Goal: Task Accomplishment & Management: Manage account settings

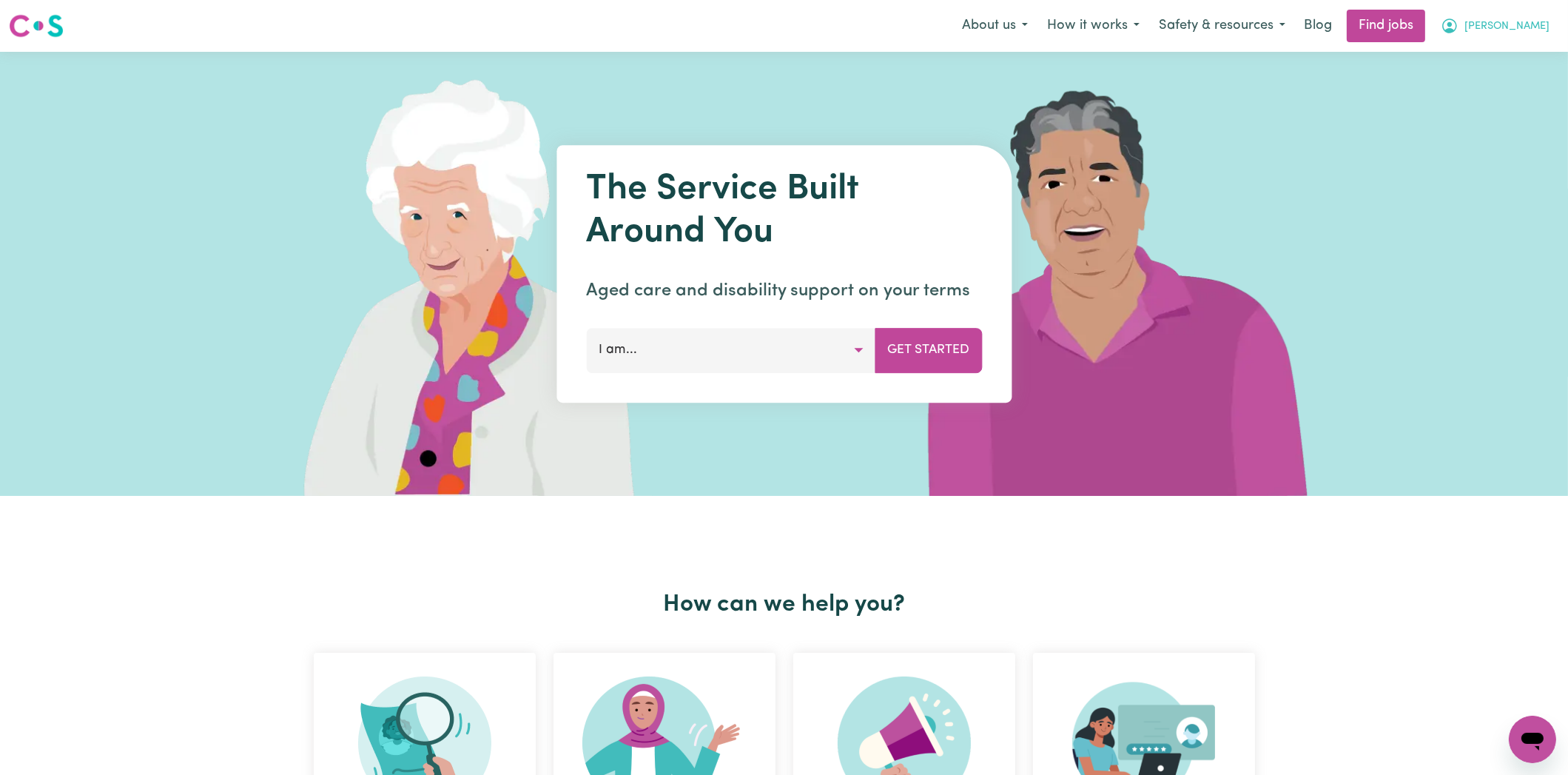
click at [1514, 28] on span "[PERSON_NAME]" at bounding box center [1507, 27] width 85 height 16
click at [1487, 62] on link "My Account" at bounding box center [1499, 58] width 117 height 28
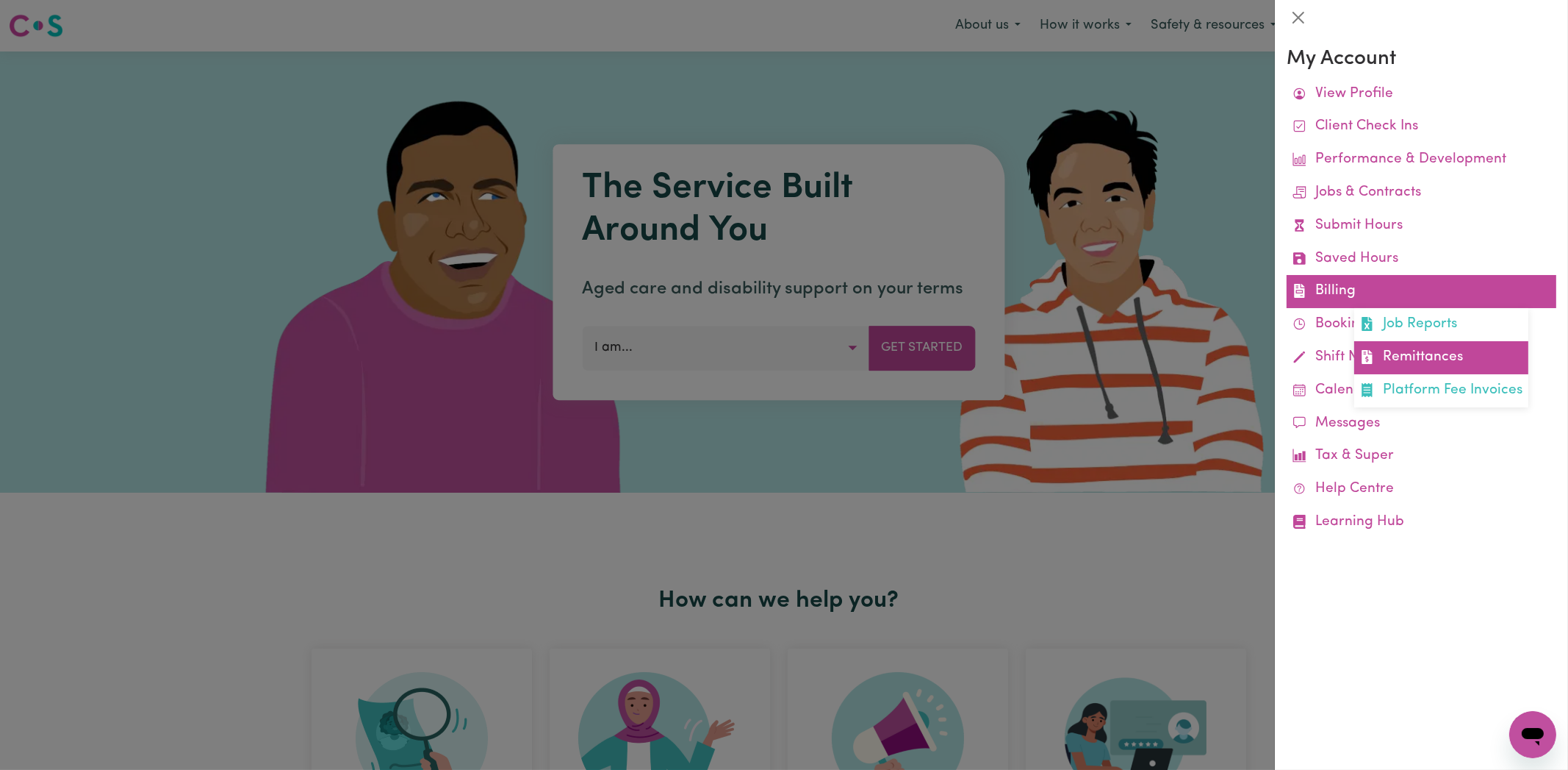
click at [1389, 346] on link "Remittances" at bounding box center [1441, 358] width 174 height 33
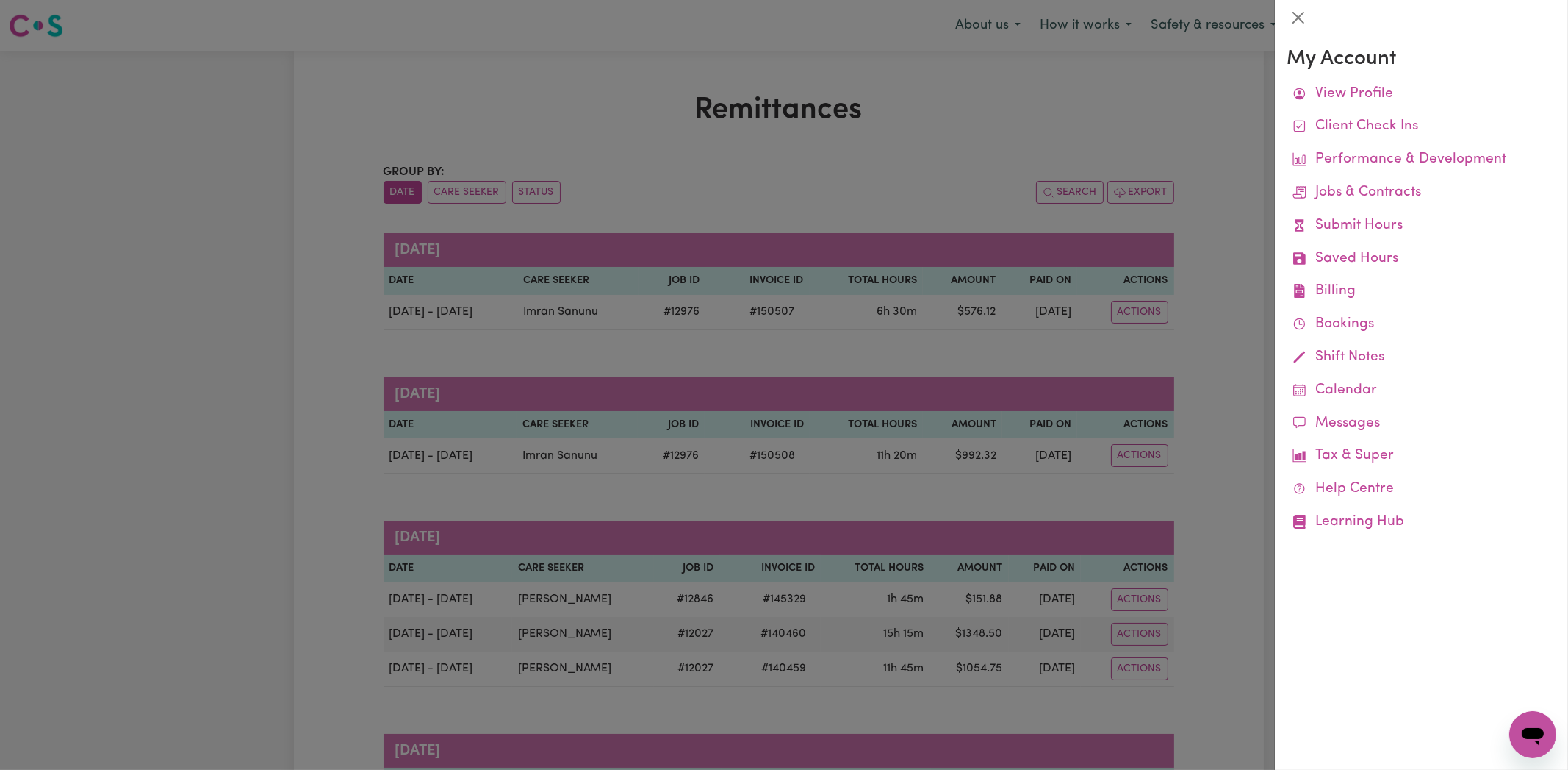
click at [1227, 363] on div at bounding box center [784, 385] width 1568 height 770
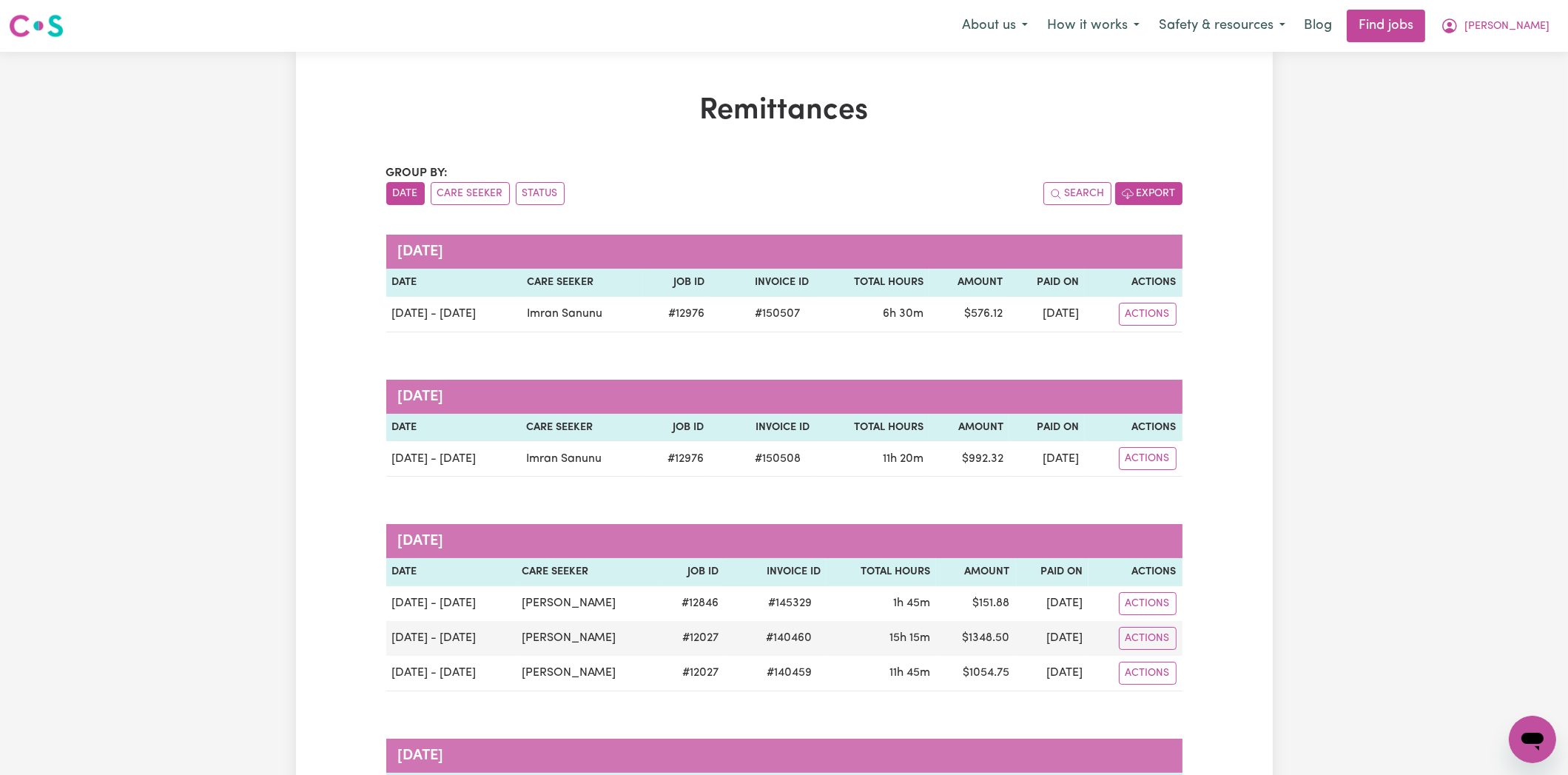
click at [1172, 185] on button "Export" at bounding box center [1148, 194] width 67 height 23
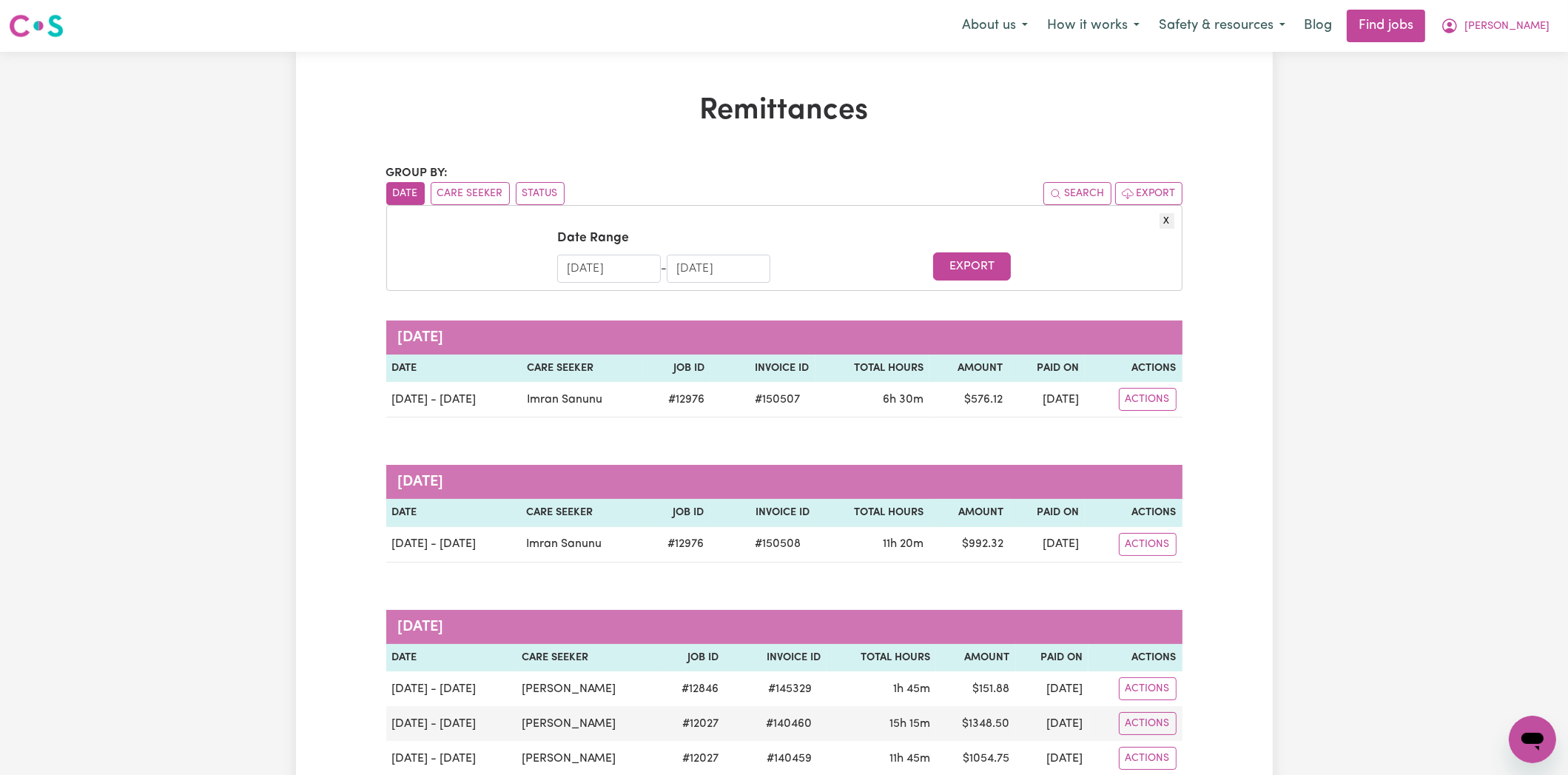
click at [624, 273] on input "[DATE]" at bounding box center [609, 269] width 104 height 28
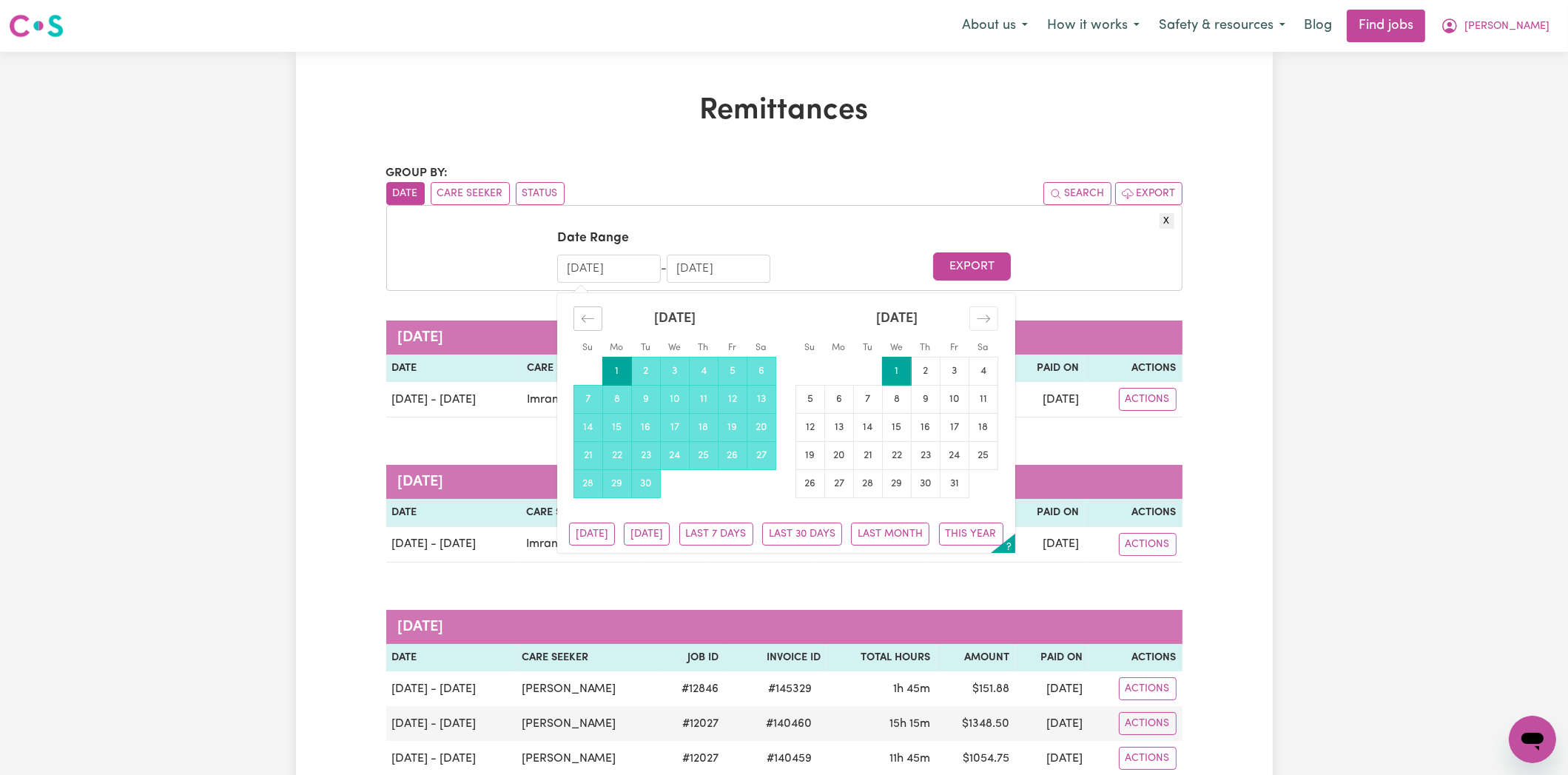
click at [589, 315] on icon "Move backward to switch to the previous month." at bounding box center [587, 318] width 14 height 14
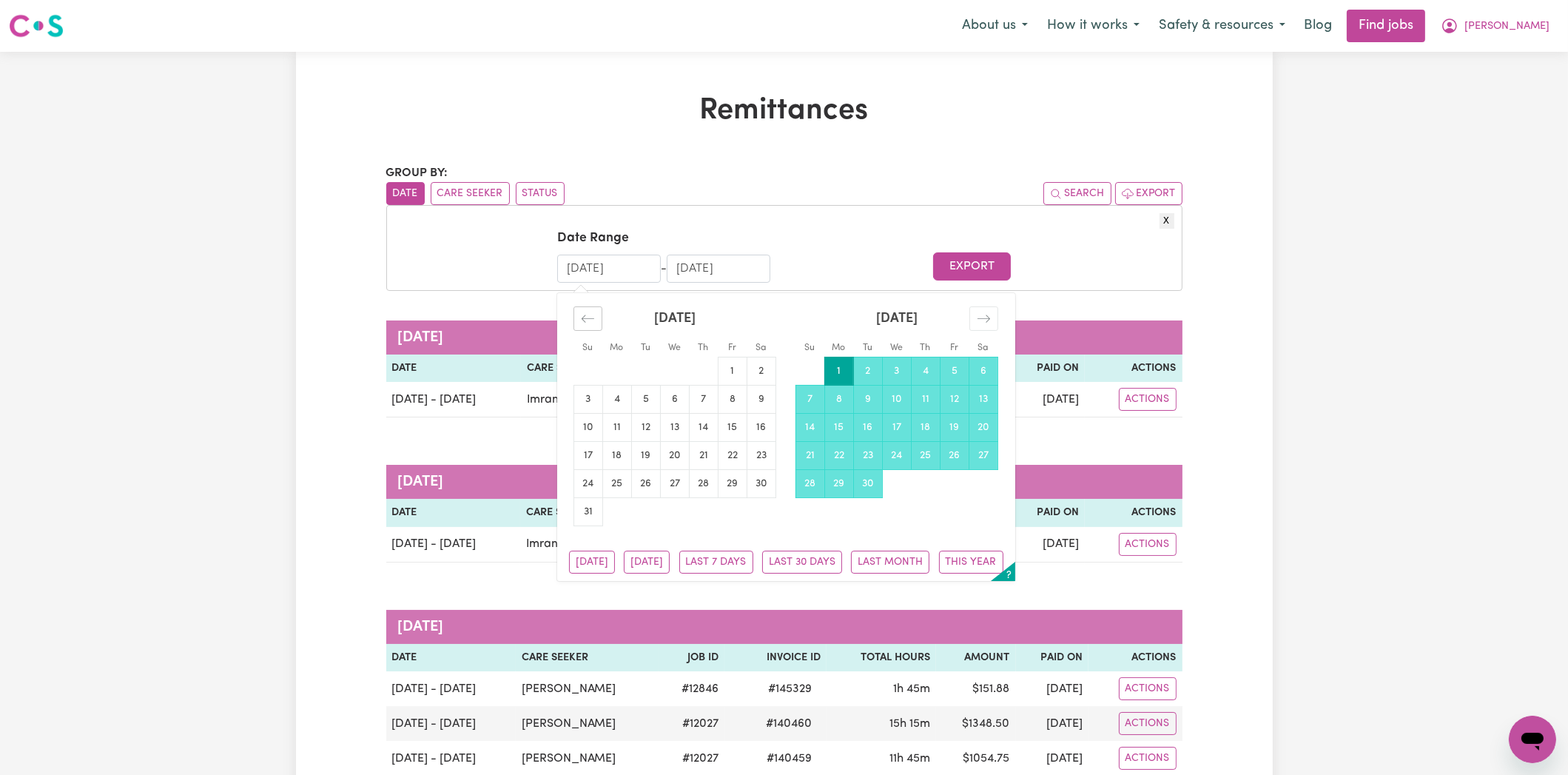
click at [589, 315] on icon "Move backward to switch to the previous month." at bounding box center [587, 318] width 14 height 14
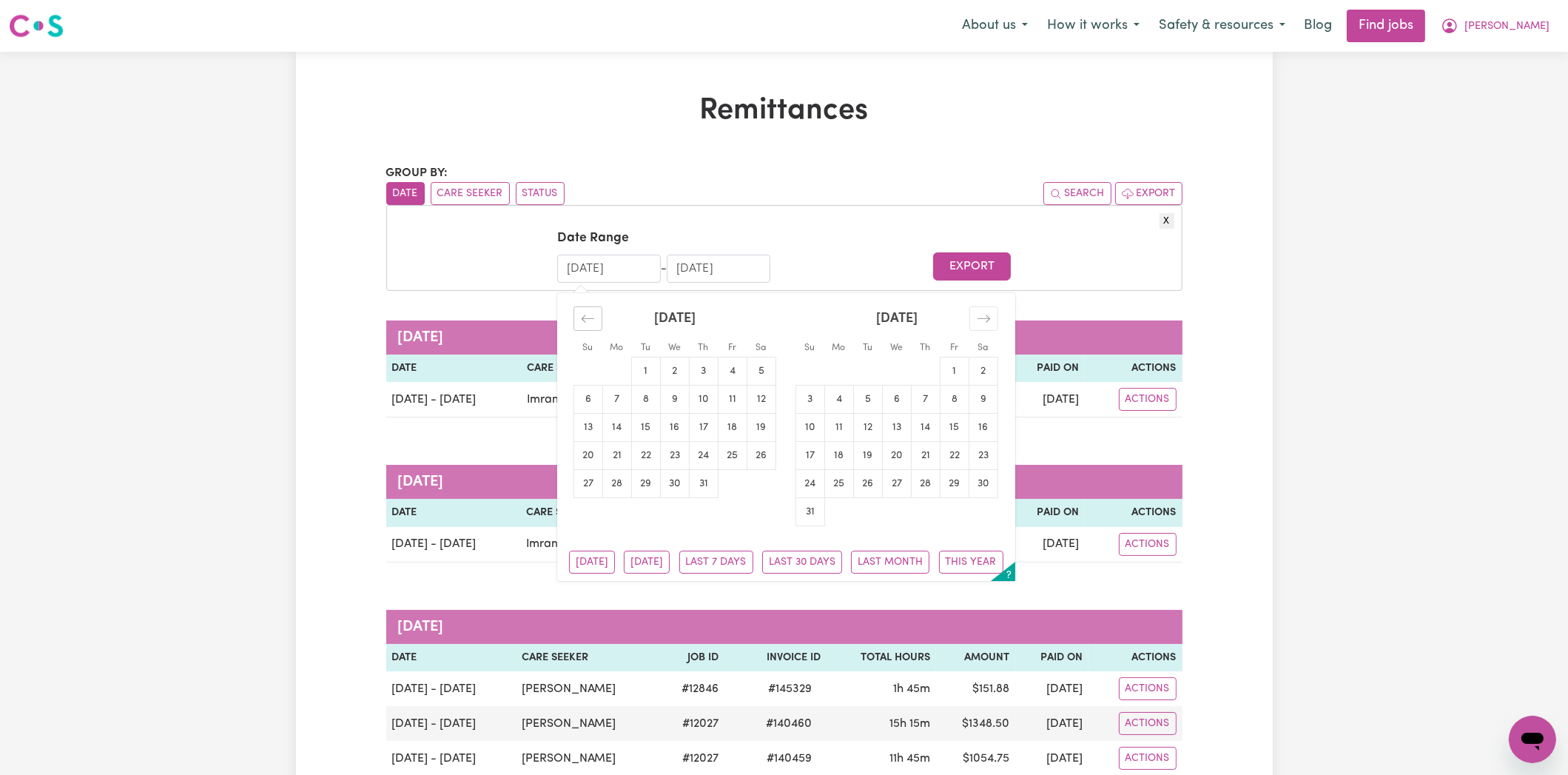
click at [589, 314] on icon "Move backward to switch to the previous month." at bounding box center [587, 318] width 14 height 14
click at [589, 312] on icon "Move backward to switch to the previous month." at bounding box center [587, 318] width 14 height 14
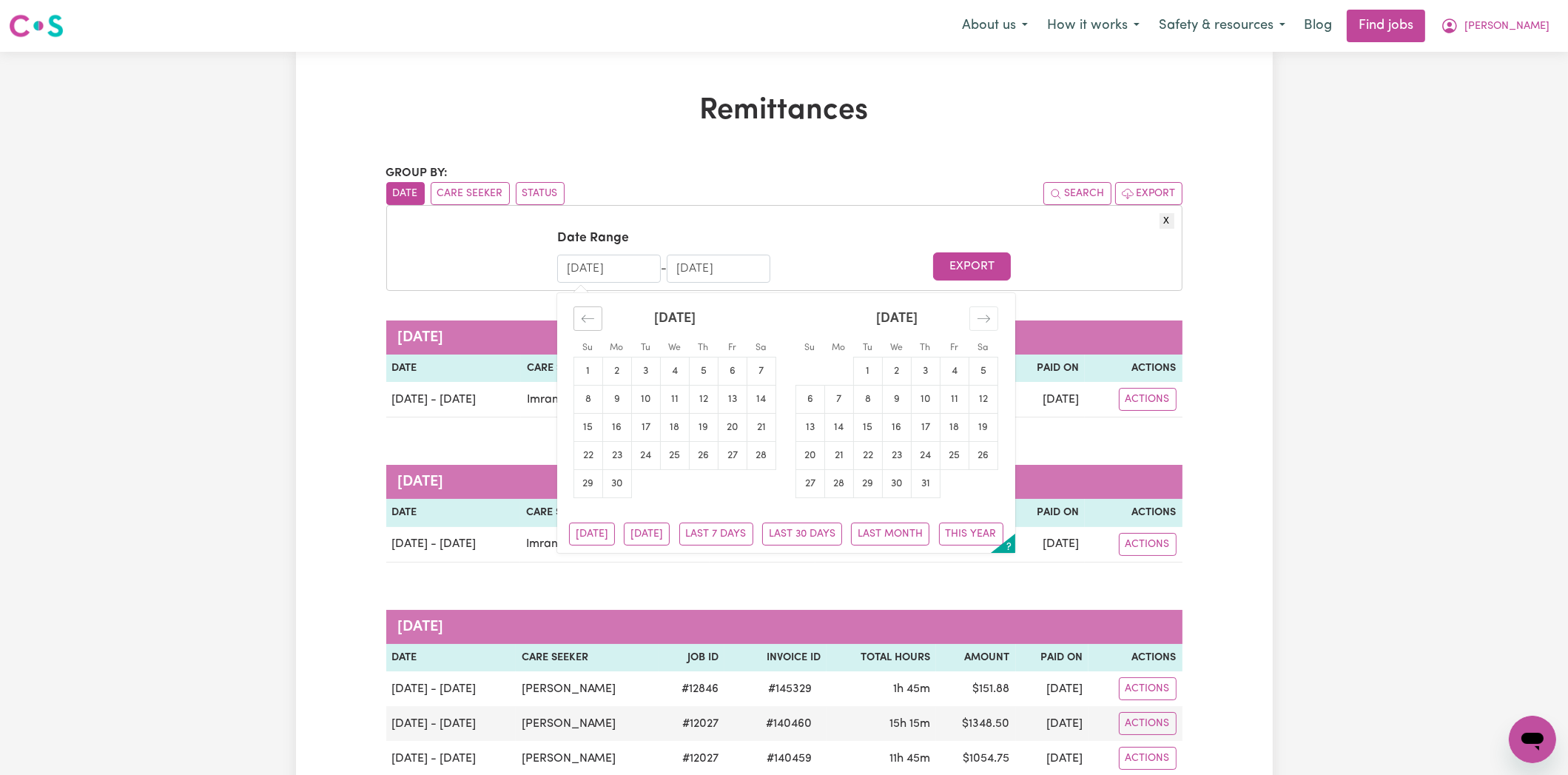
click at [589, 312] on icon "Move backward to switch to the previous month." at bounding box center [587, 318] width 14 height 14
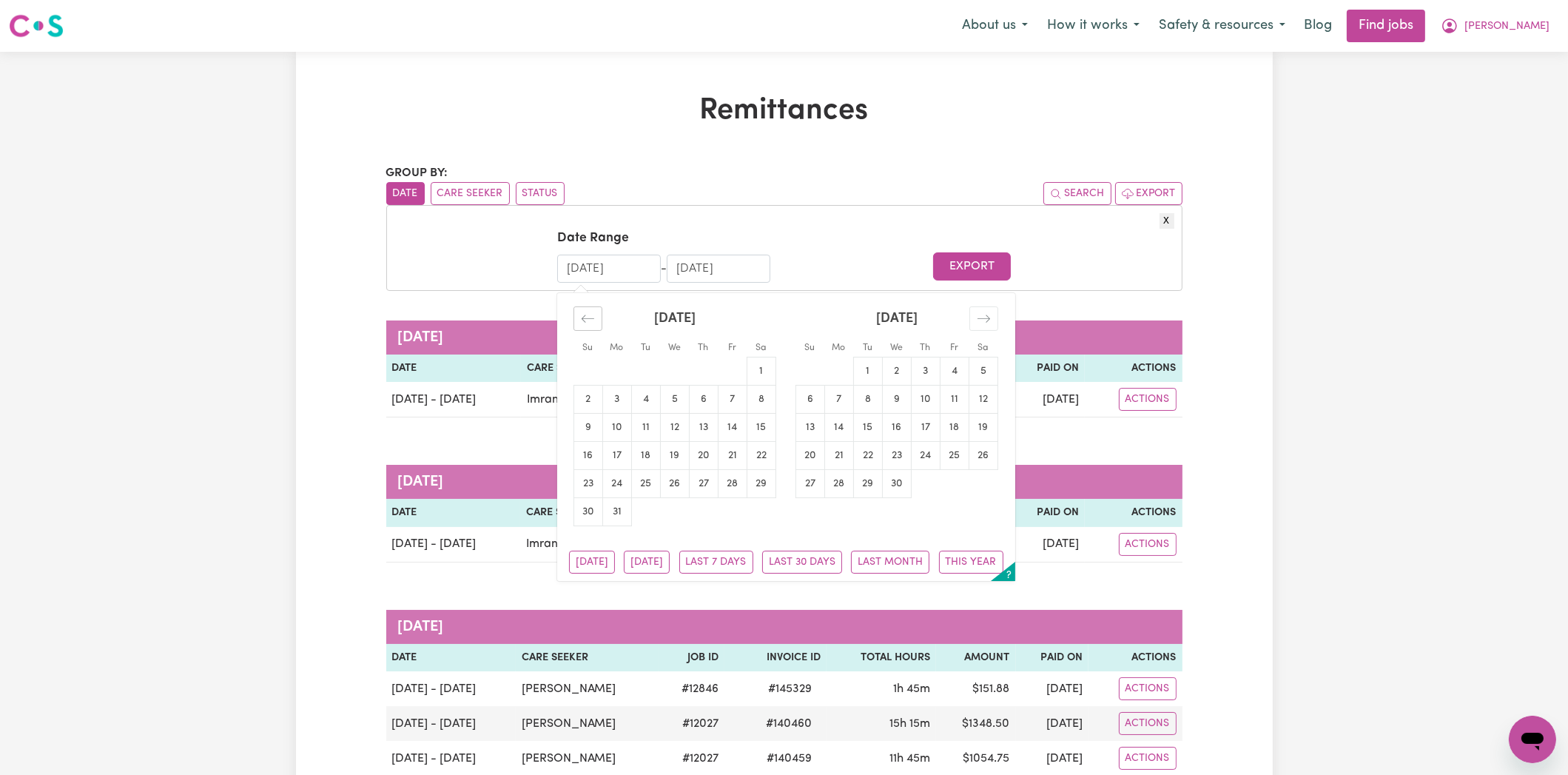
click at [589, 312] on icon "Move backward to switch to the previous month." at bounding box center [587, 318] width 14 height 14
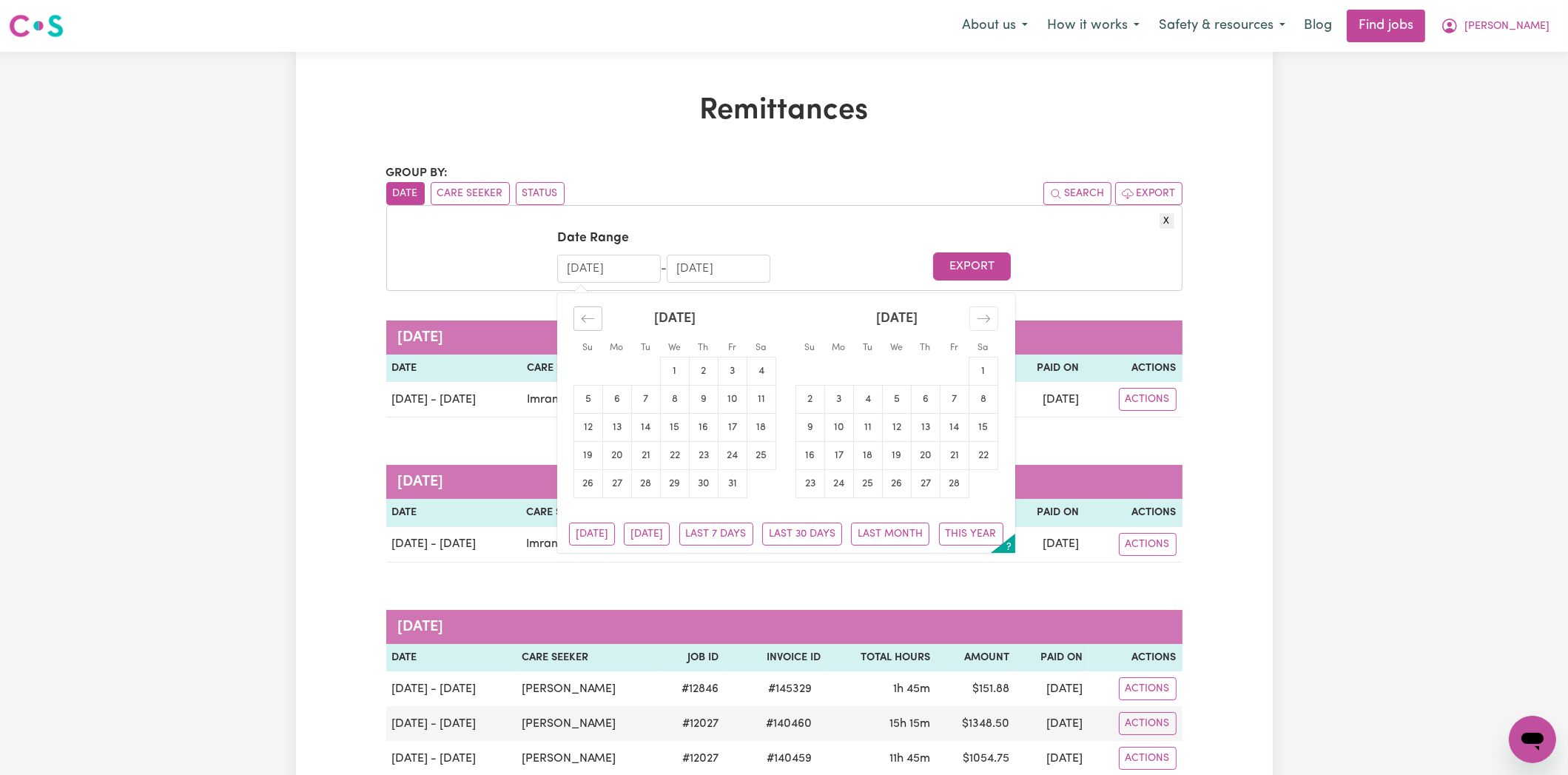
click at [589, 312] on icon "Move backward to switch to the previous month." at bounding box center [587, 318] width 14 height 14
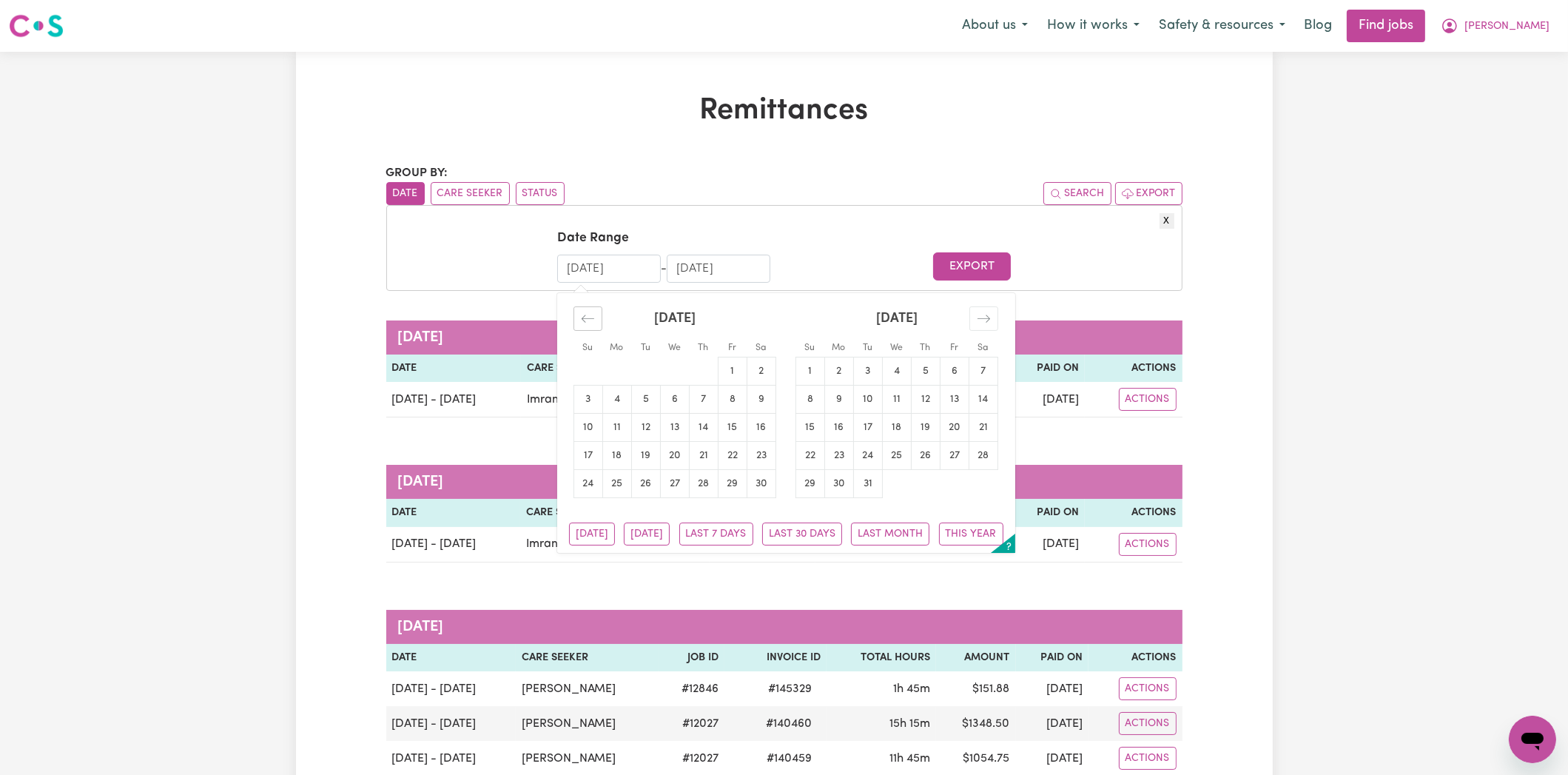
click at [592, 312] on icon "Move backward to switch to the previous month." at bounding box center [587, 318] width 14 height 14
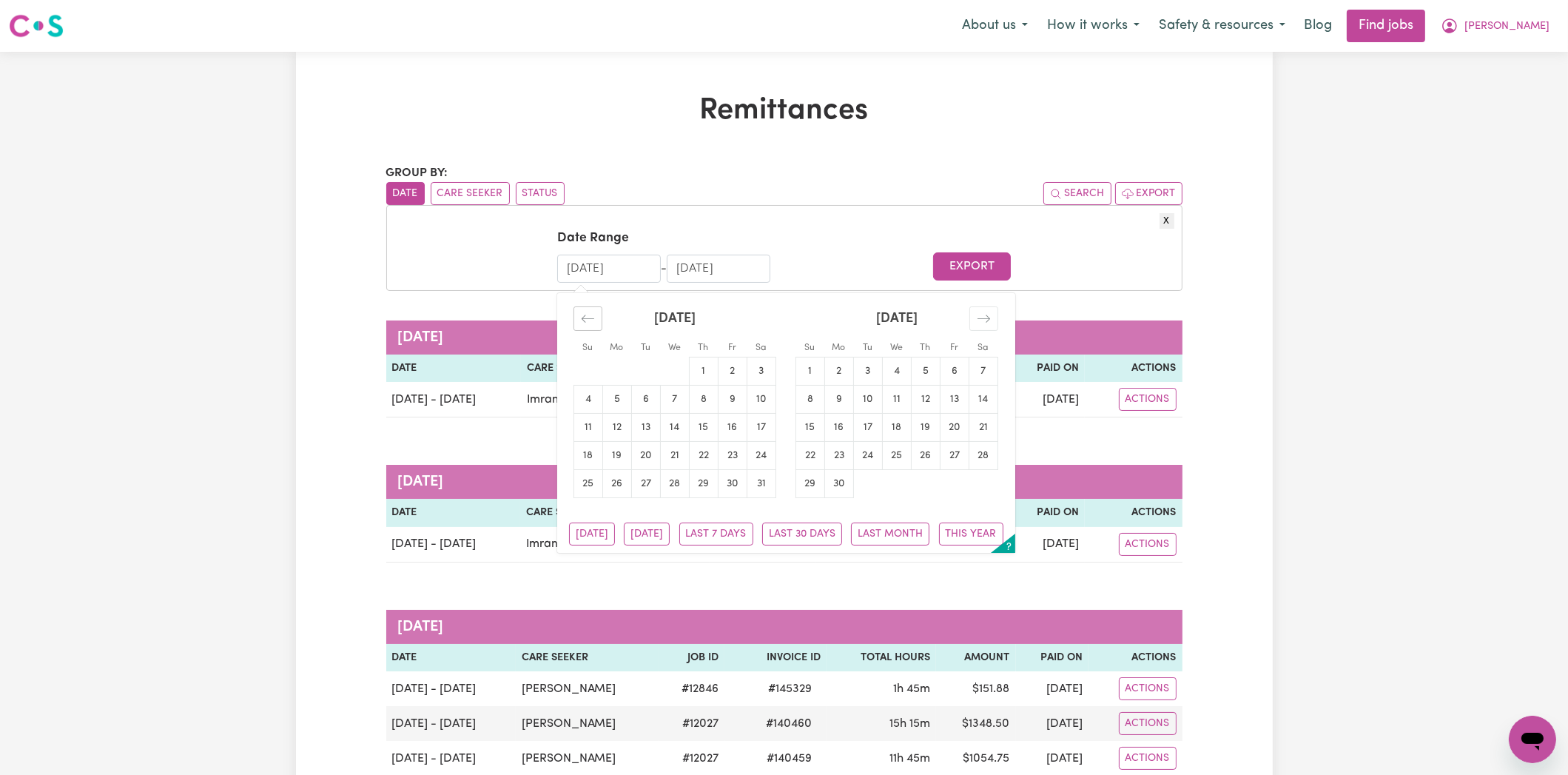
click at [592, 312] on icon "Move backward to switch to the previous month." at bounding box center [587, 318] width 14 height 14
click at [594, 312] on icon "Move backward to switch to the previous month." at bounding box center [587, 318] width 14 height 14
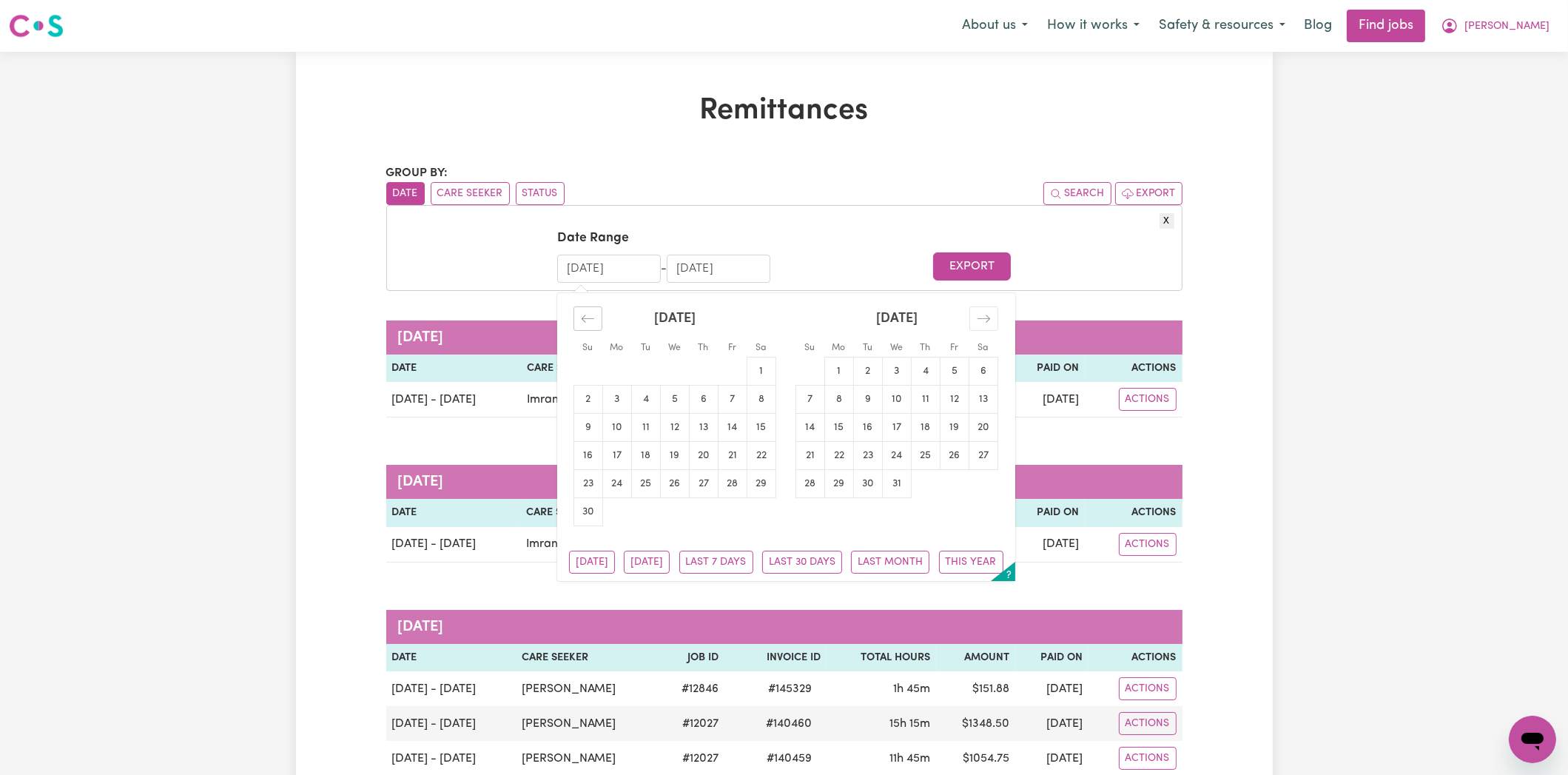
click at [594, 312] on icon "Move backward to switch to the previous month." at bounding box center [587, 318] width 14 height 14
click at [595, 312] on div "Move backward to switch to the previous month." at bounding box center [588, 318] width 29 height 25
click at [595, 313] on div "Move backward to switch to the previous month." at bounding box center [588, 318] width 29 height 25
click at [595, 313] on div "Move backward to switch to the previous month." at bounding box center [588, 318] width 29 height 25
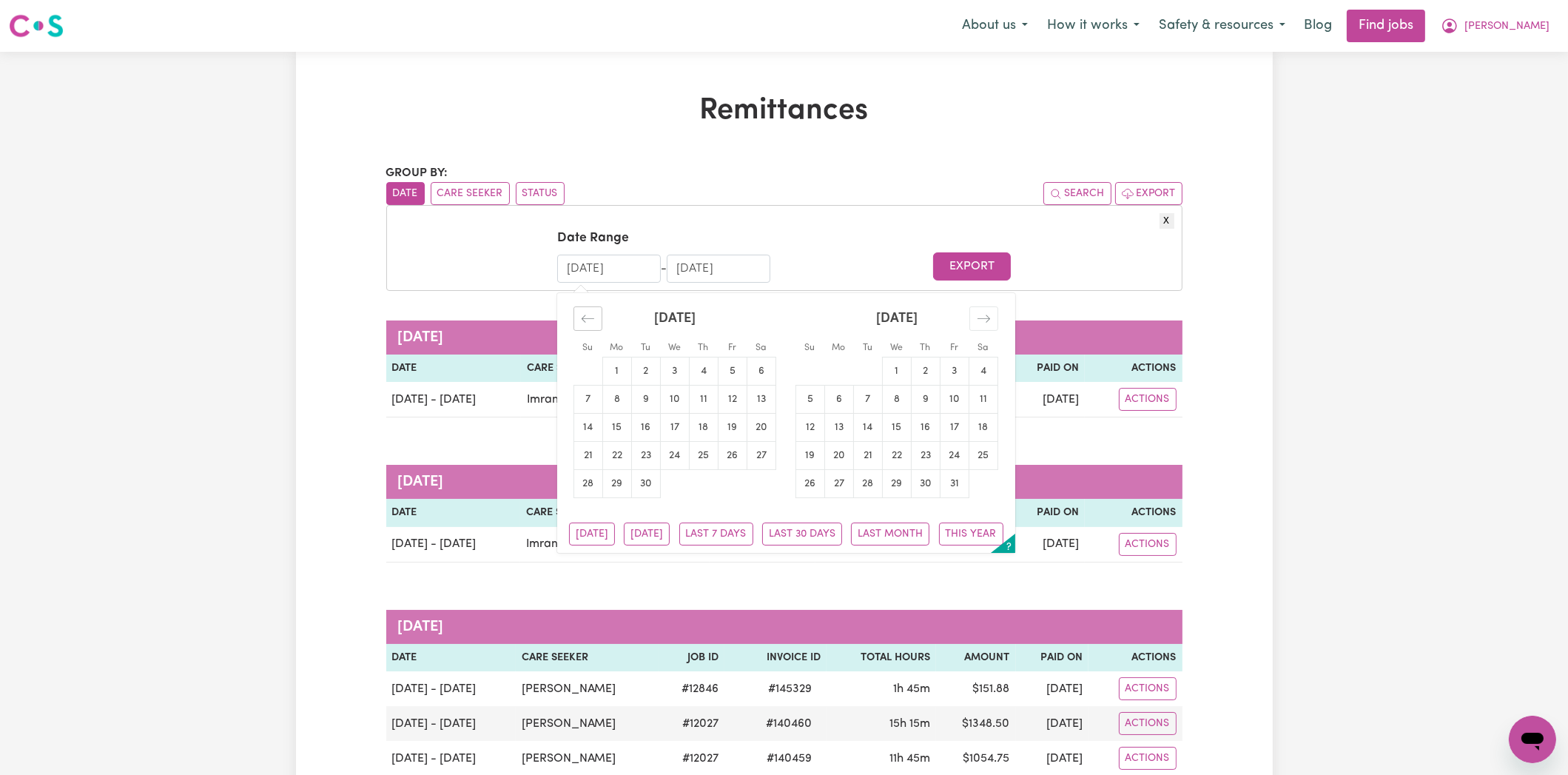
click at [596, 314] on div "Move backward to switch to the previous month." at bounding box center [588, 318] width 29 height 25
click at [598, 314] on div "Move backward to switch to the previous month." at bounding box center [588, 318] width 29 height 25
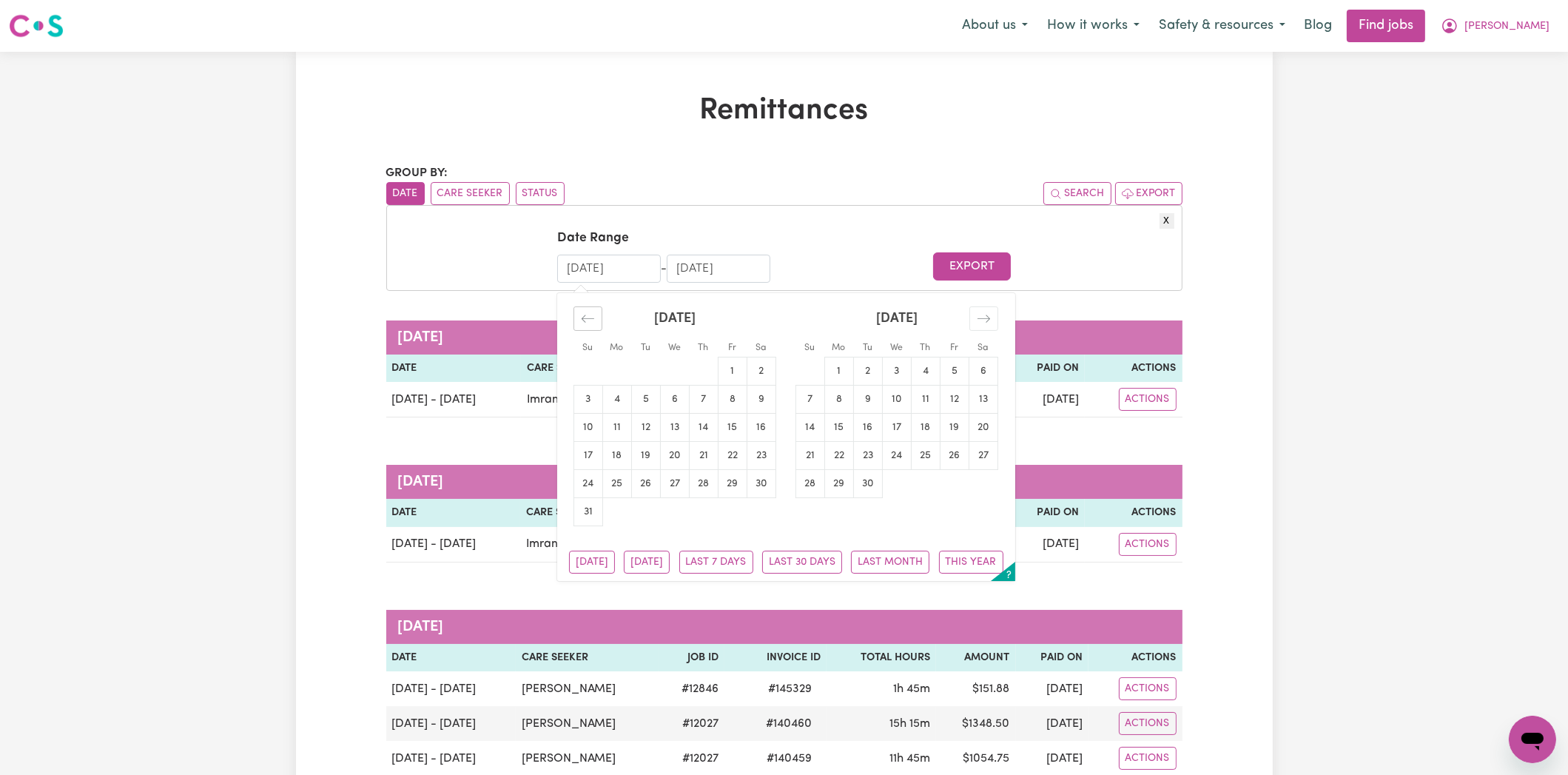
click at [598, 314] on div "Move backward to switch to the previous month." at bounding box center [588, 318] width 29 height 25
click at [599, 314] on div "Move backward to switch to the previous month." at bounding box center [588, 318] width 29 height 25
click at [600, 315] on div "Move backward to switch to the previous month." at bounding box center [588, 318] width 29 height 25
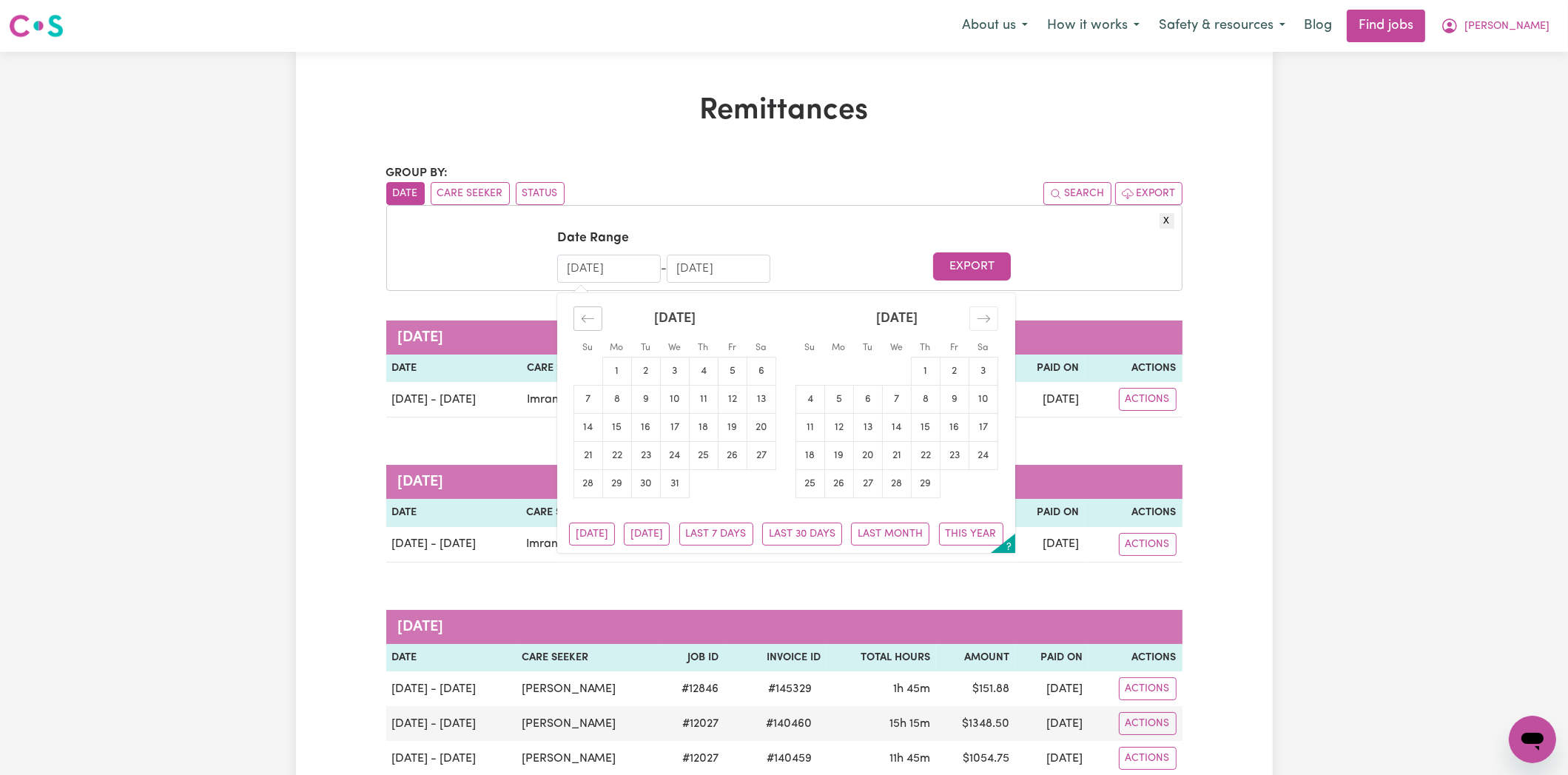
click at [600, 315] on div "Move backward to switch to the previous month." at bounding box center [588, 318] width 29 height 25
click at [601, 315] on div "Move backward to switch to the previous month." at bounding box center [588, 318] width 29 height 25
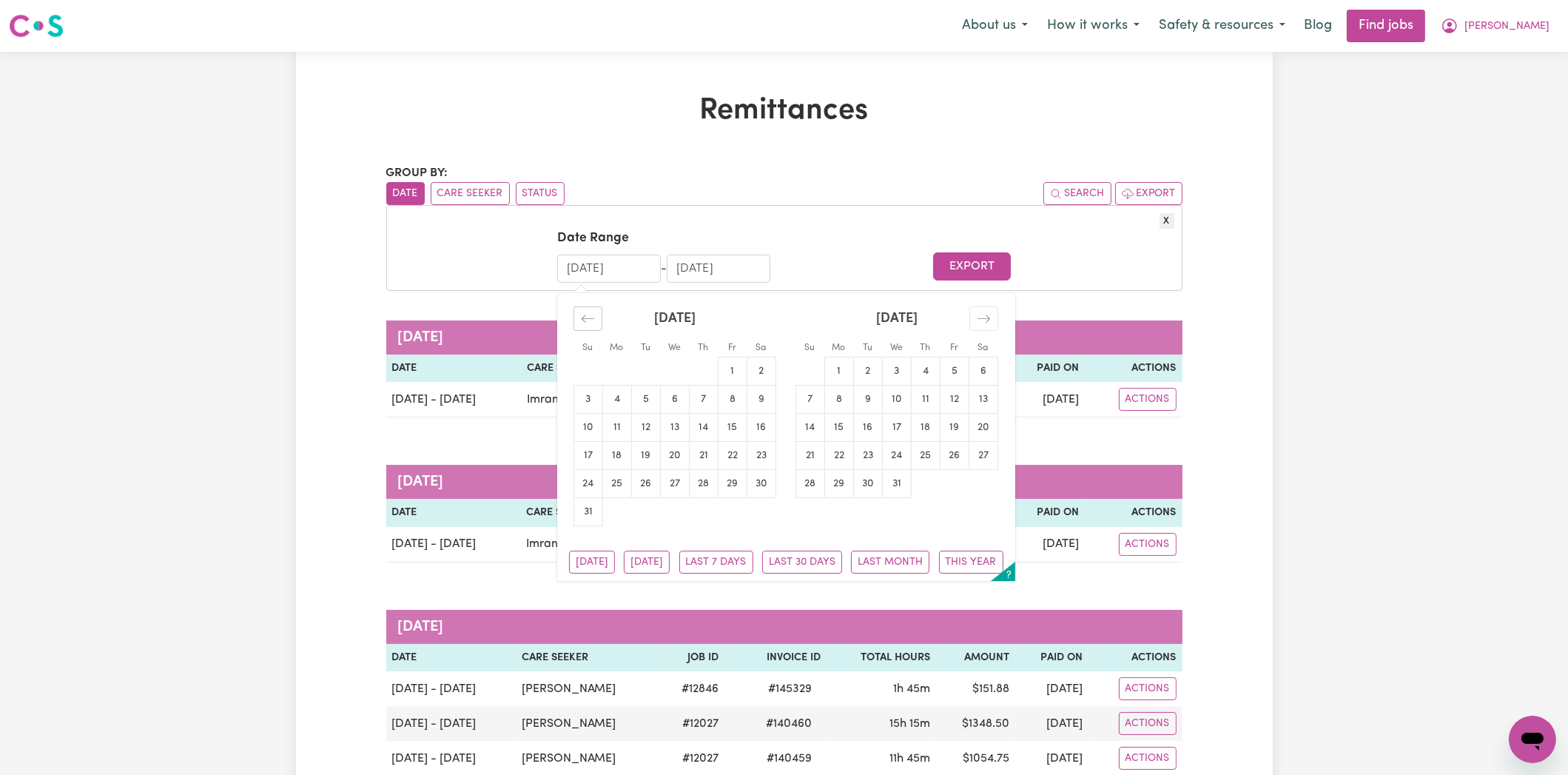
click at [601, 315] on div "Move backward to switch to the previous month." at bounding box center [588, 318] width 29 height 25
click at [602, 315] on div "[DATE]" at bounding box center [675, 324] width 202 height 64
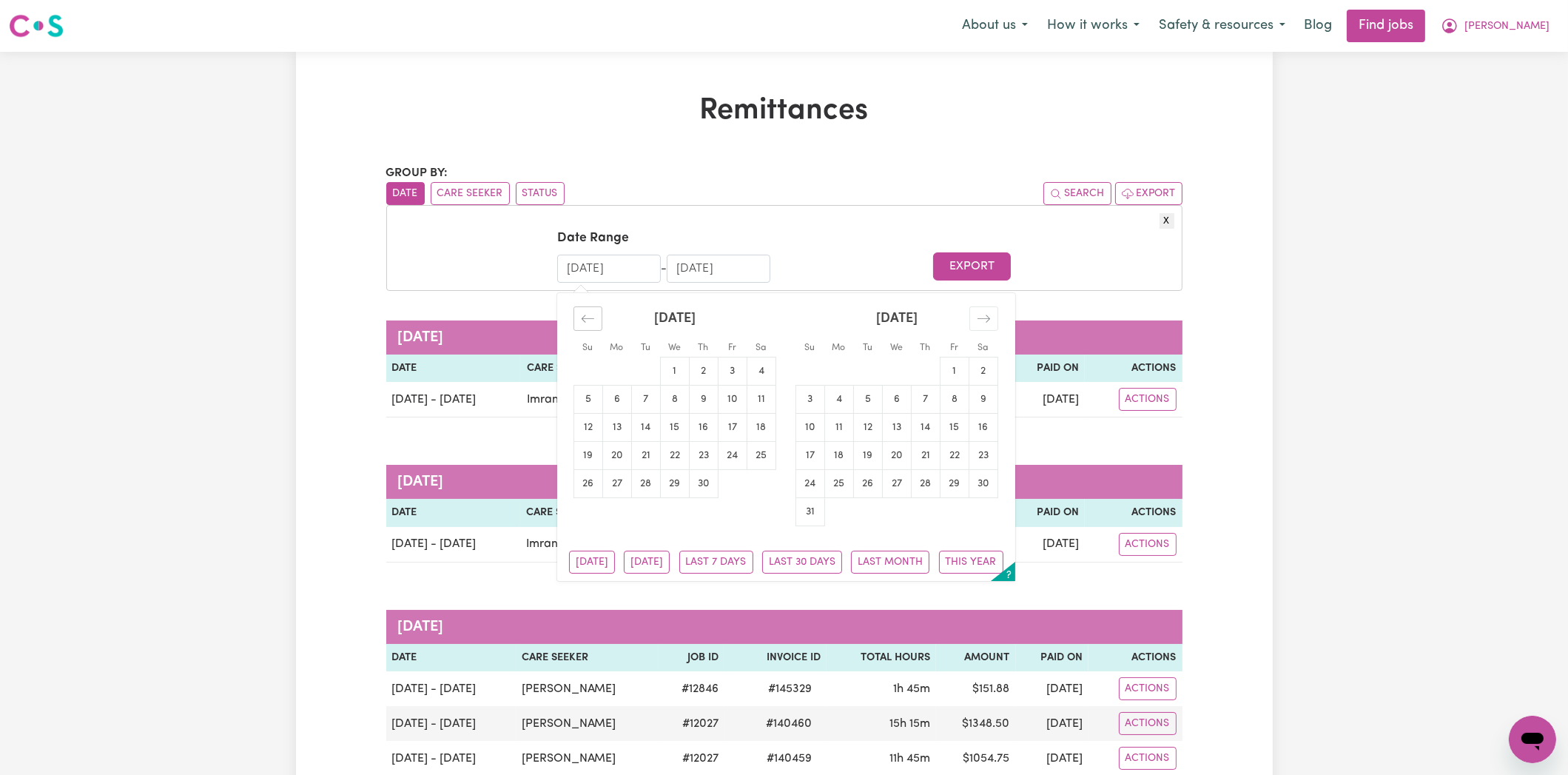
click at [591, 321] on icon "Move backward to switch to the previous month." at bounding box center [587, 318] width 14 height 14
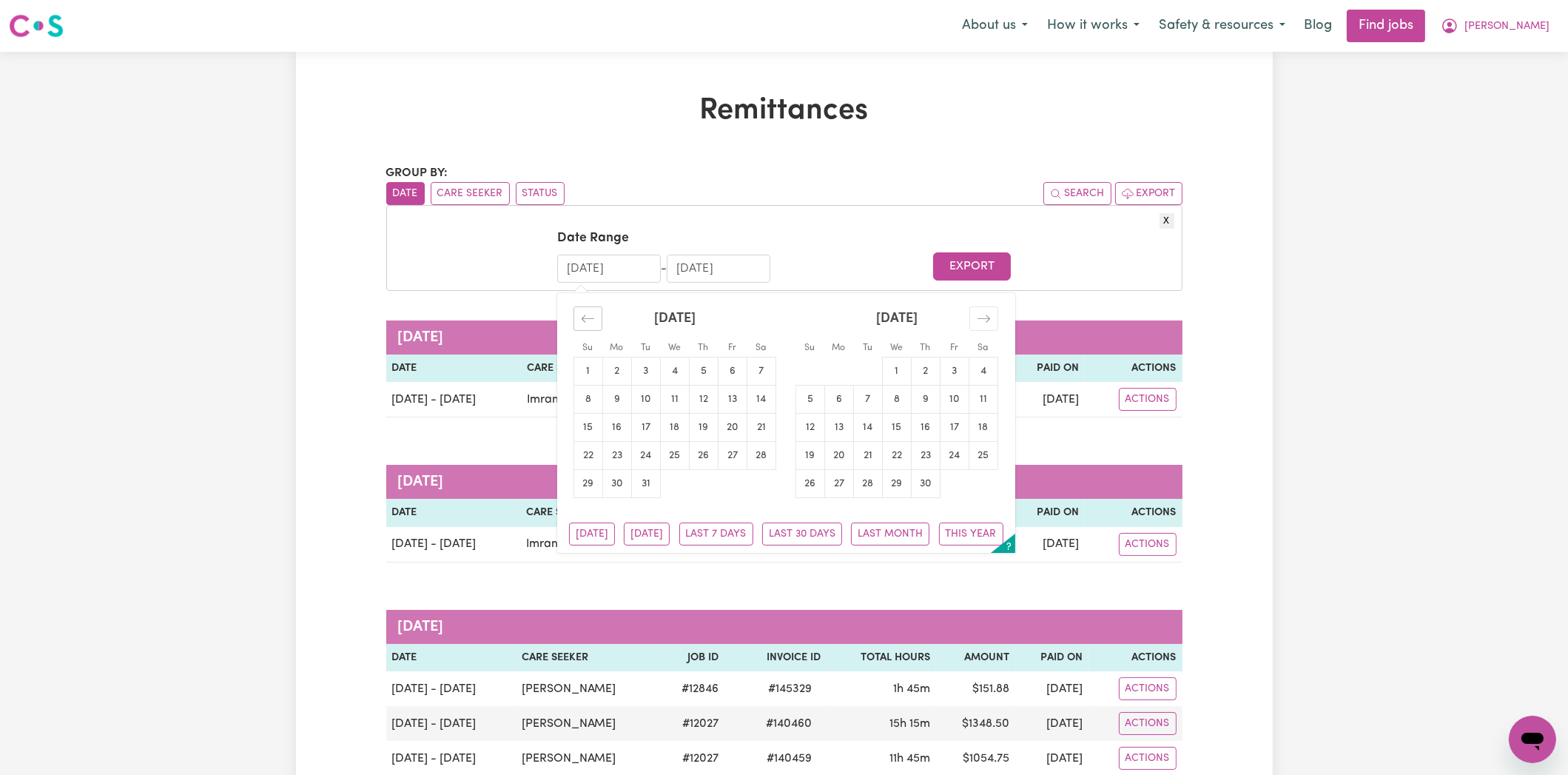
click at [591, 321] on icon "Move backward to switch to the previous month." at bounding box center [587, 318] width 14 height 14
click at [590, 321] on icon "Move backward to switch to the previous month." at bounding box center [587, 318] width 14 height 14
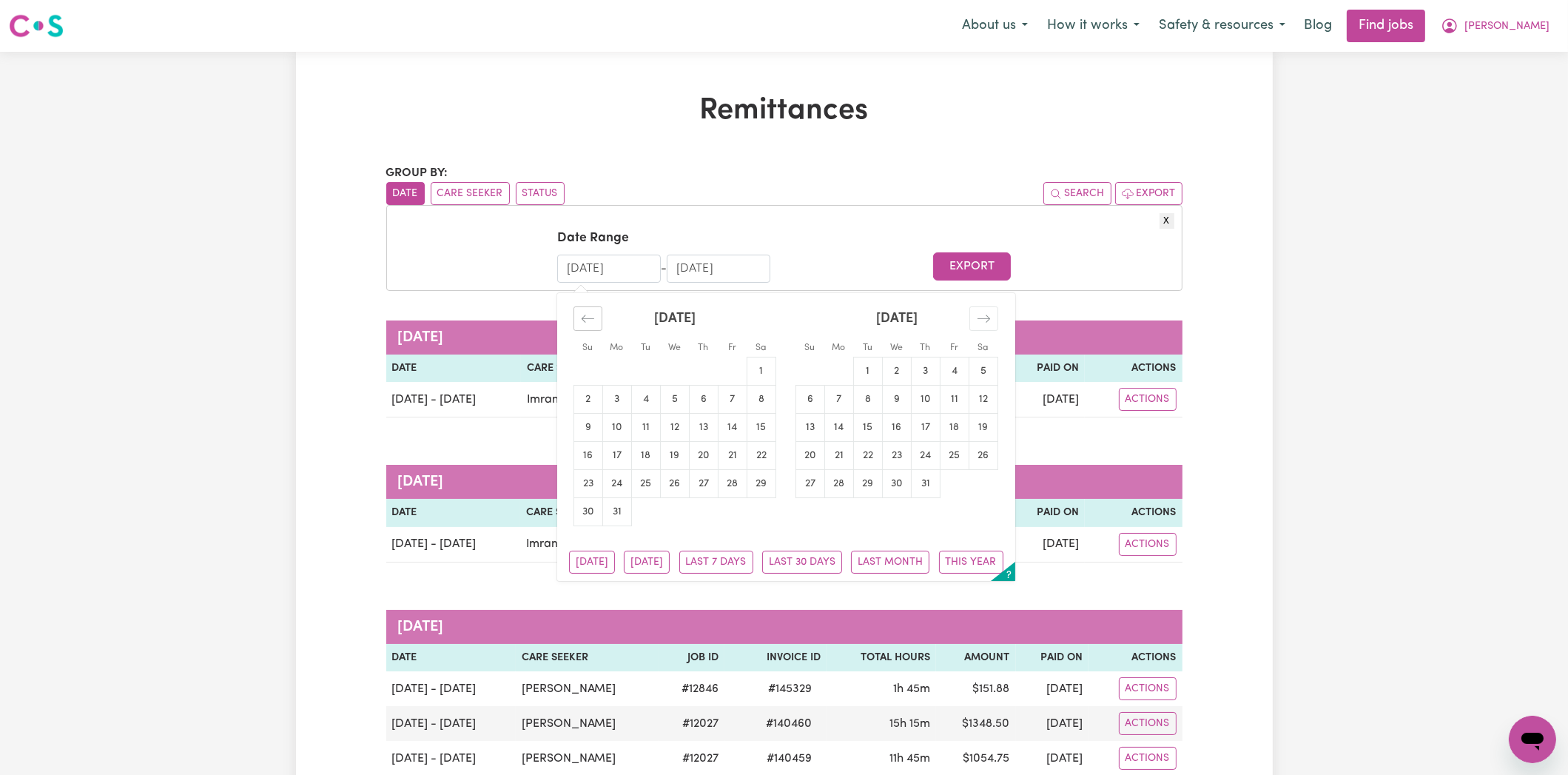
click at [590, 321] on icon "Move backward to switch to the previous month." at bounding box center [587, 318] width 14 height 14
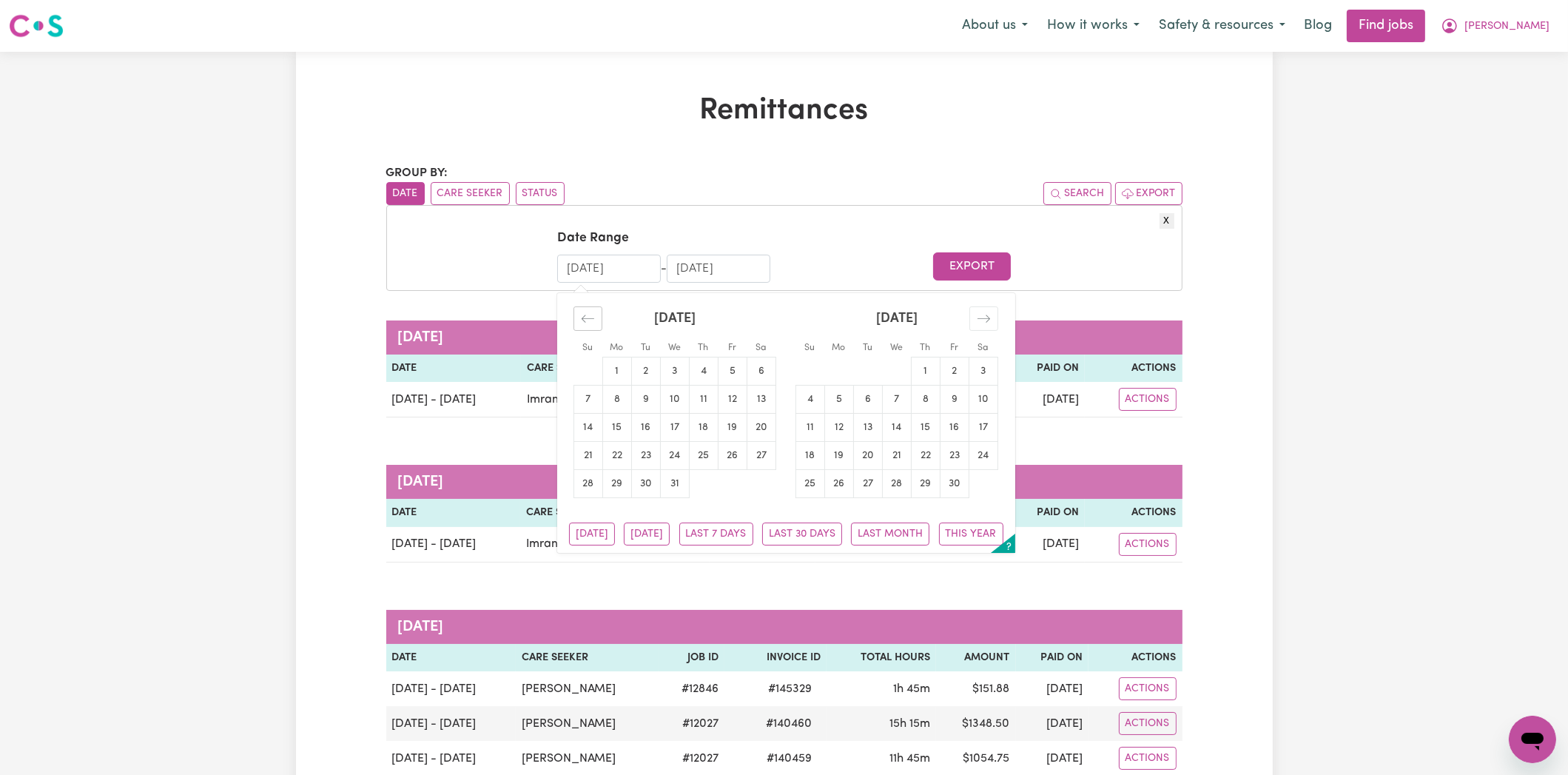
click at [590, 321] on icon "Move backward to switch to the previous month." at bounding box center [587, 318] width 14 height 14
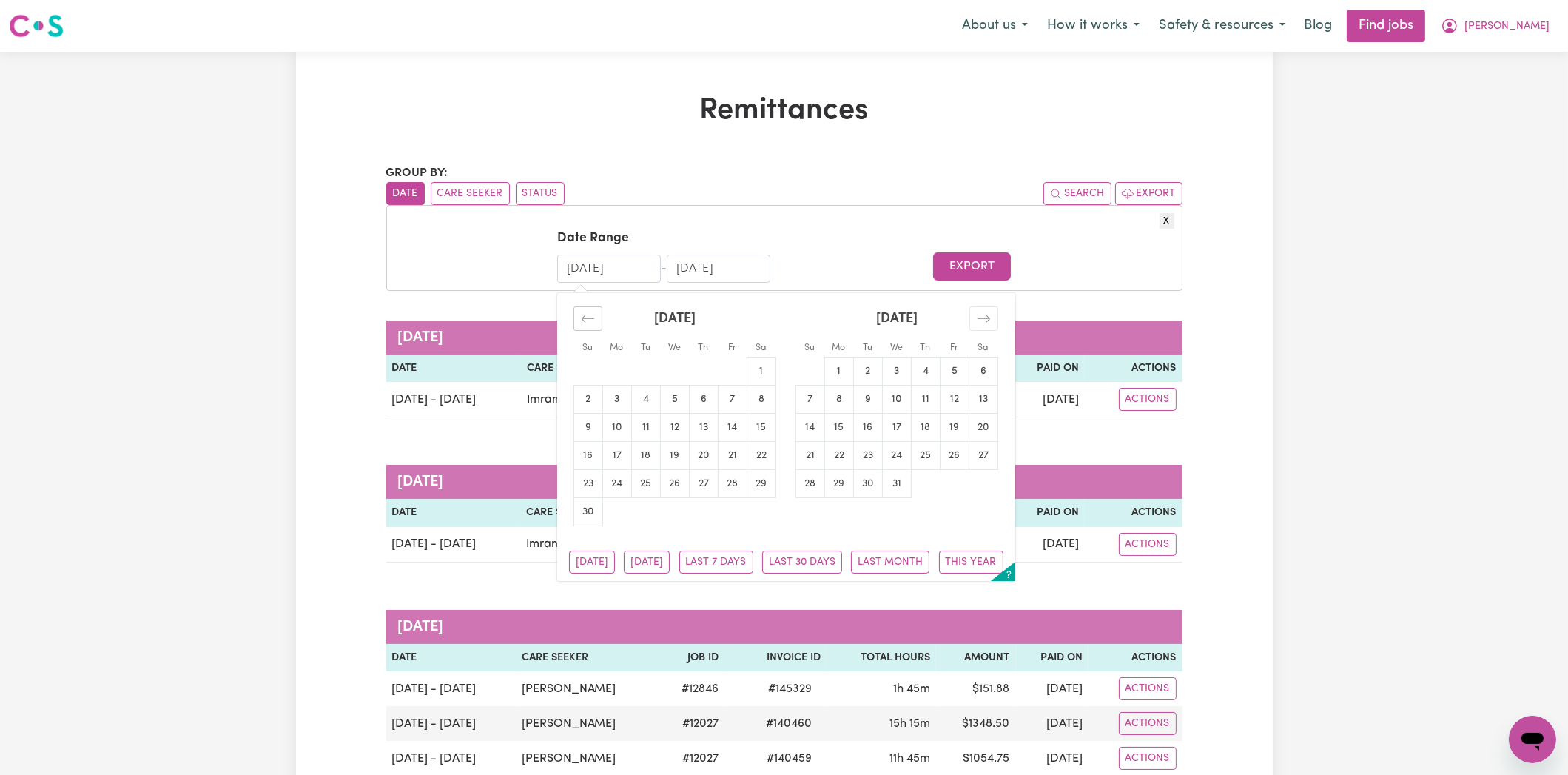
click at [590, 321] on icon "Move backward to switch to the previous month." at bounding box center [587, 318] width 14 height 14
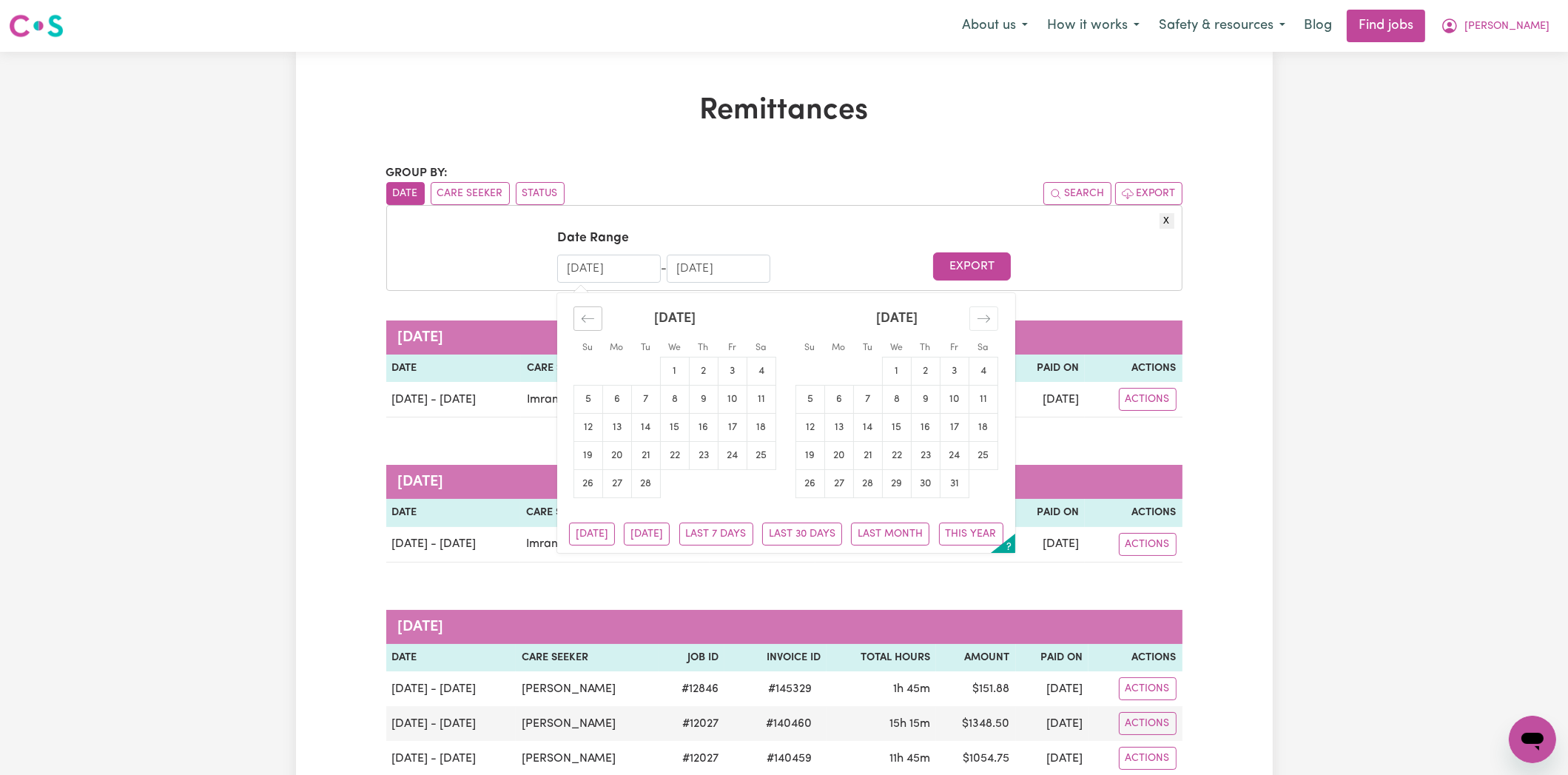
click at [590, 321] on icon "Move backward to switch to the previous month." at bounding box center [587, 318] width 14 height 14
click at [850, 255] on form "Date Range [DATE] Navigate forward to interact with the calendar and select a d…" at bounding box center [784, 255] width 780 height 53
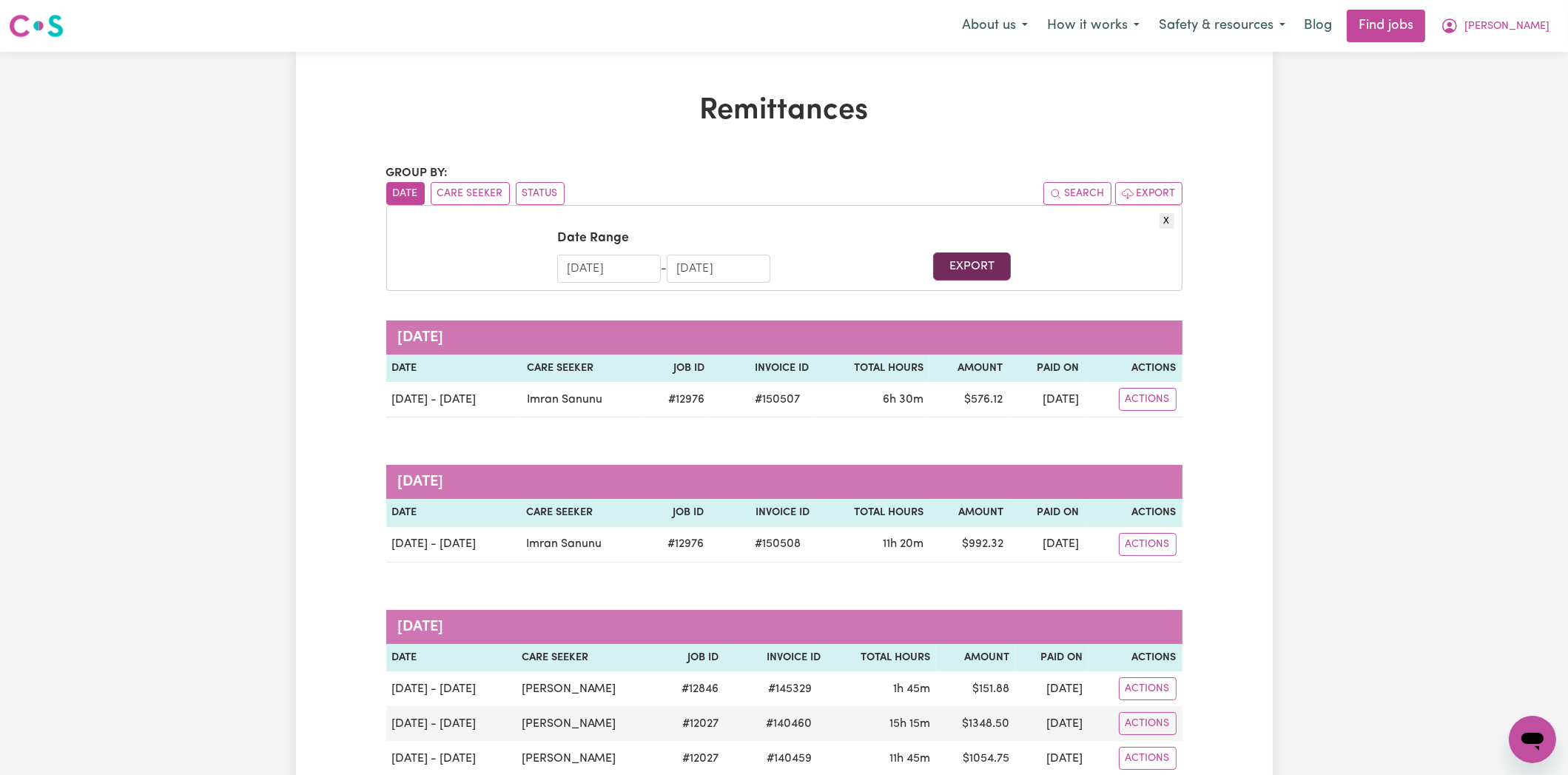
click at [949, 270] on button "Export" at bounding box center [972, 267] width 78 height 28
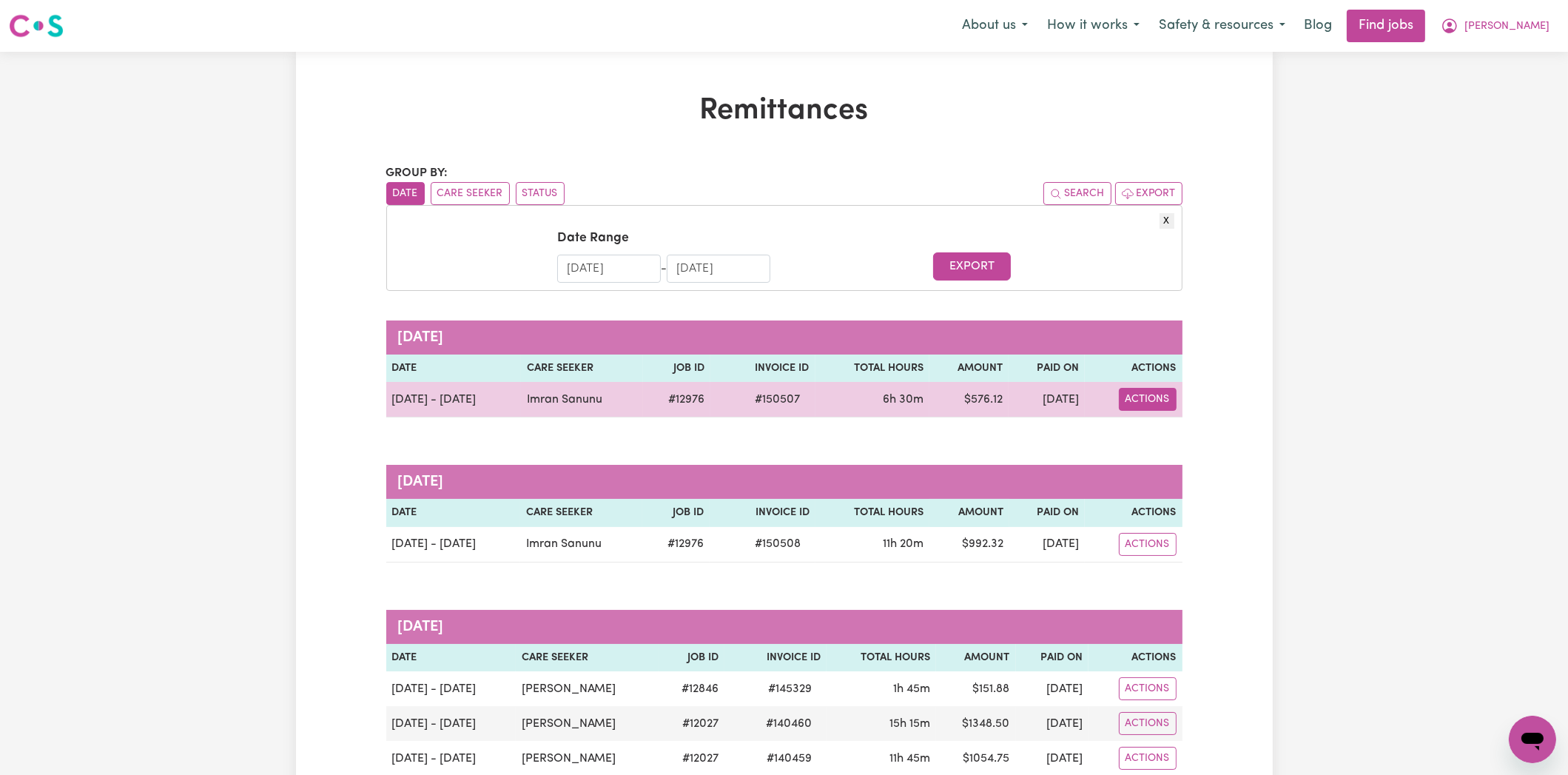
click at [1154, 395] on button "Actions" at bounding box center [1147, 399] width 58 height 23
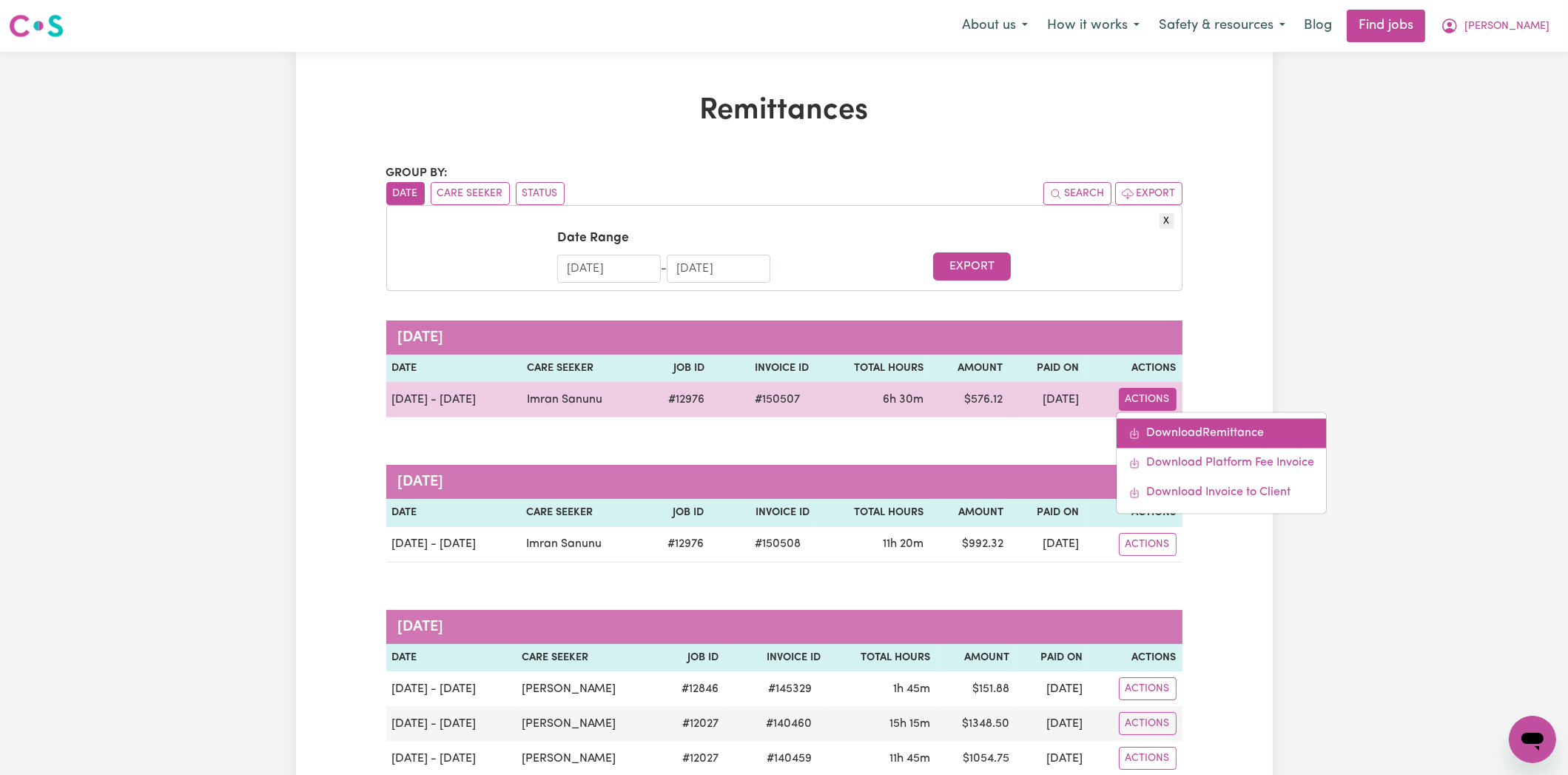
click at [1270, 439] on link "Download Remittance" at bounding box center [1221, 434] width 209 height 30
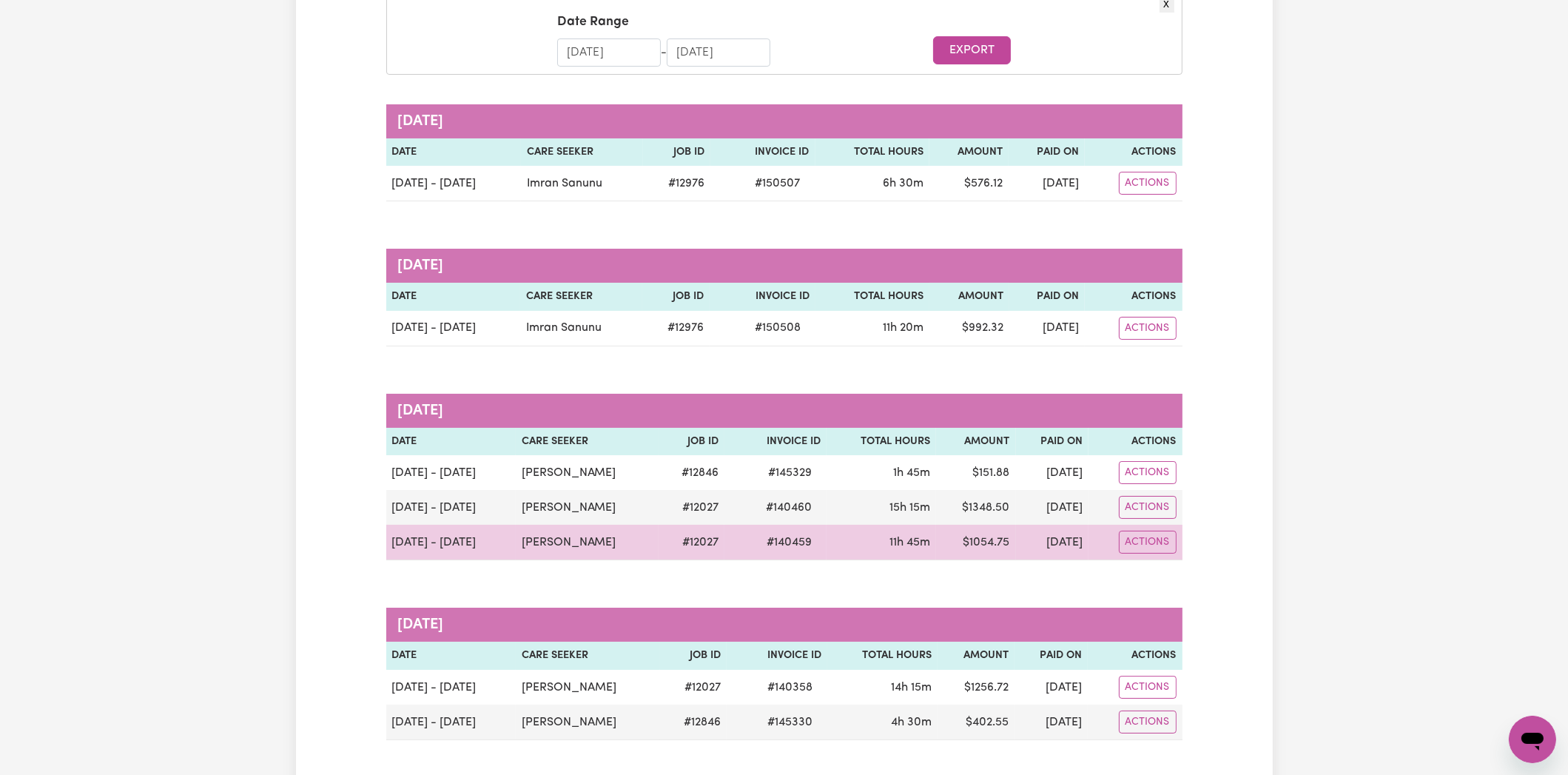
scroll to position [222, 0]
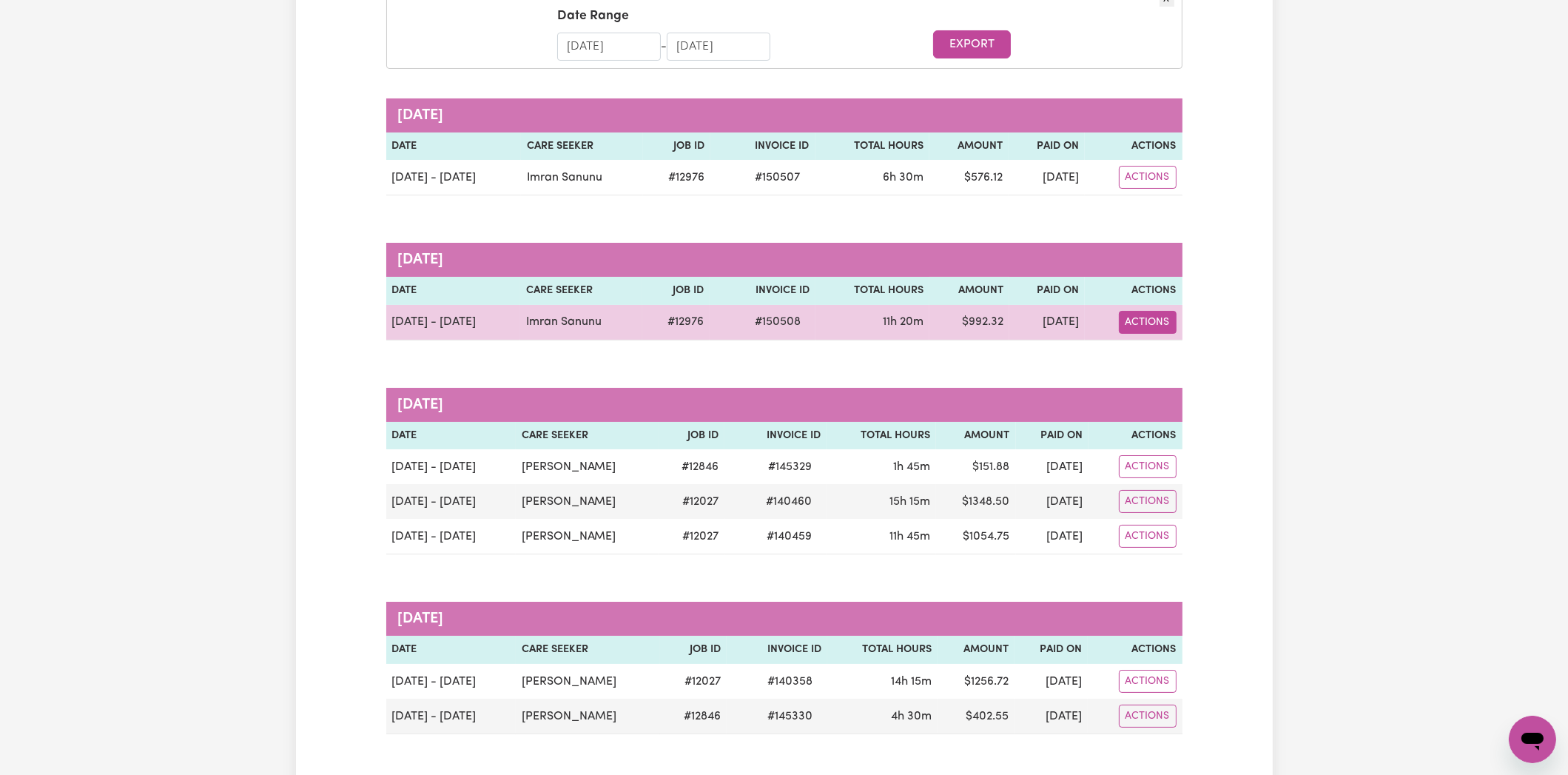
click at [1148, 326] on button "Actions" at bounding box center [1147, 322] width 58 height 23
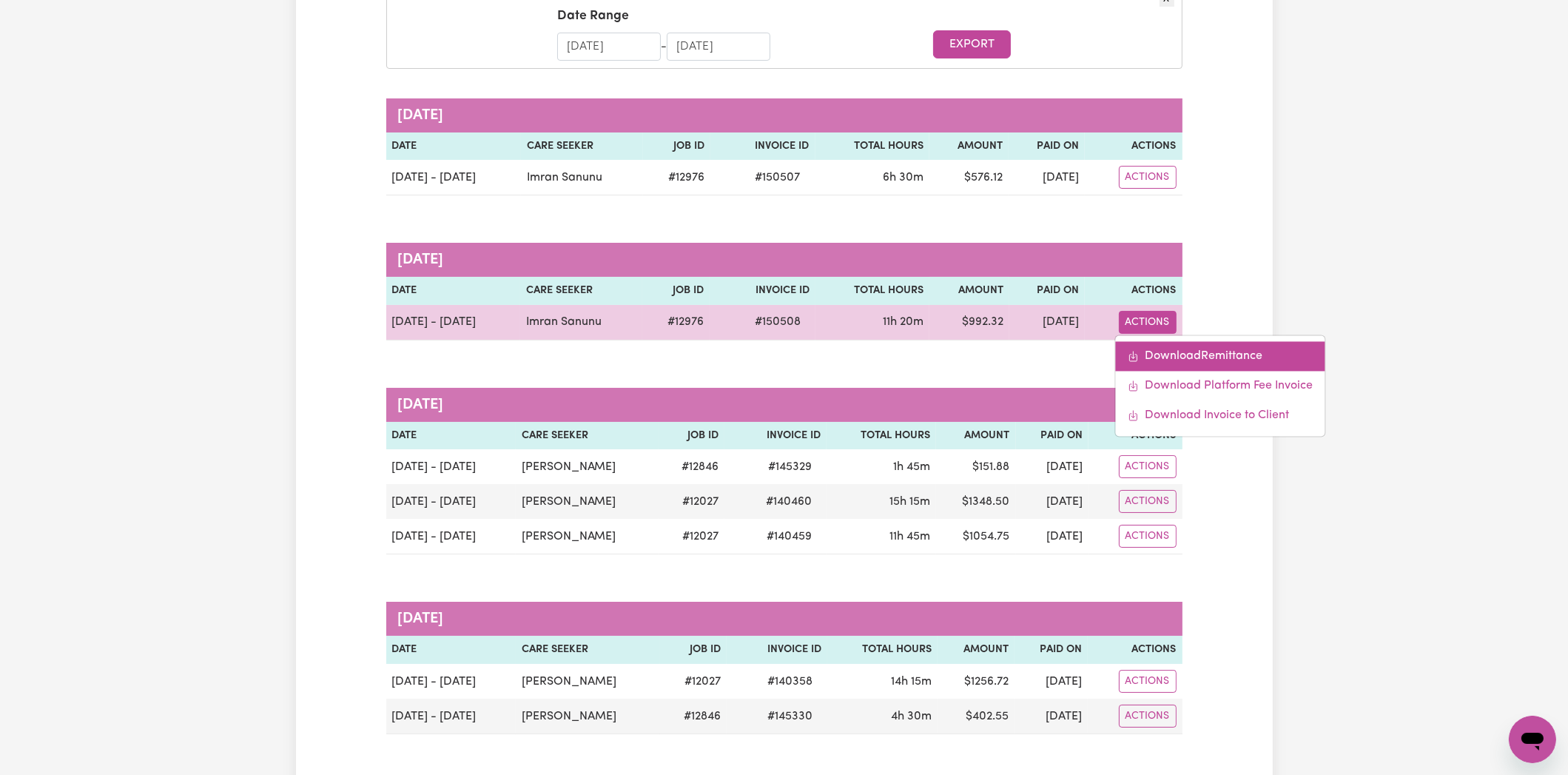
click at [1159, 351] on link "Download Remittance" at bounding box center [1219, 356] width 209 height 30
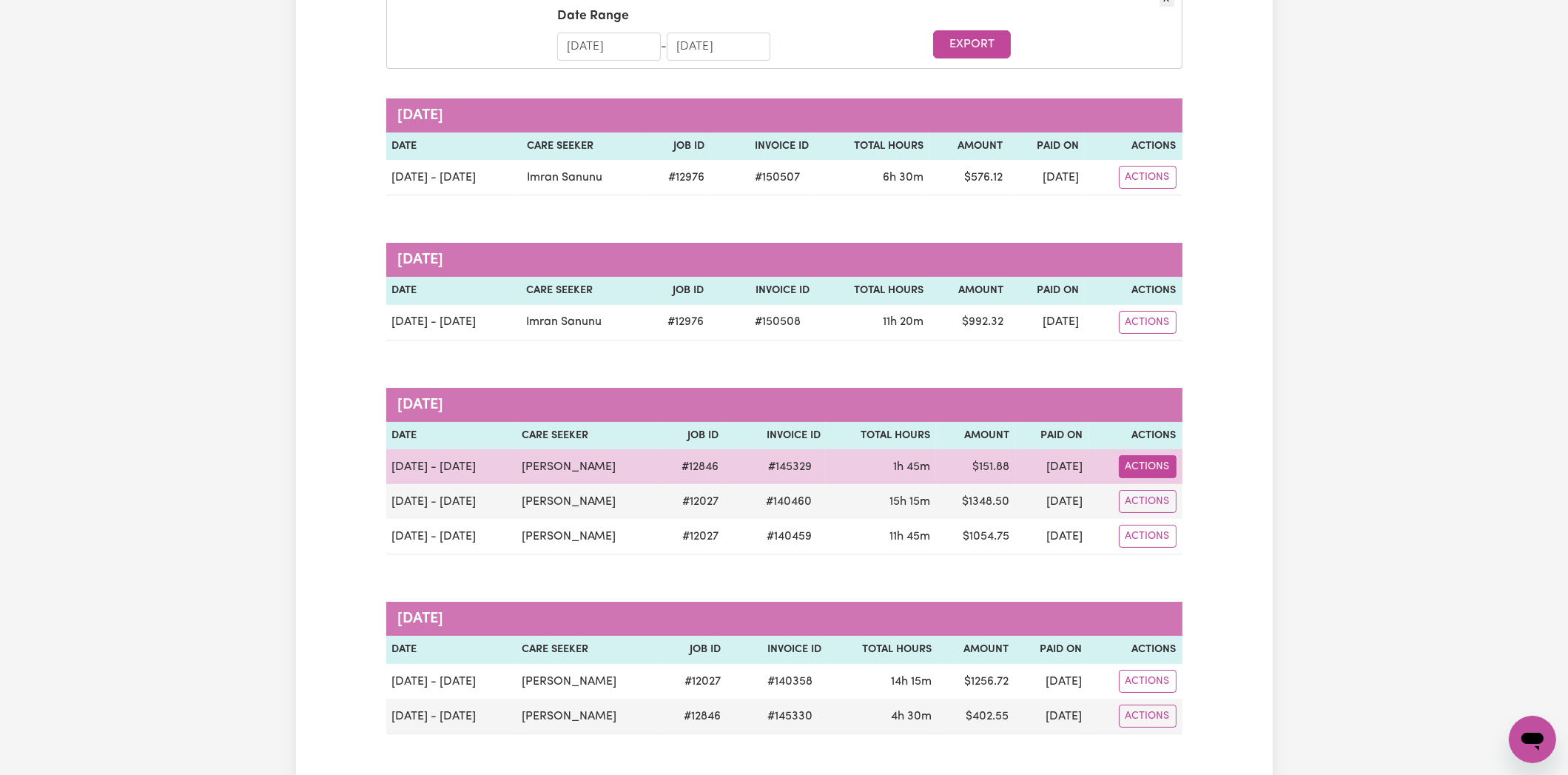
click at [1167, 462] on button "Actions" at bounding box center [1147, 466] width 58 height 23
click at [1171, 502] on link "Download Remittance" at bounding box center [1218, 501] width 209 height 30
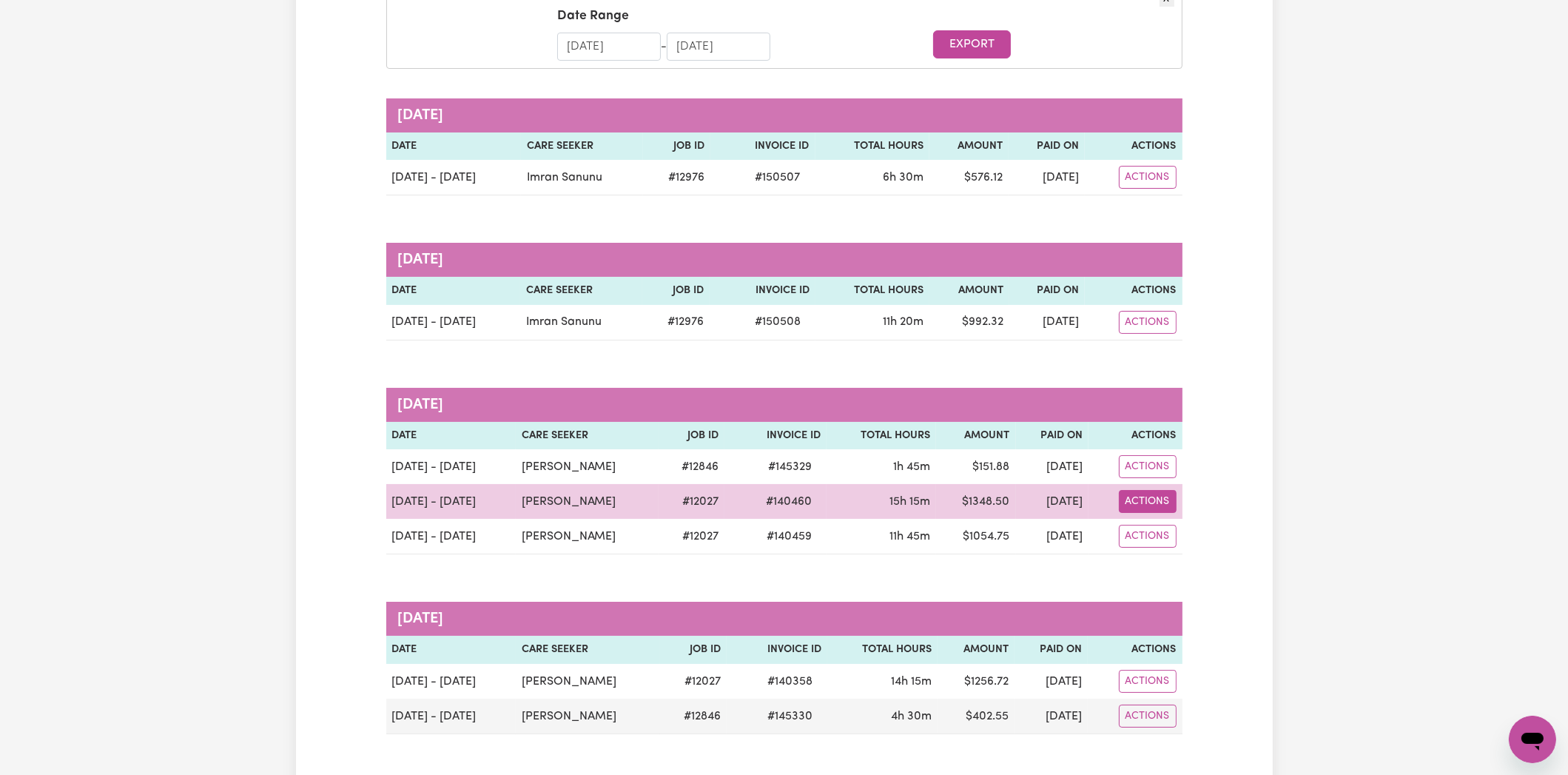
click at [1147, 499] on button "Actions" at bounding box center [1147, 501] width 58 height 23
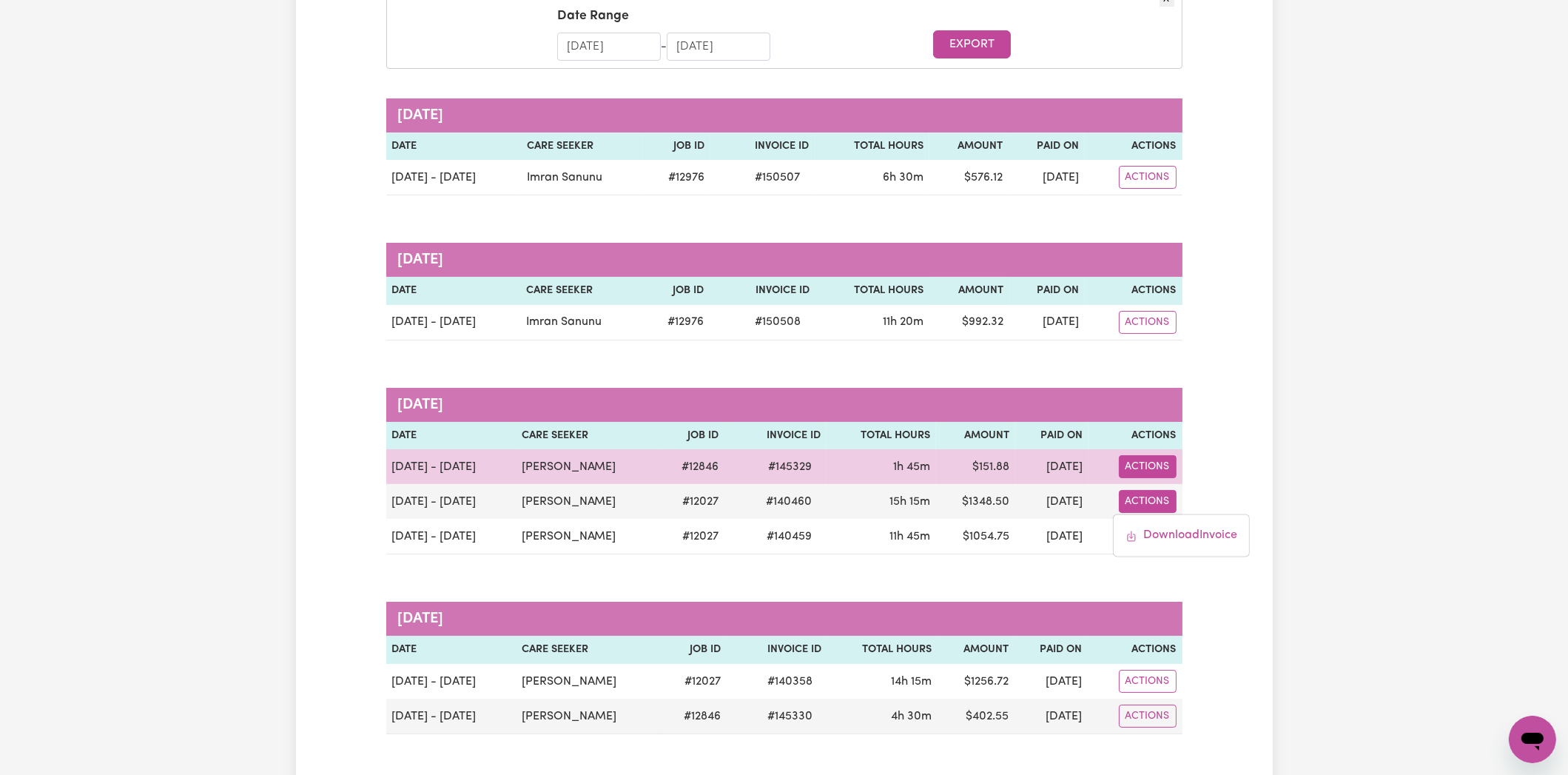
click at [1164, 468] on button "Actions" at bounding box center [1147, 466] width 58 height 23
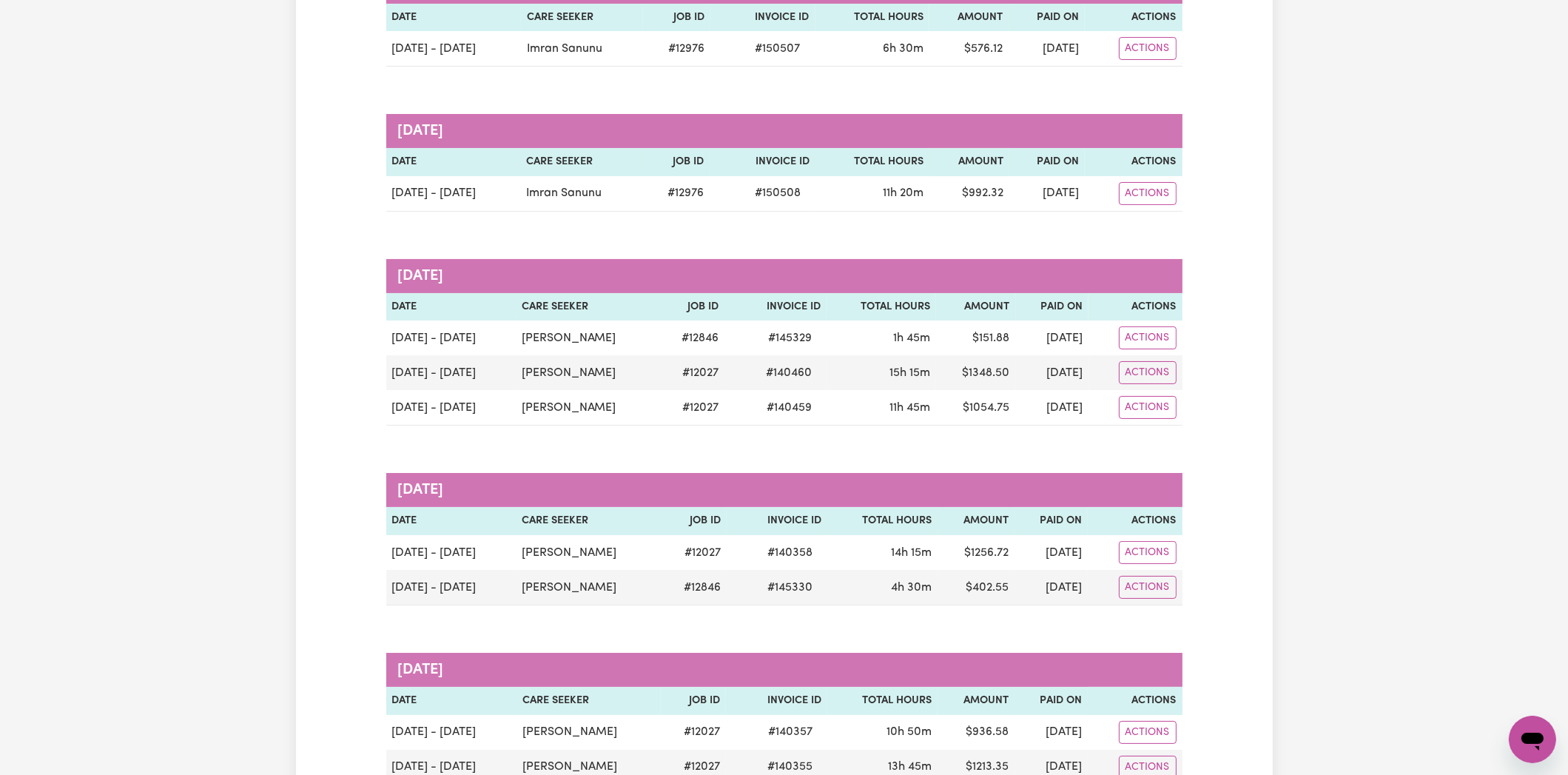
scroll to position [369, 0]
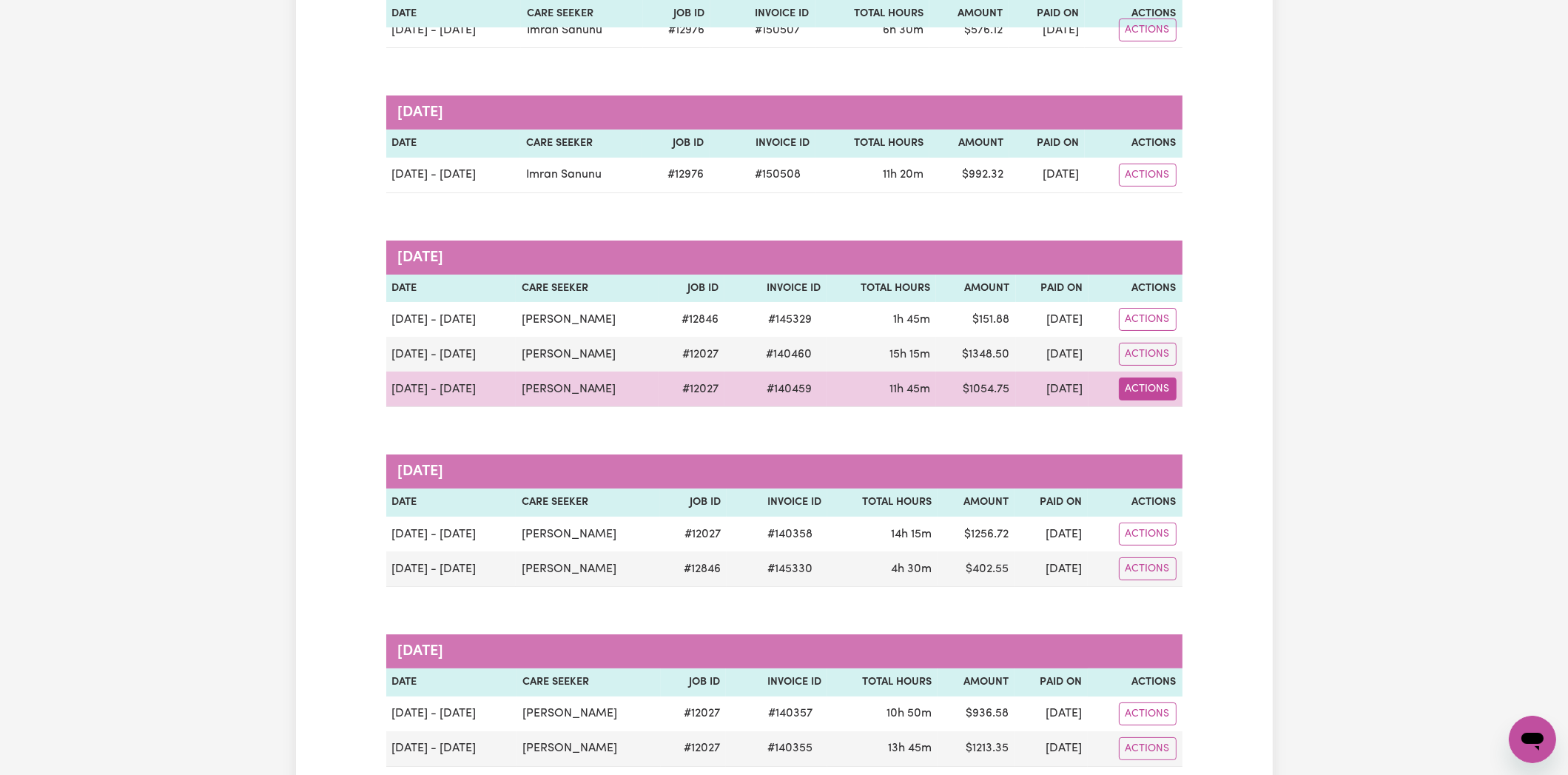
click at [1173, 387] on button "Actions" at bounding box center [1147, 389] width 58 height 23
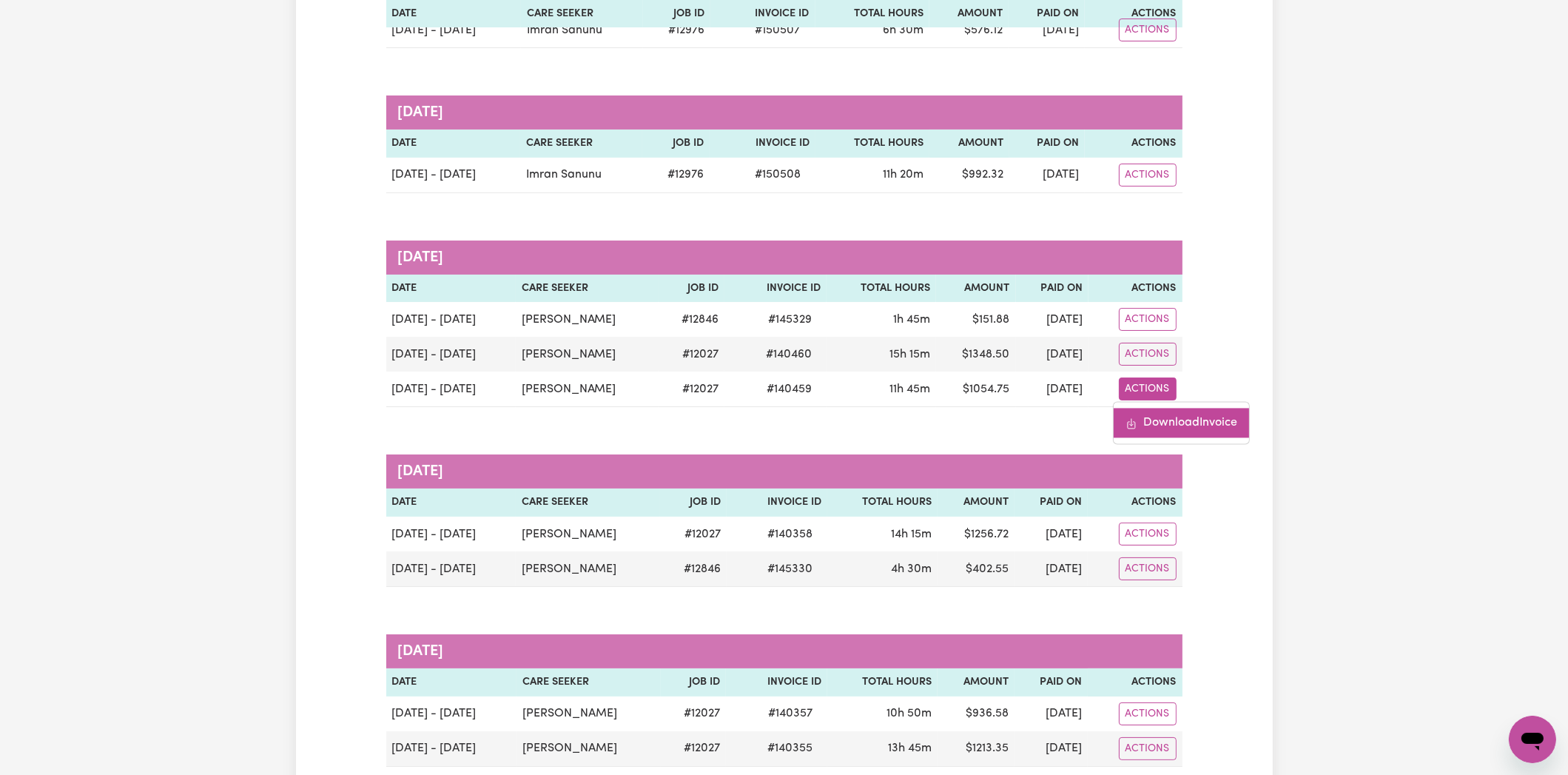
click at [1171, 421] on link "Download Invoice" at bounding box center [1180, 424] width 135 height 30
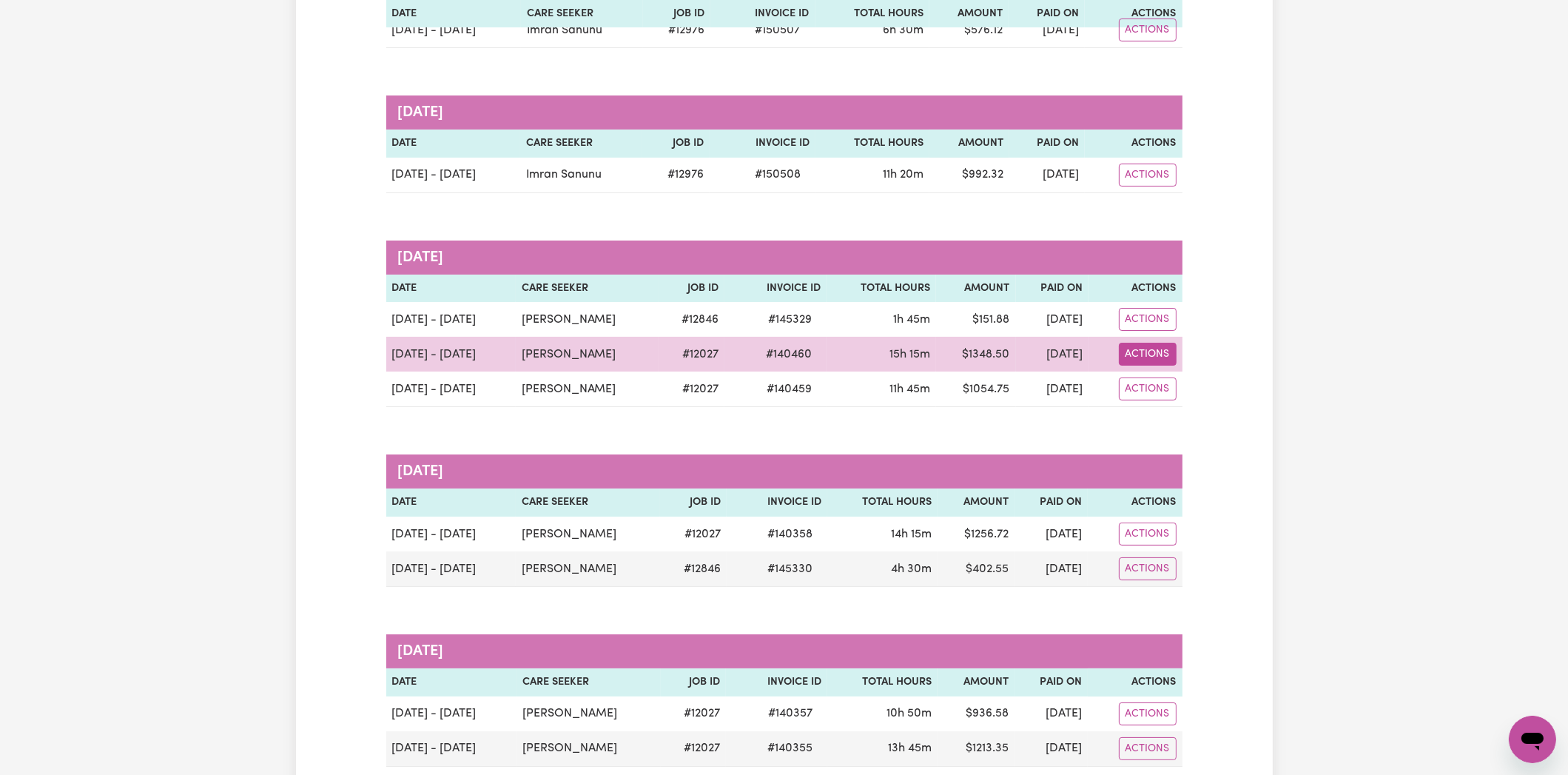
click at [1164, 353] on button "Actions" at bounding box center [1147, 354] width 58 height 23
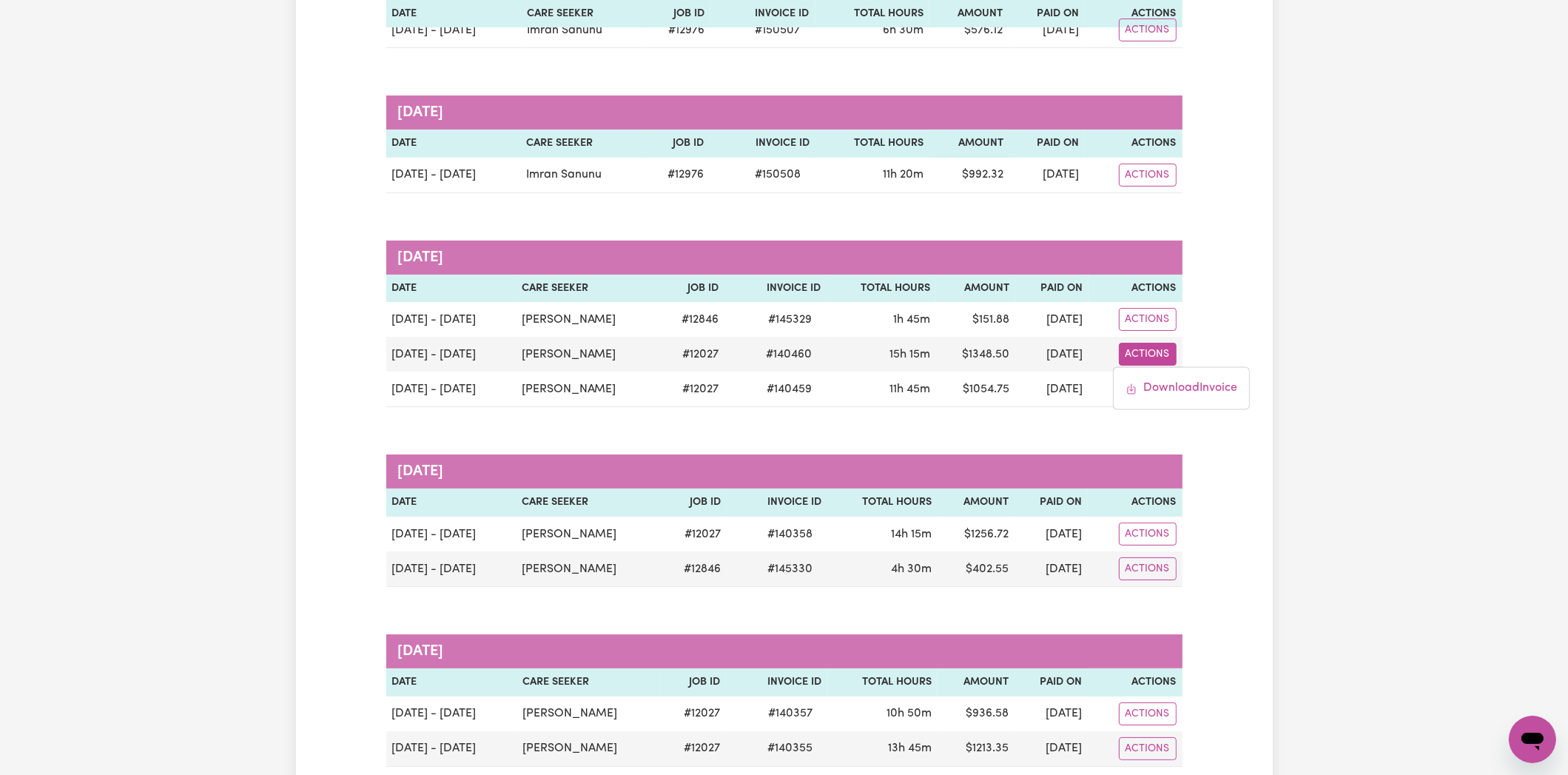
click at [1286, 484] on div "Remittances Group by: Date Care Seeker Status Search Export X Date Range [DATE]…" at bounding box center [784, 703] width 1568 height 2041
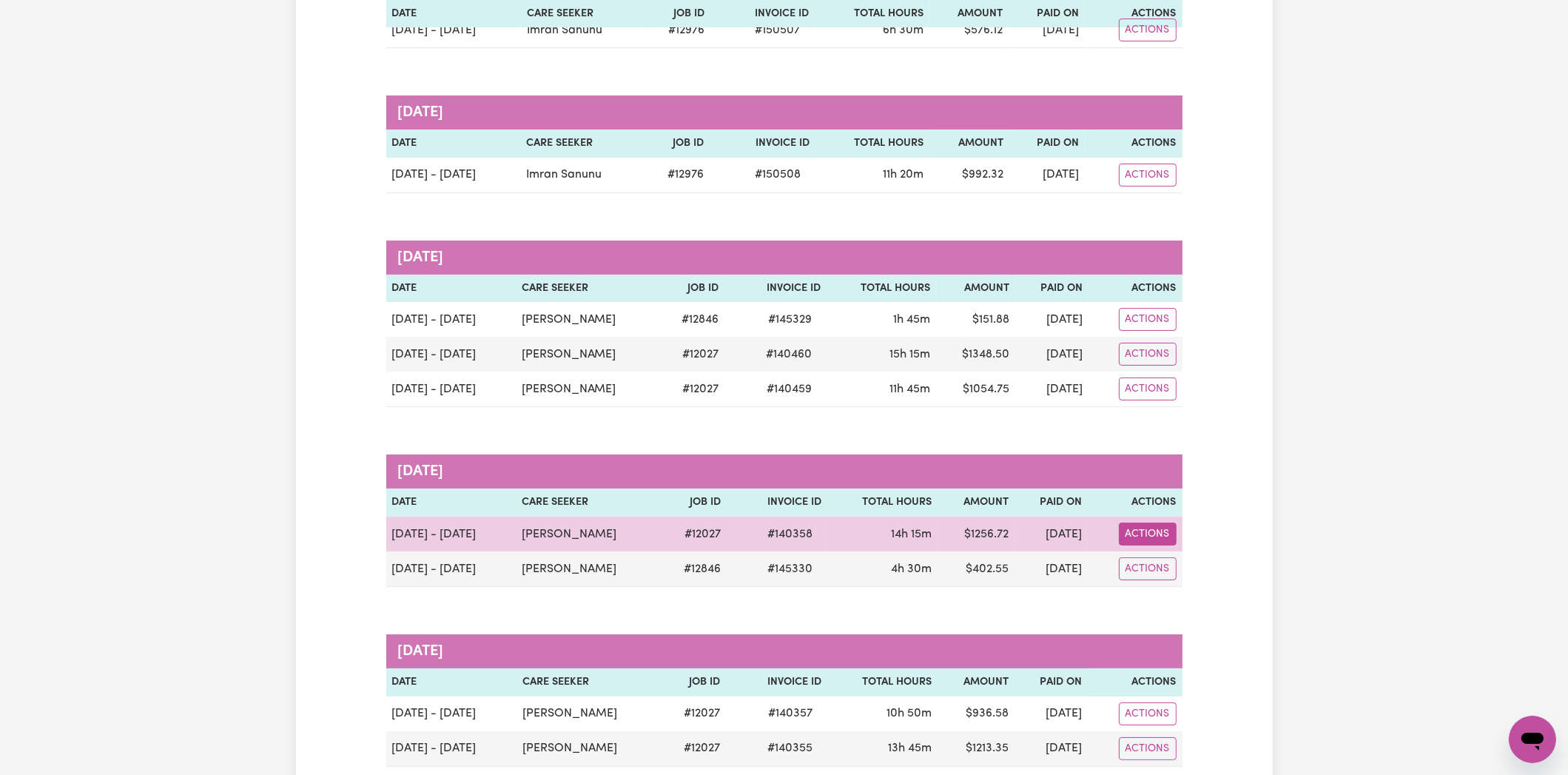
click at [1156, 525] on button "Actions" at bounding box center [1147, 534] width 58 height 23
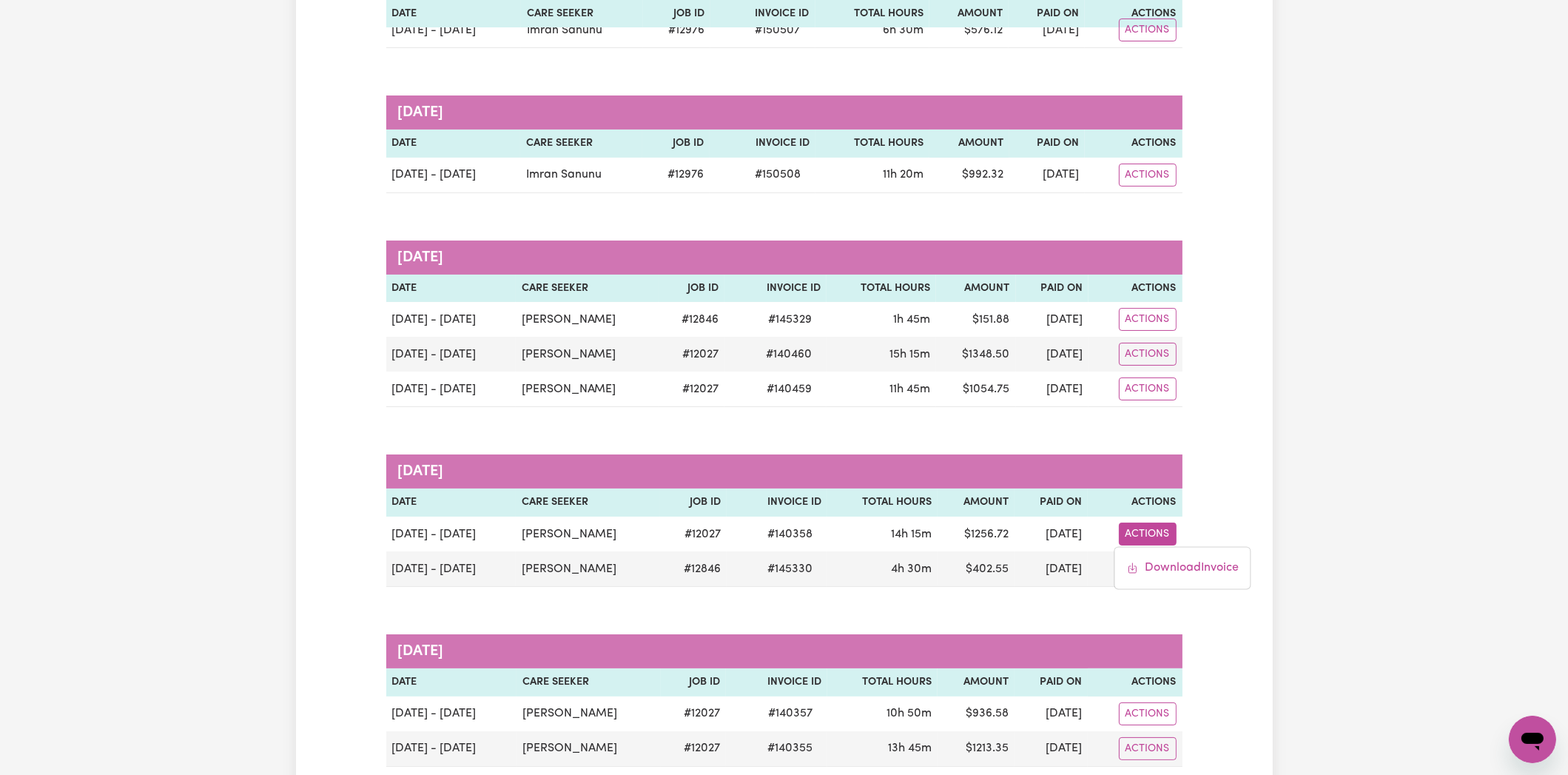
click at [1245, 477] on div "Remittances Group by: Date Care Seeker Status Search Export X Date Range [DATE]…" at bounding box center [784, 703] width 976 height 1958
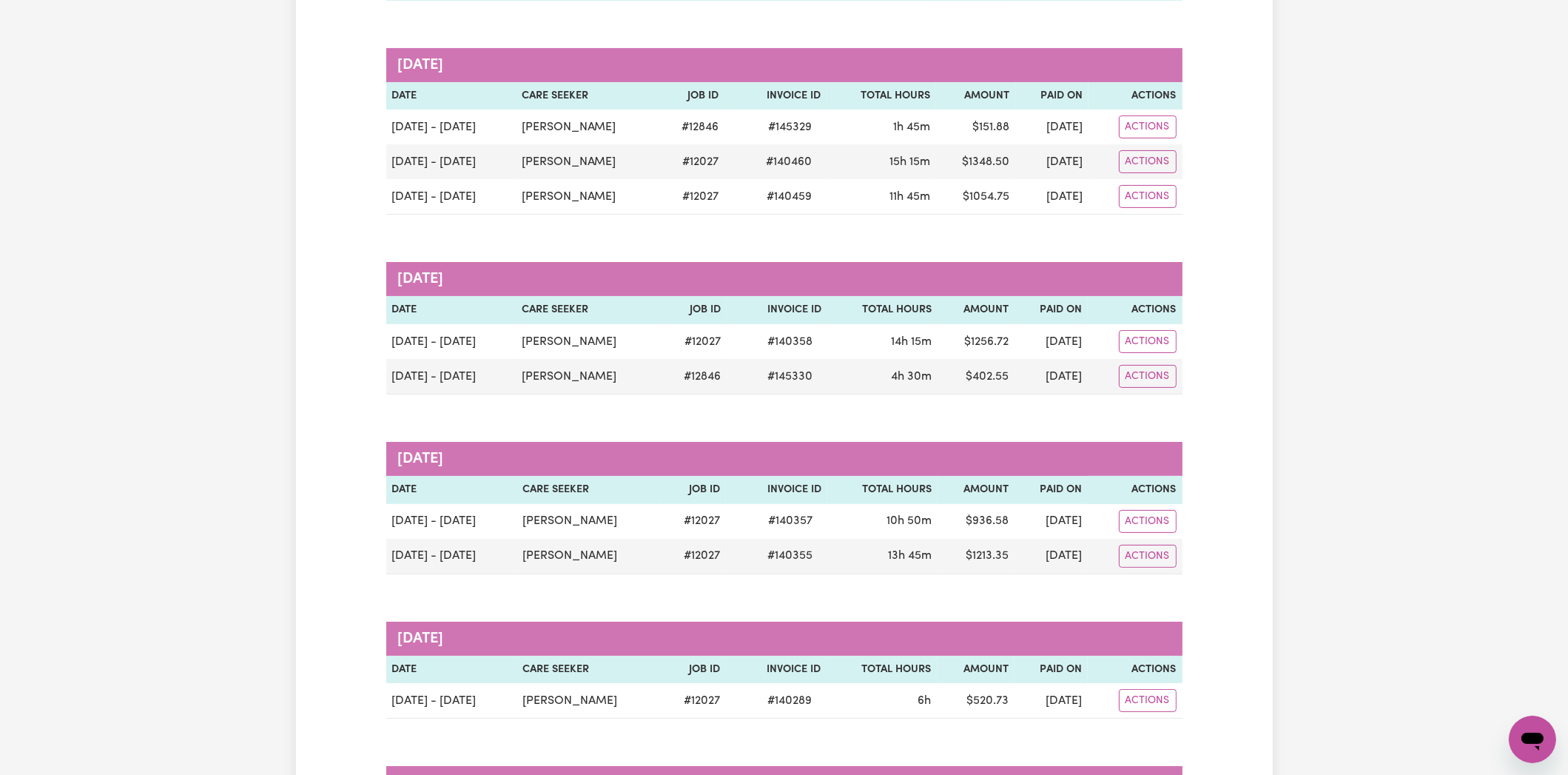
scroll to position [591, 0]
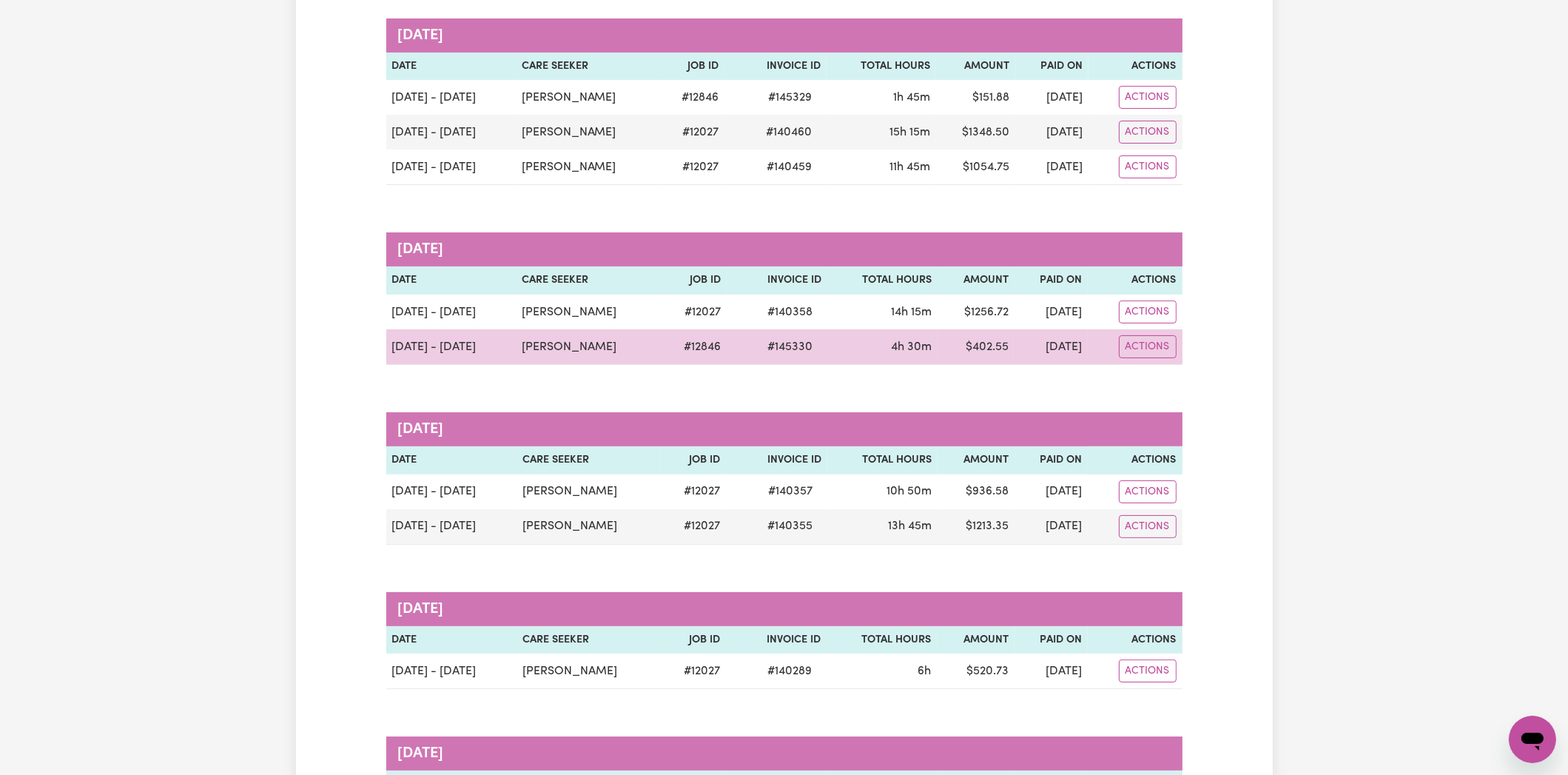
click at [1151, 354] on td "Actions" at bounding box center [1135, 348] width 94 height 36
click at [1151, 344] on button "Actions" at bounding box center [1147, 347] width 58 height 23
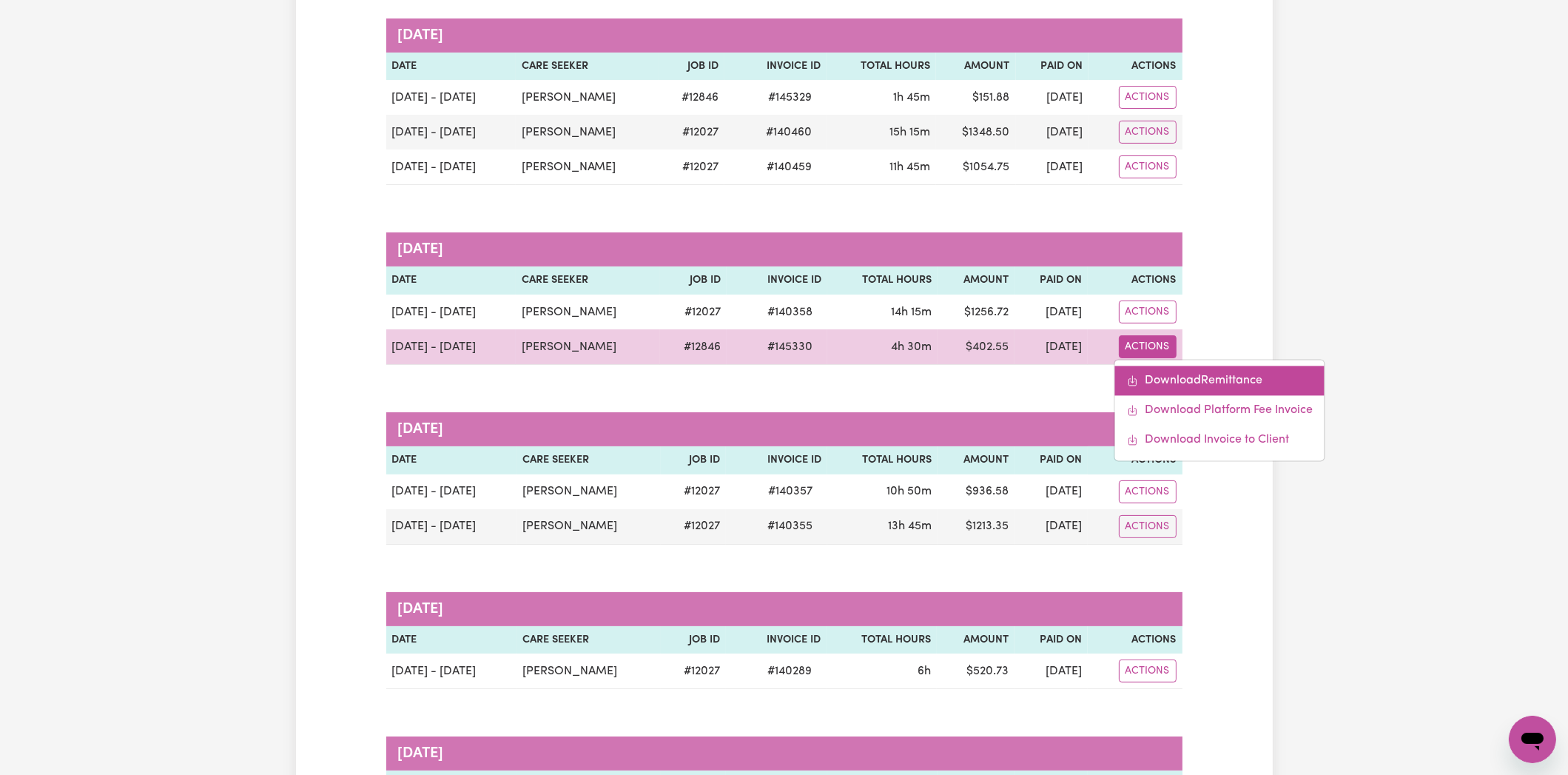
click at [1153, 370] on link "Download Remittance" at bounding box center [1219, 381] width 209 height 30
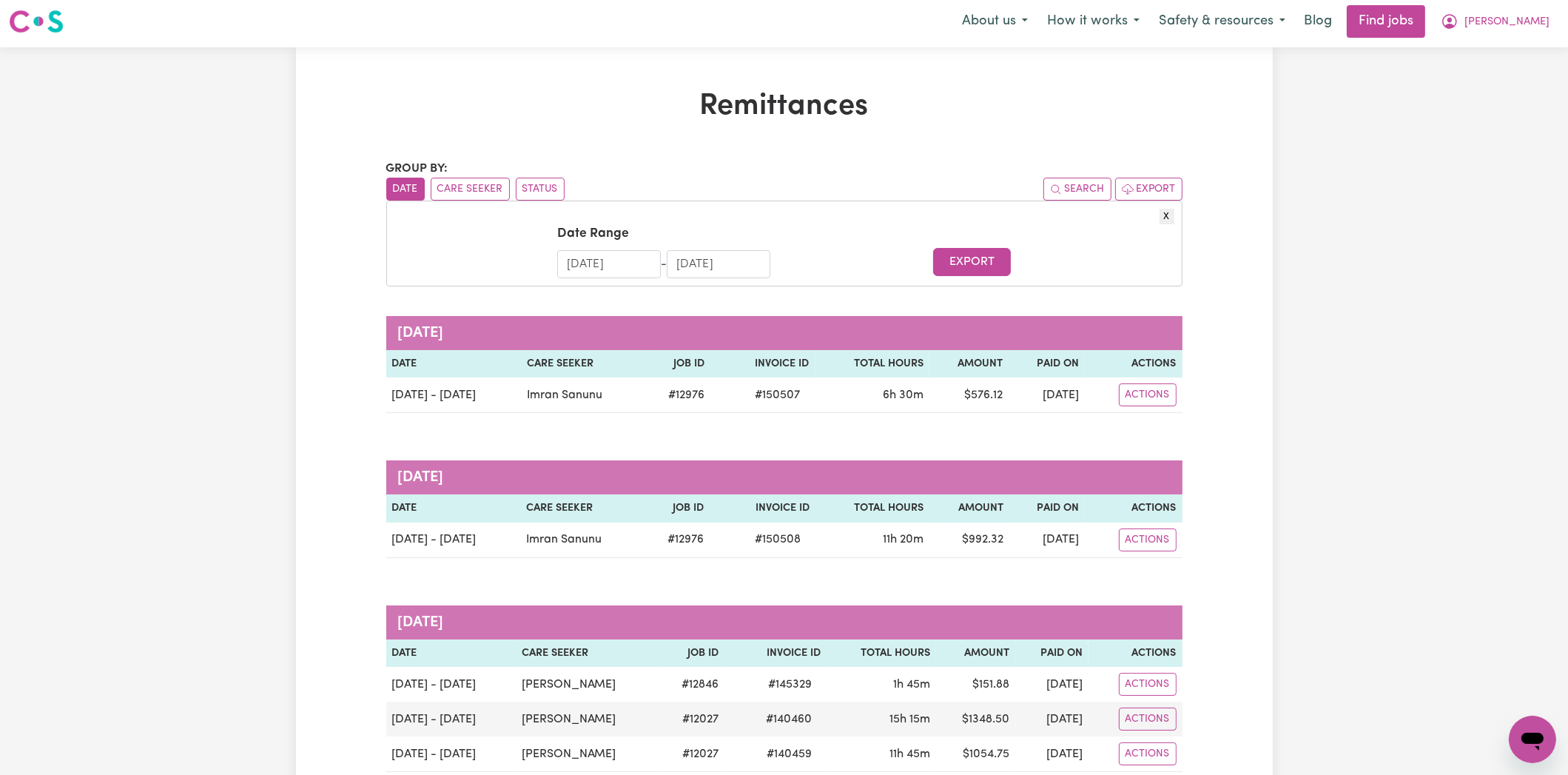
scroll to position [0, 0]
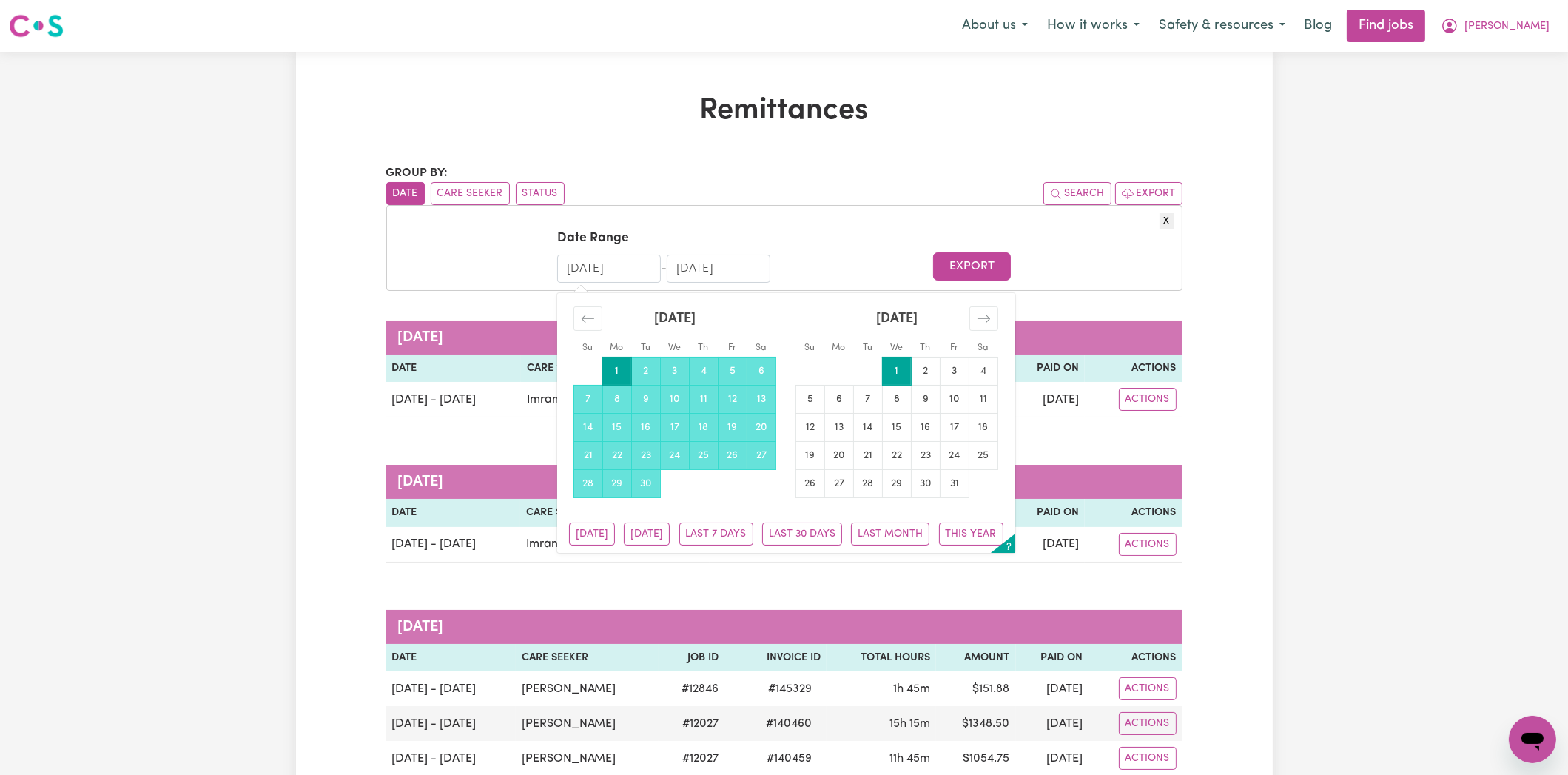
click at [640, 262] on input "[DATE]" at bounding box center [609, 269] width 104 height 28
click at [594, 326] on div "Move backward to switch to the previous month." at bounding box center [588, 318] width 29 height 25
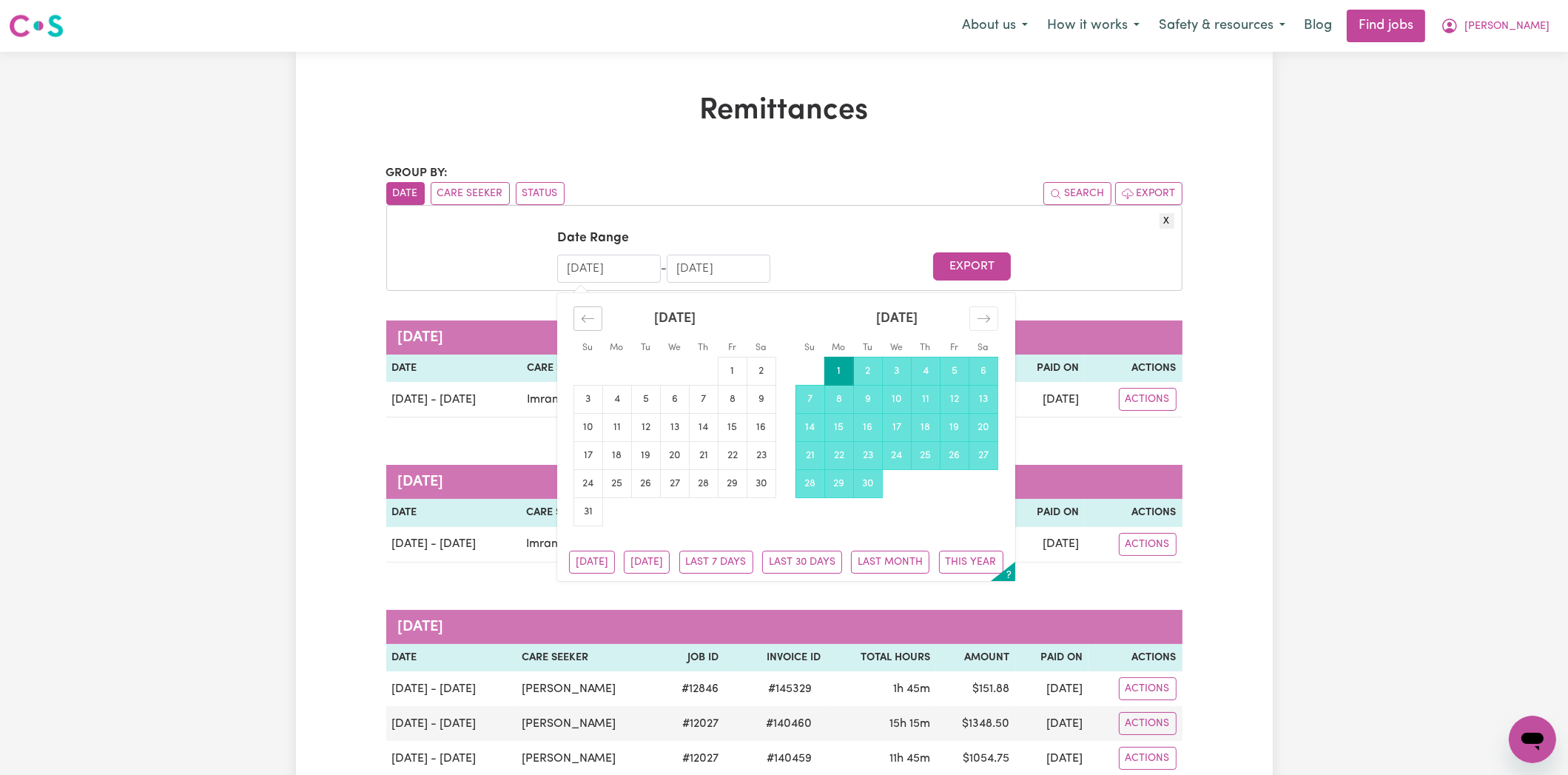
click at [594, 326] on div "Move backward to switch to the previous month." at bounding box center [588, 318] width 29 height 25
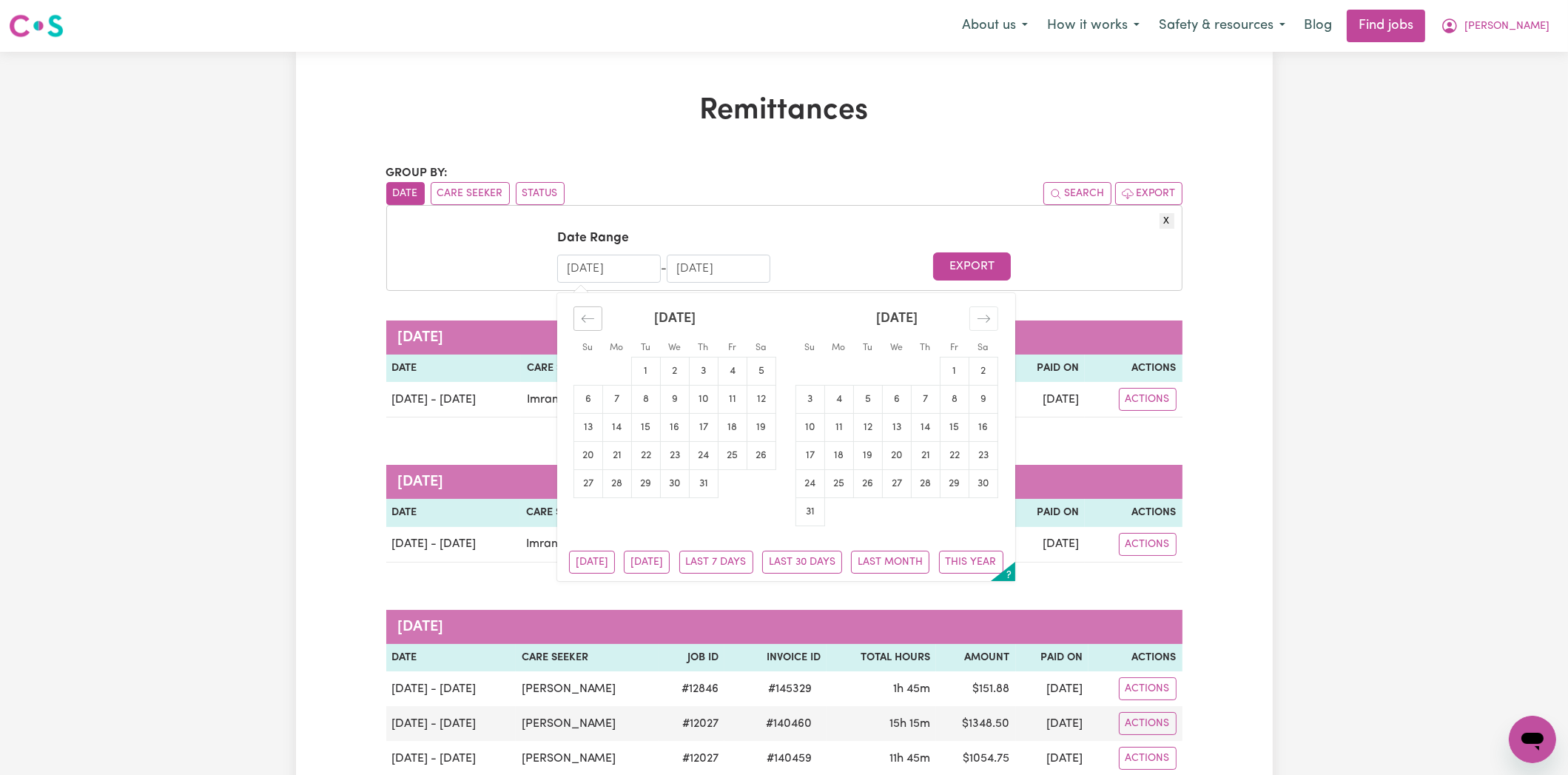
click at [586, 324] on icon "Move backward to switch to the previous month." at bounding box center [587, 318] width 14 height 14
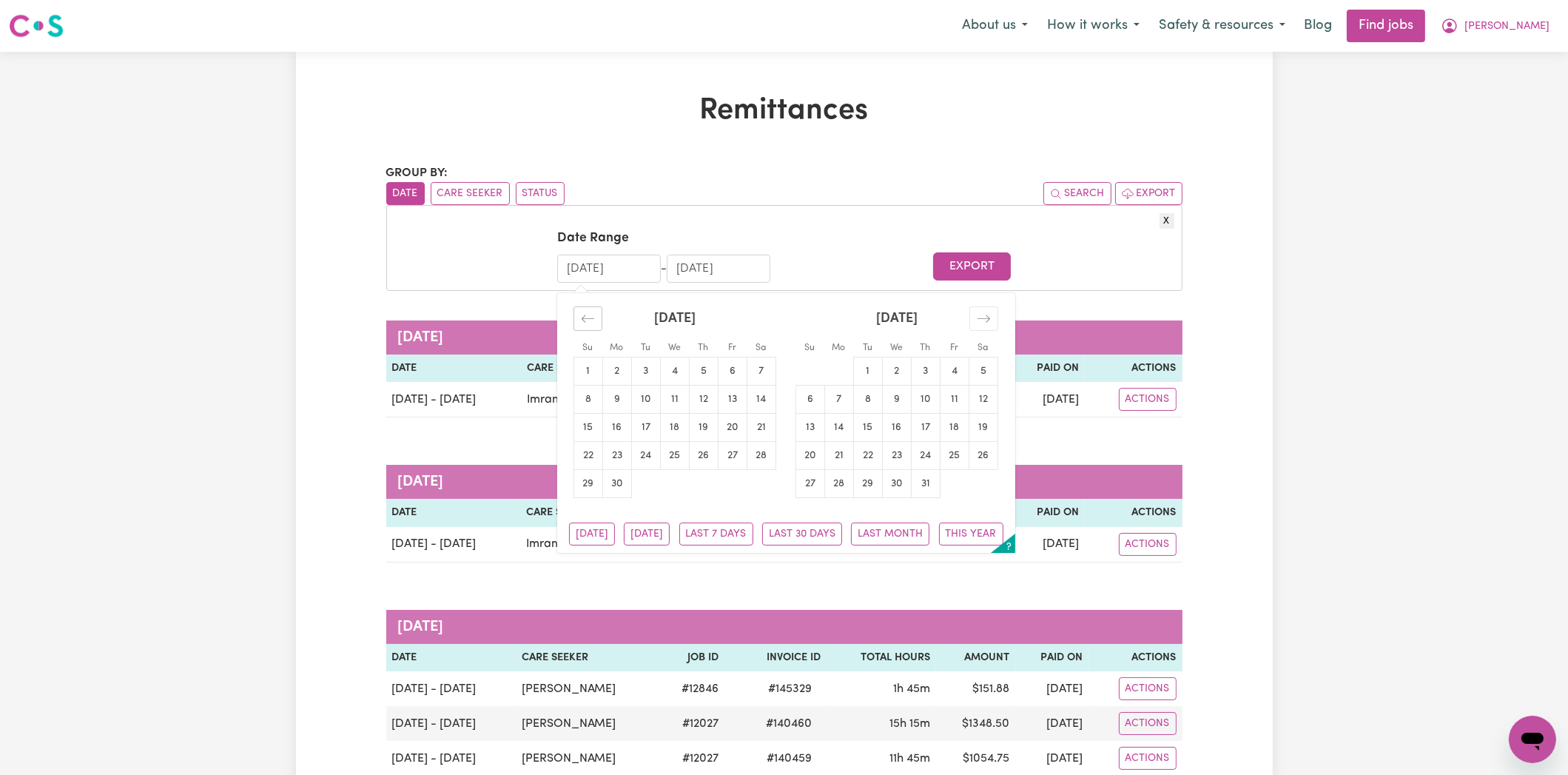
click at [586, 324] on icon "Move backward to switch to the previous month." at bounding box center [587, 318] width 14 height 14
click at [584, 324] on icon "Move backward to switch to the previous month." at bounding box center [587, 318] width 14 height 14
click at [583, 324] on icon "Move backward to switch to the previous month." at bounding box center [587, 318] width 14 height 14
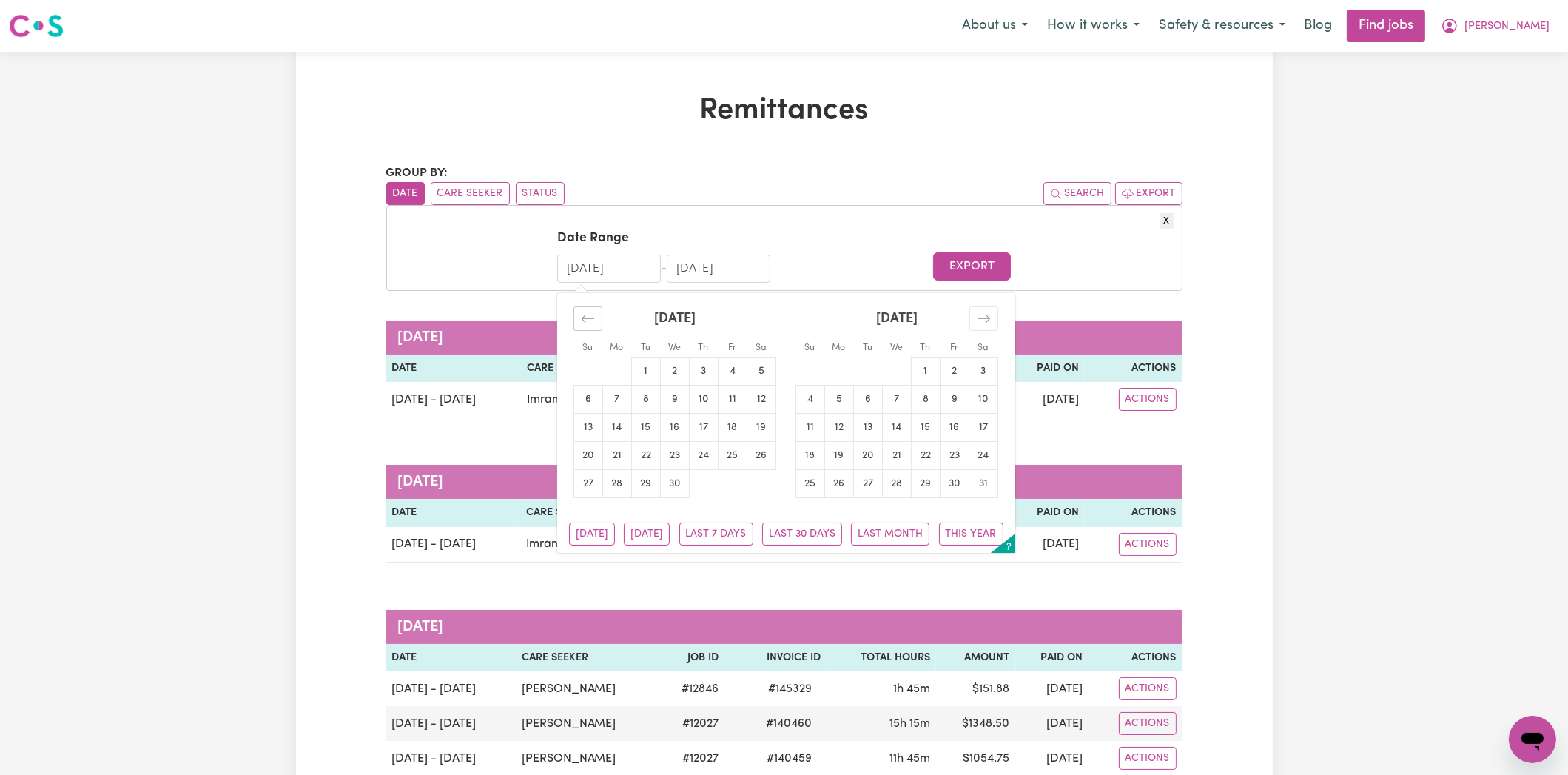
click at [583, 324] on icon "Move backward to switch to the previous month." at bounding box center [587, 318] width 14 height 14
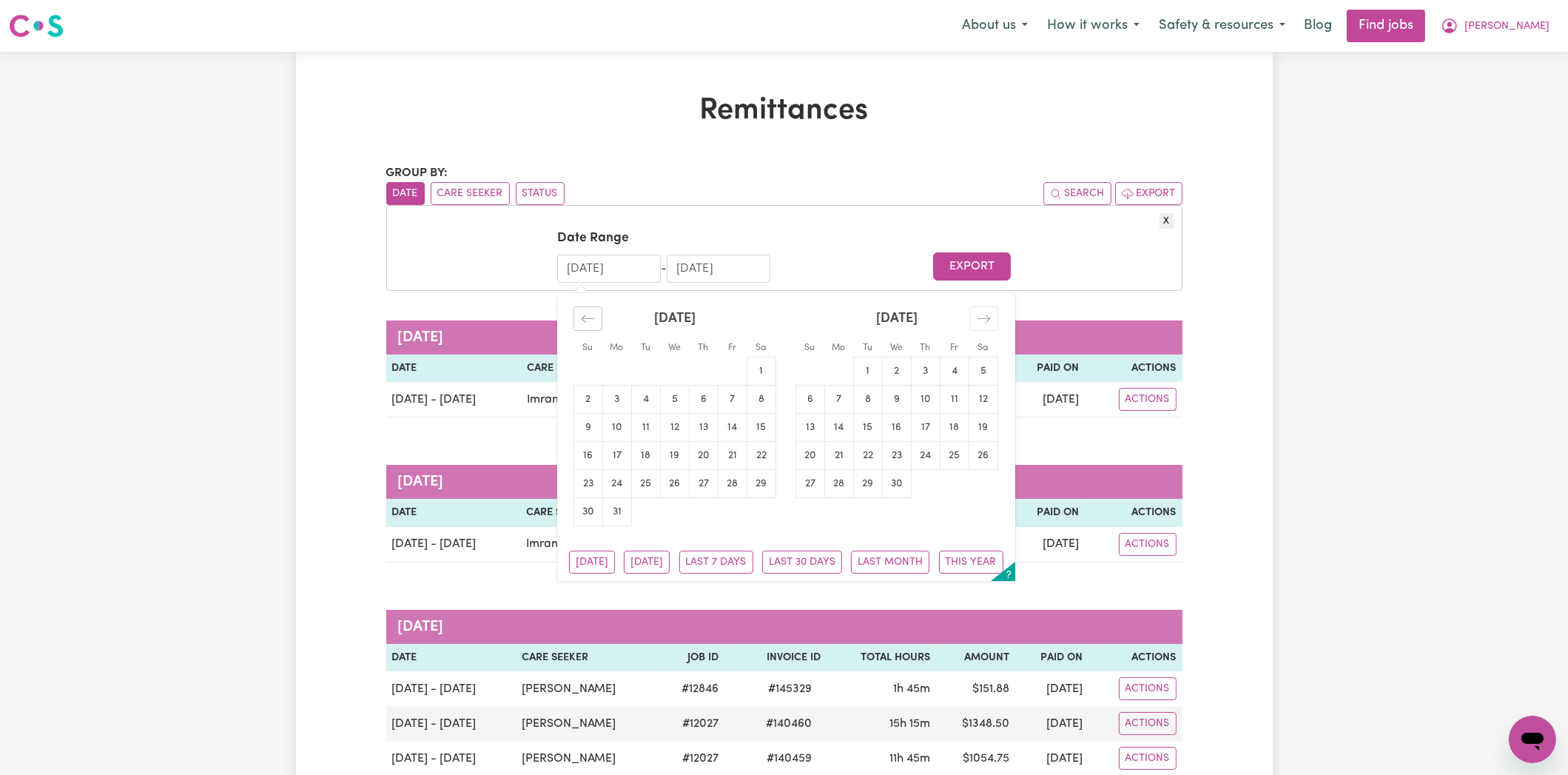
click at [583, 324] on icon "Move backward to switch to the previous month." at bounding box center [587, 318] width 14 height 14
click at [583, 324] on icon "Move backward to switch to the previous month." at bounding box center [587, 318] width 14 height 14
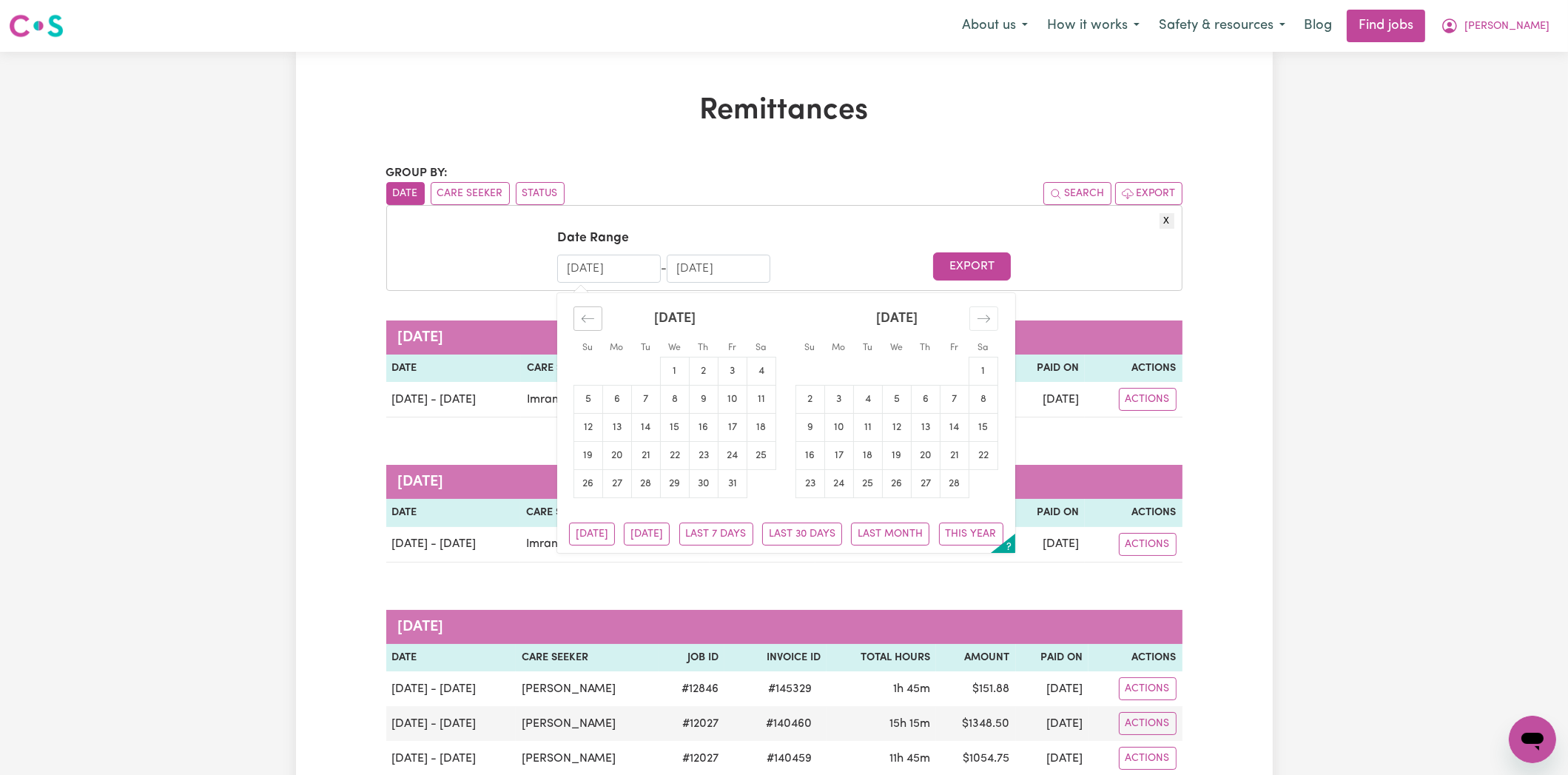
click at [583, 323] on icon "Move backward to switch to the previous month." at bounding box center [587, 318] width 14 height 14
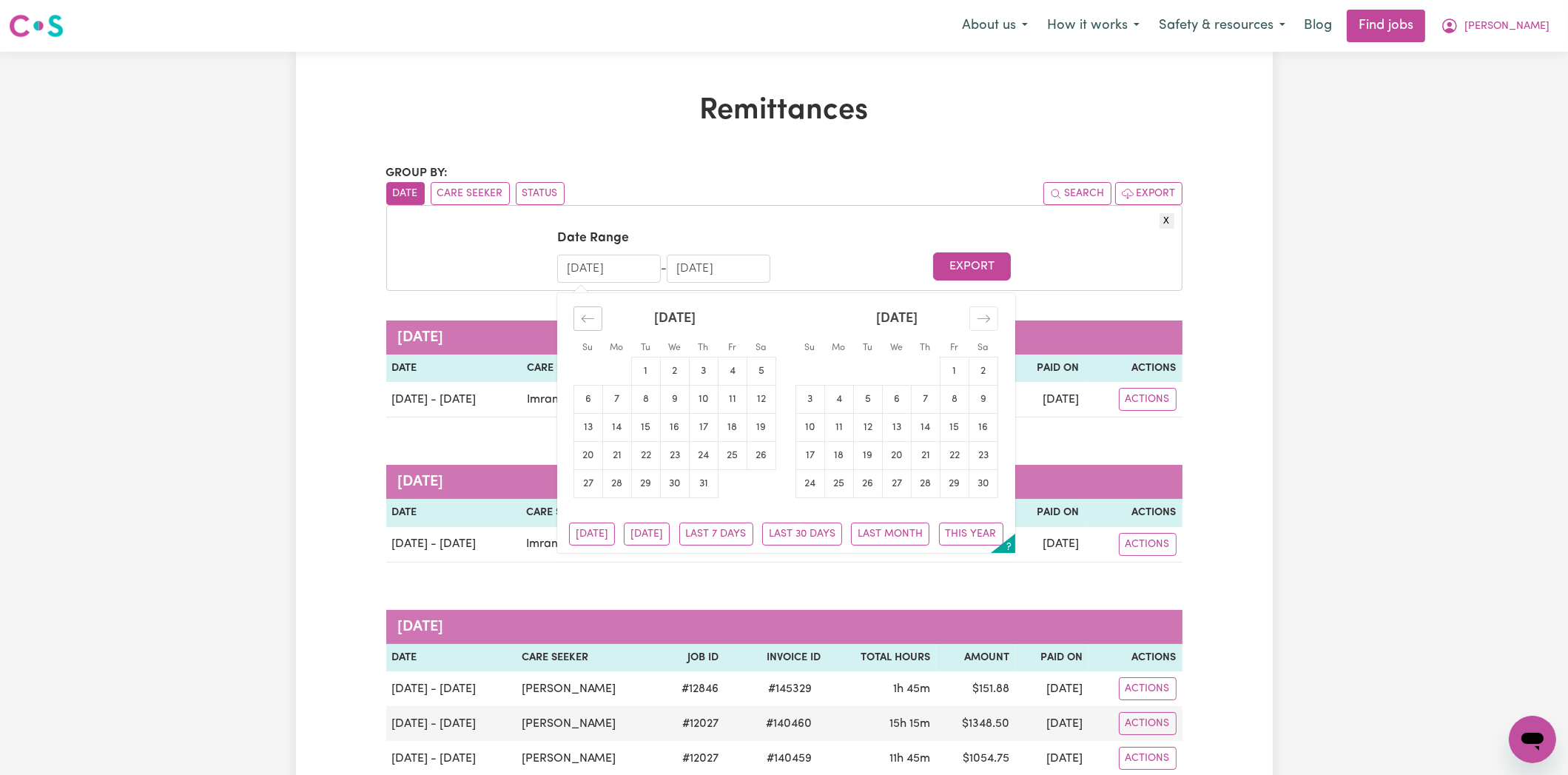
click at [583, 323] on icon "Move backward to switch to the previous month." at bounding box center [587, 318] width 14 height 14
click at [583, 323] on icon "Move backward to switch to the previous month." at bounding box center [587, 318] width 14 height 14
click at [584, 323] on icon "Move backward to switch to the previous month." at bounding box center [587, 318] width 14 height 14
click at [584, 322] on icon "Move backward to switch to the previous month." at bounding box center [587, 318] width 14 height 14
click at [584, 321] on icon "Move backward to switch to the previous month." at bounding box center [587, 318] width 14 height 14
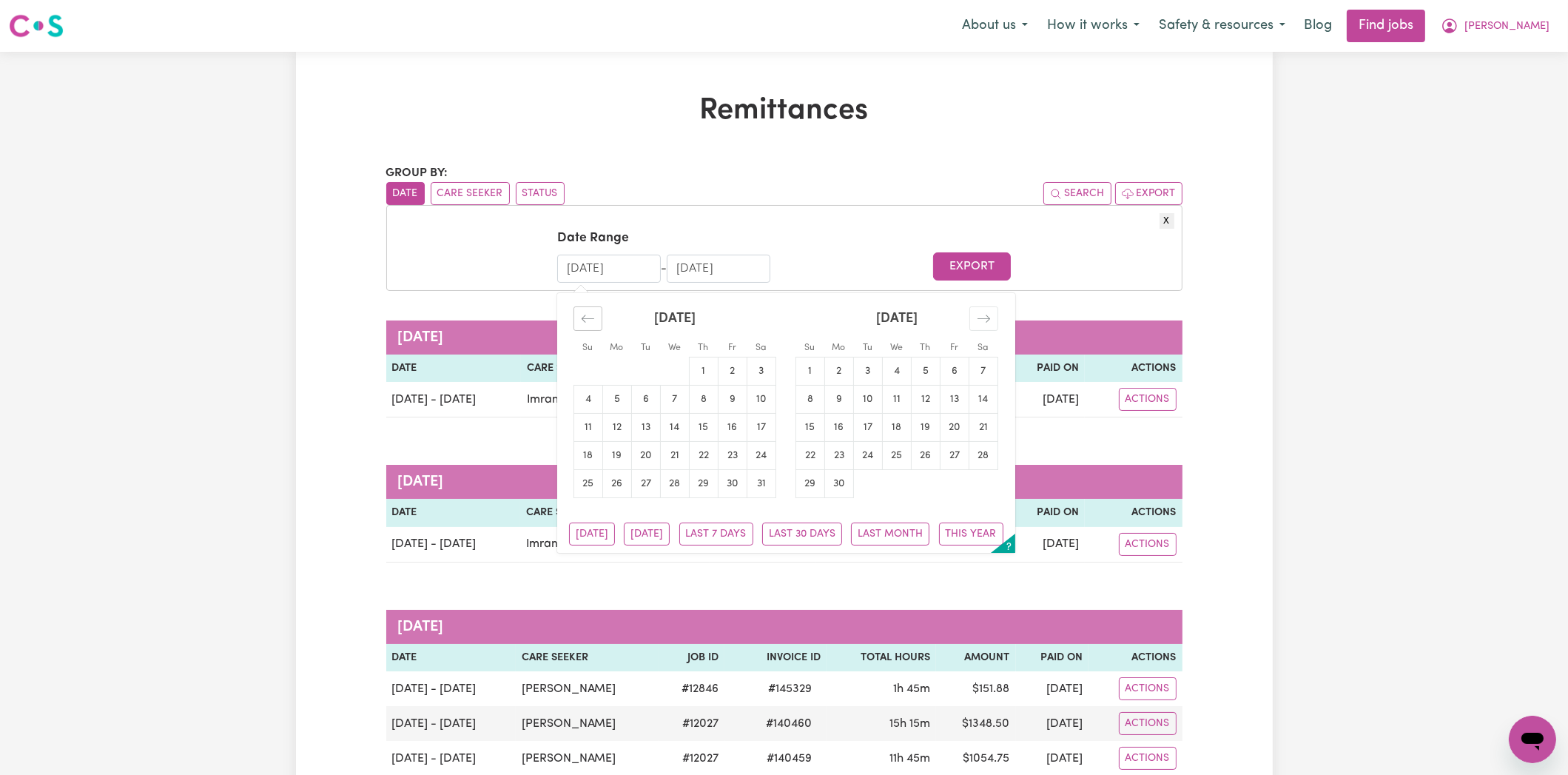
click at [584, 321] on icon "Move backward to switch to the previous month." at bounding box center [587, 318] width 14 height 14
click at [586, 321] on icon "Move backward to switch to the previous month." at bounding box center [587, 318] width 14 height 14
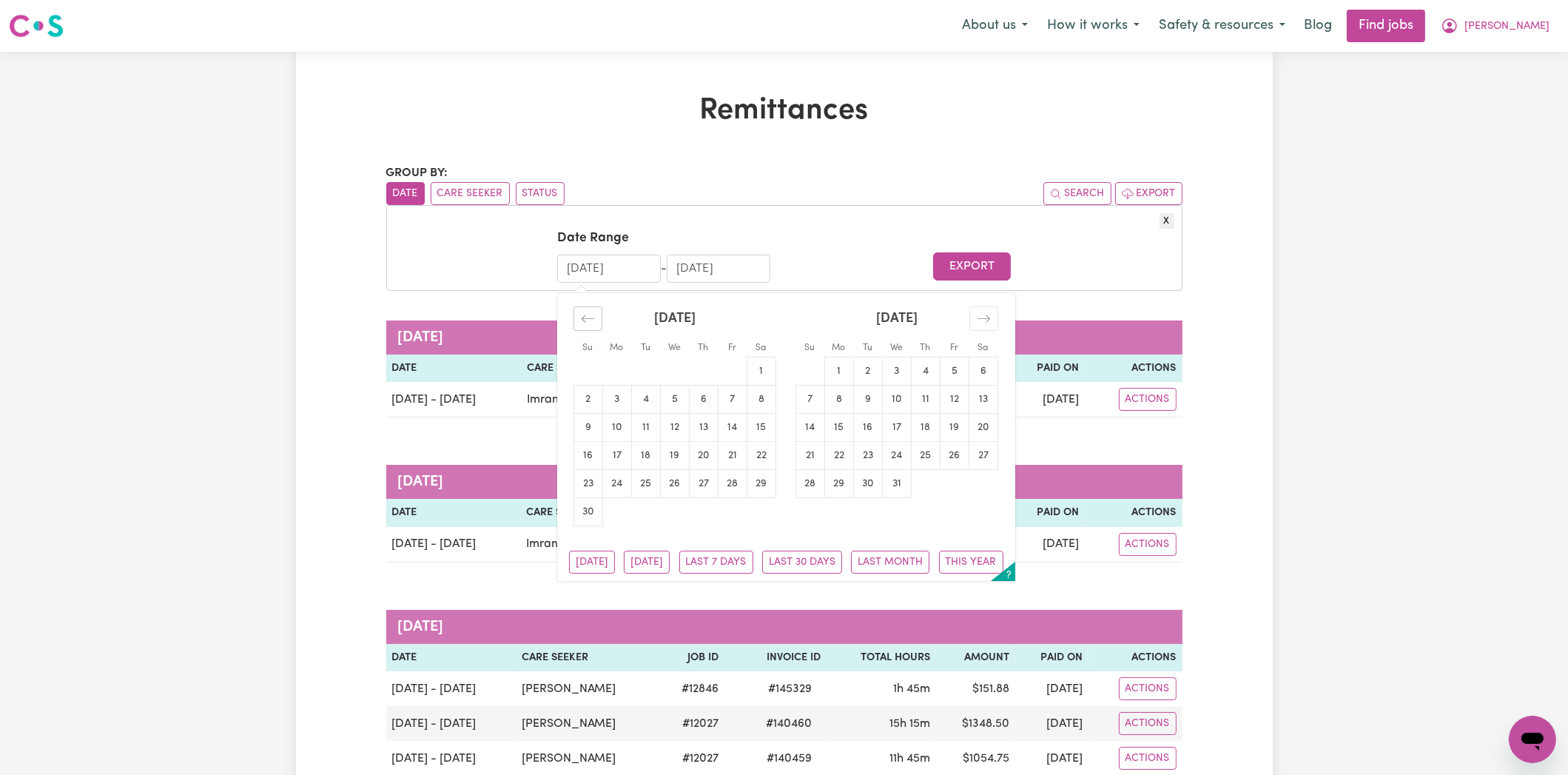
click at [586, 321] on icon "Move backward to switch to the previous month." at bounding box center [587, 318] width 14 height 14
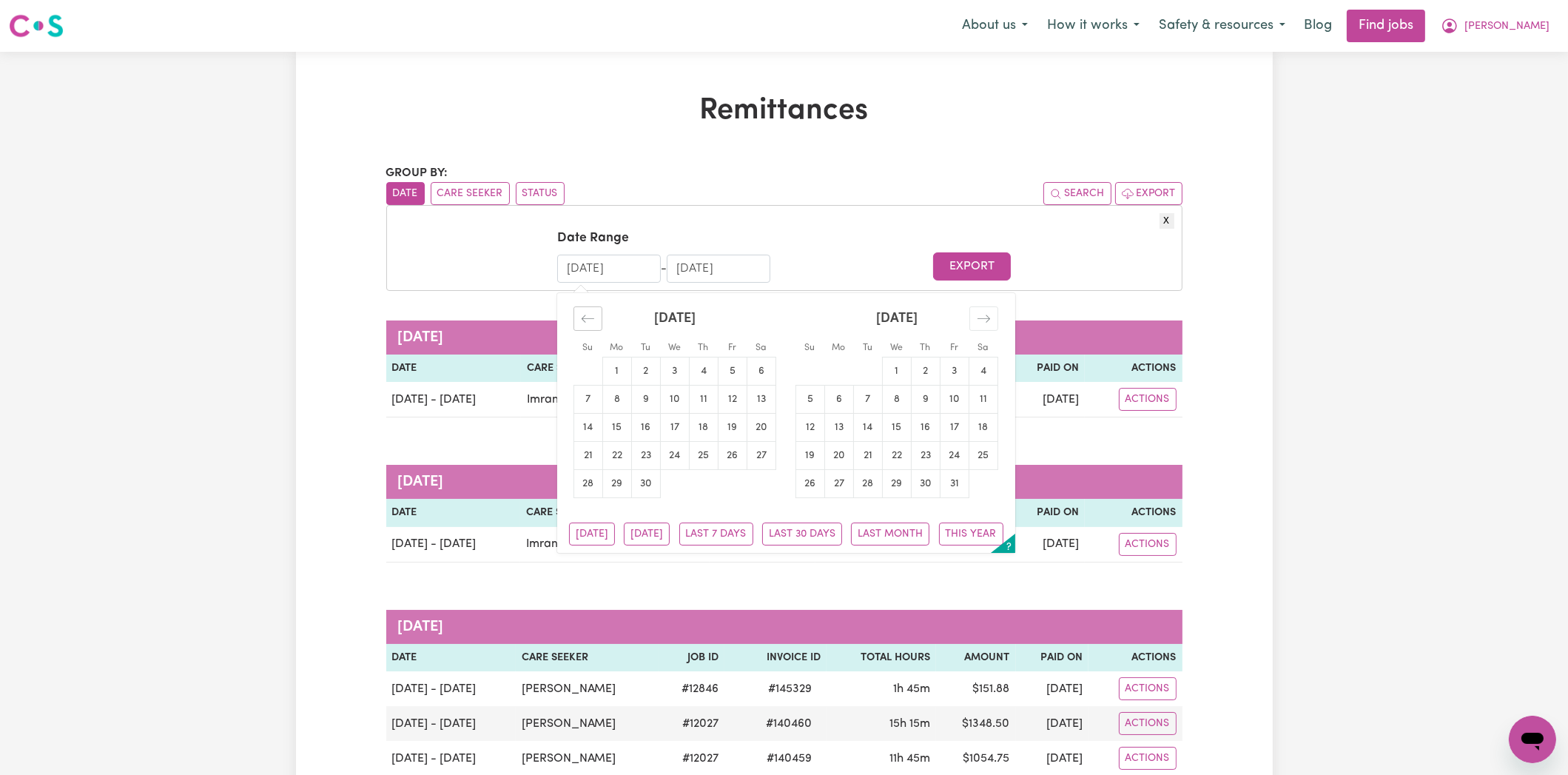
click at [586, 321] on icon "Move backward to switch to the previous month." at bounding box center [587, 318] width 14 height 14
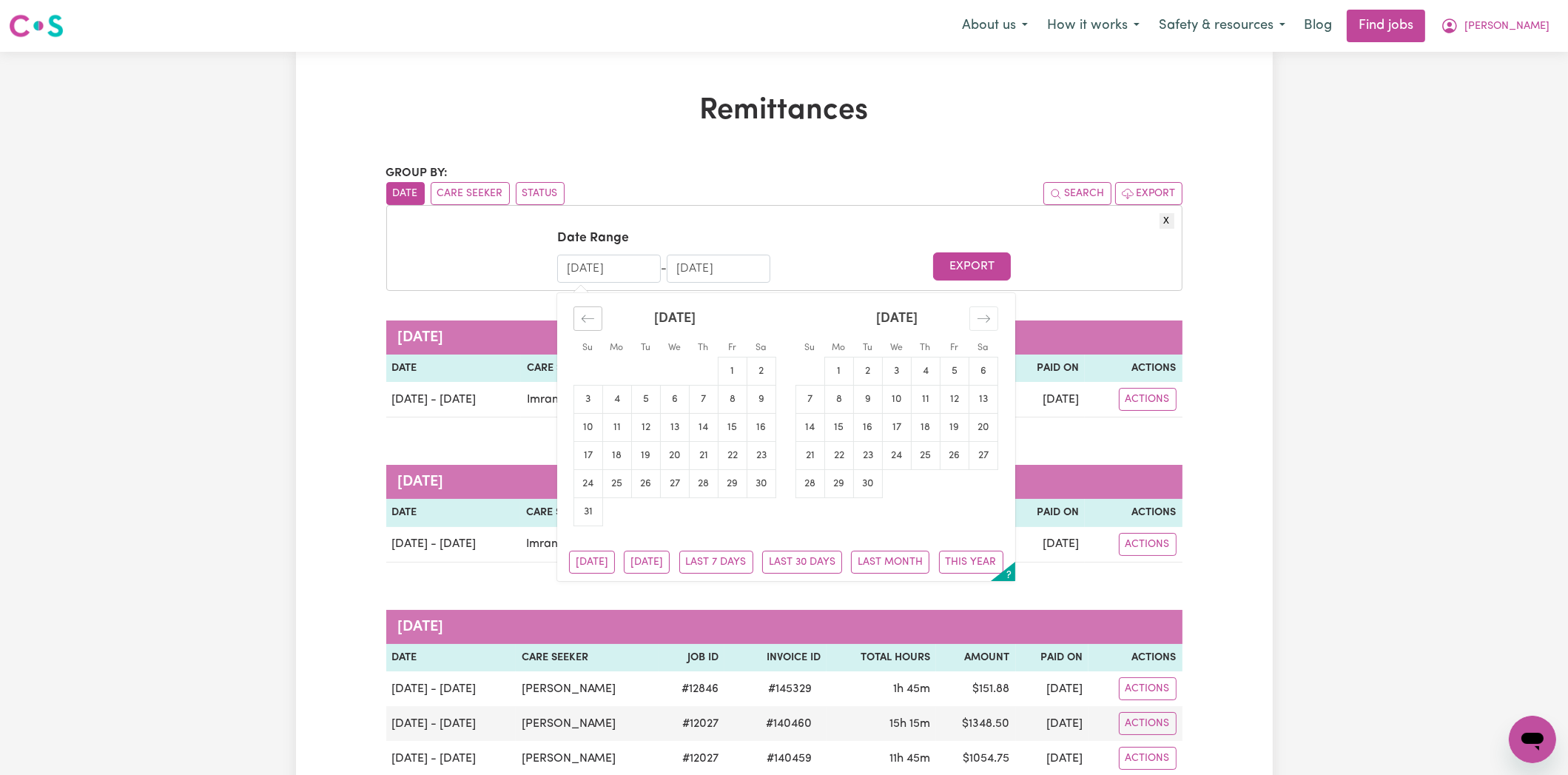
click at [586, 321] on icon "Move backward to switch to the previous month." at bounding box center [587, 318] width 14 height 14
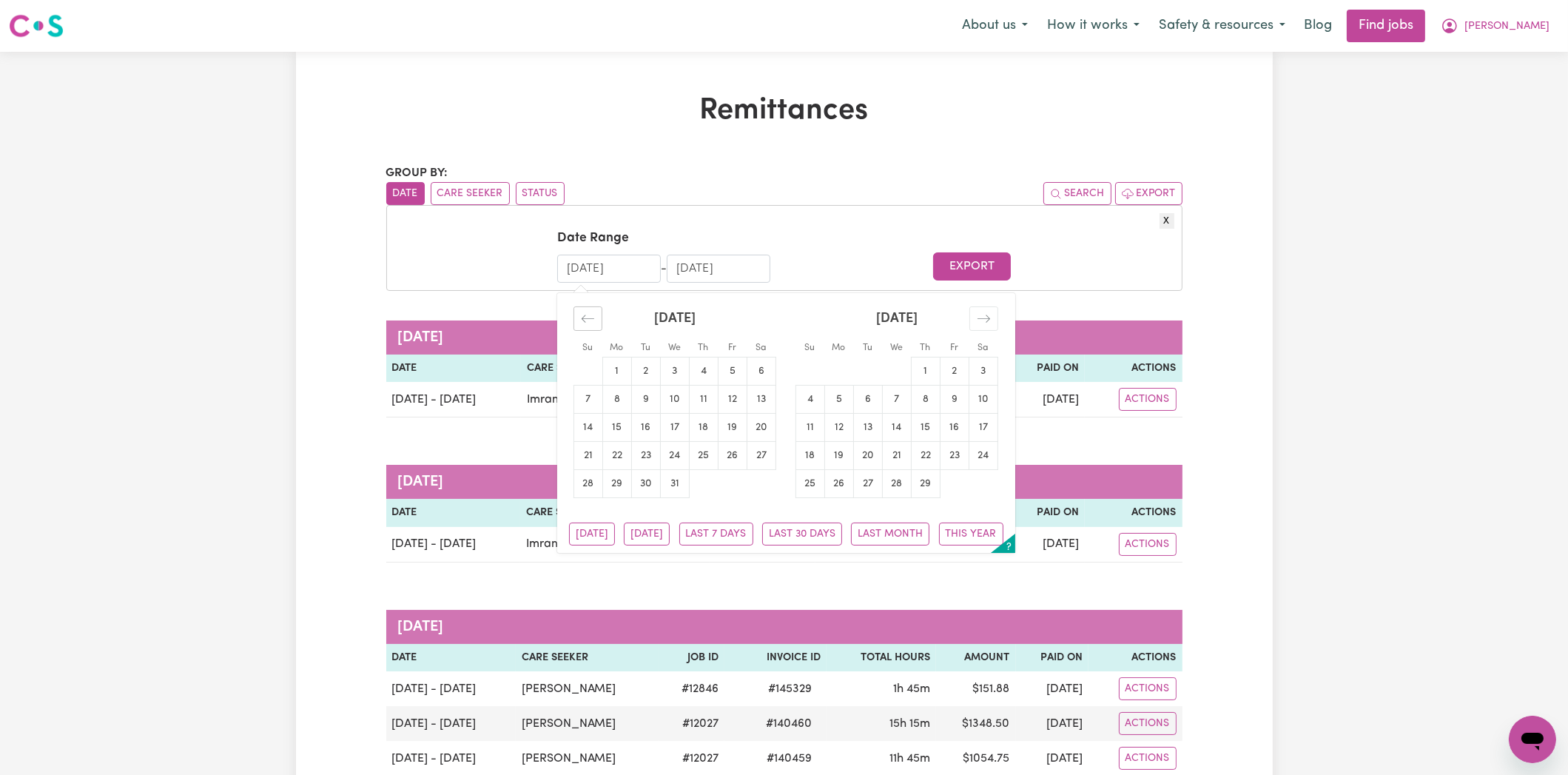
click at [586, 321] on icon "Move backward to switch to the previous month." at bounding box center [587, 318] width 14 height 14
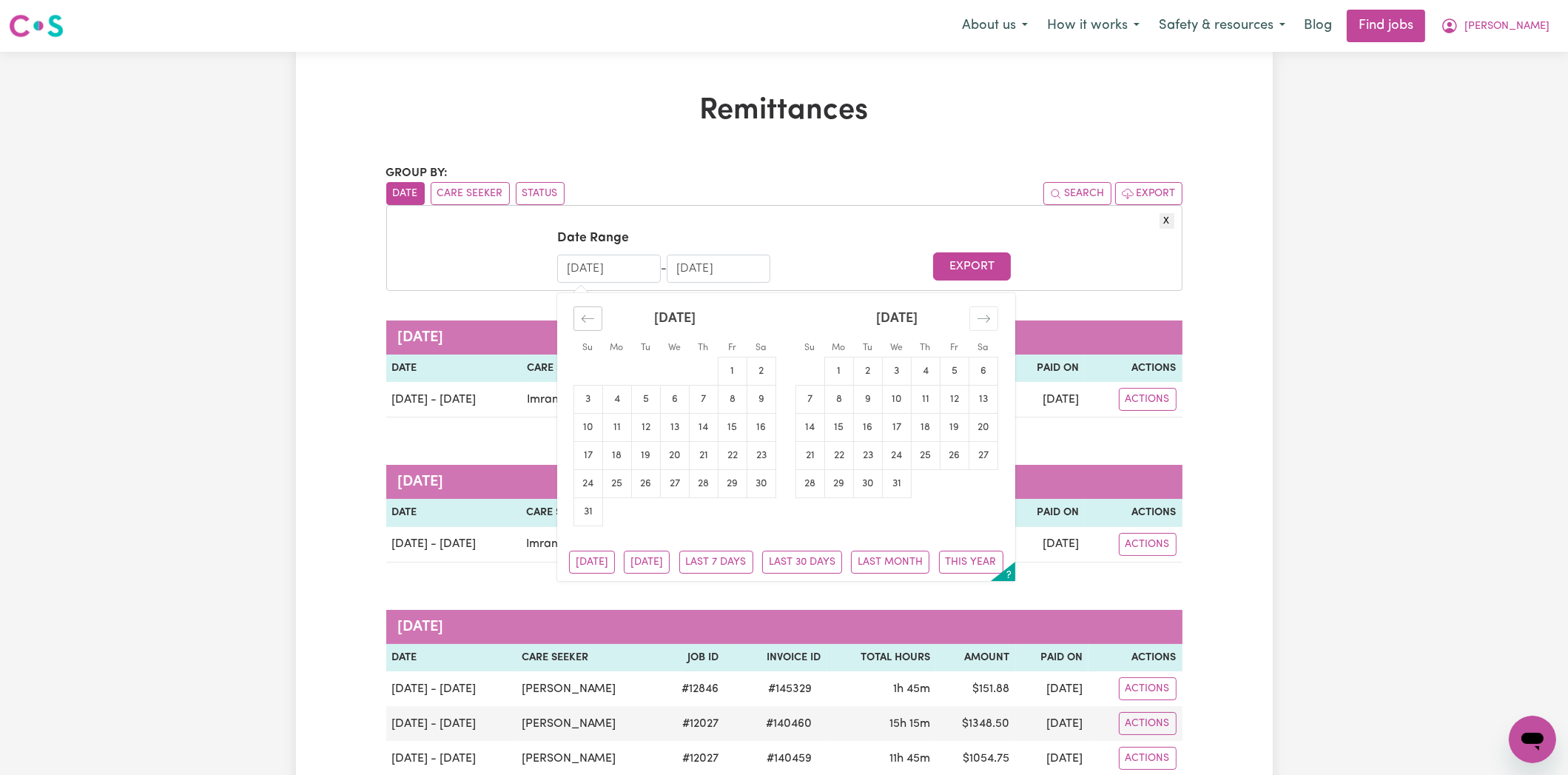
click at [586, 321] on icon "Move backward to switch to the previous month." at bounding box center [587, 318] width 14 height 14
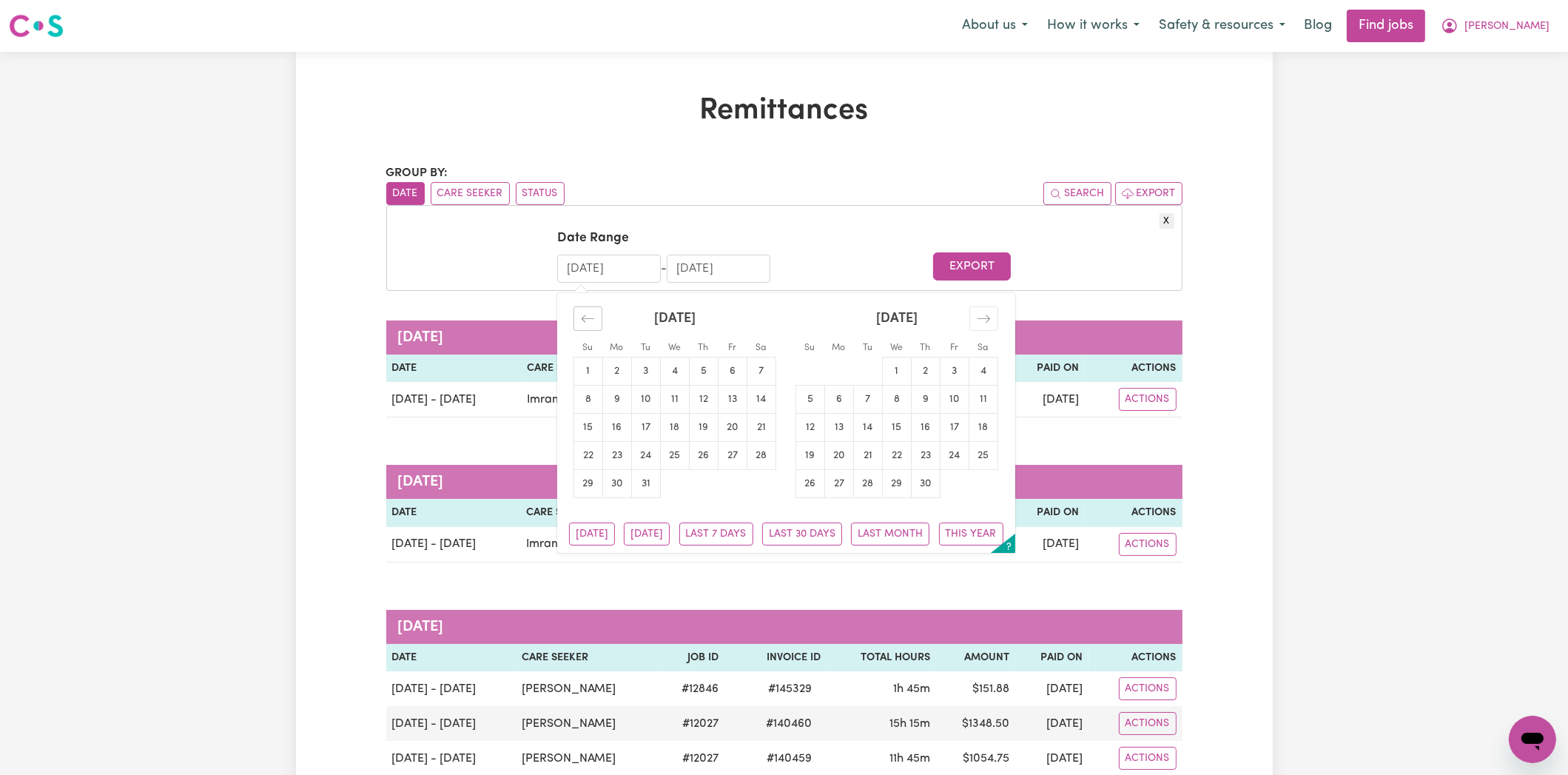
click at [586, 321] on icon "Move backward to switch to the previous month." at bounding box center [587, 318] width 14 height 14
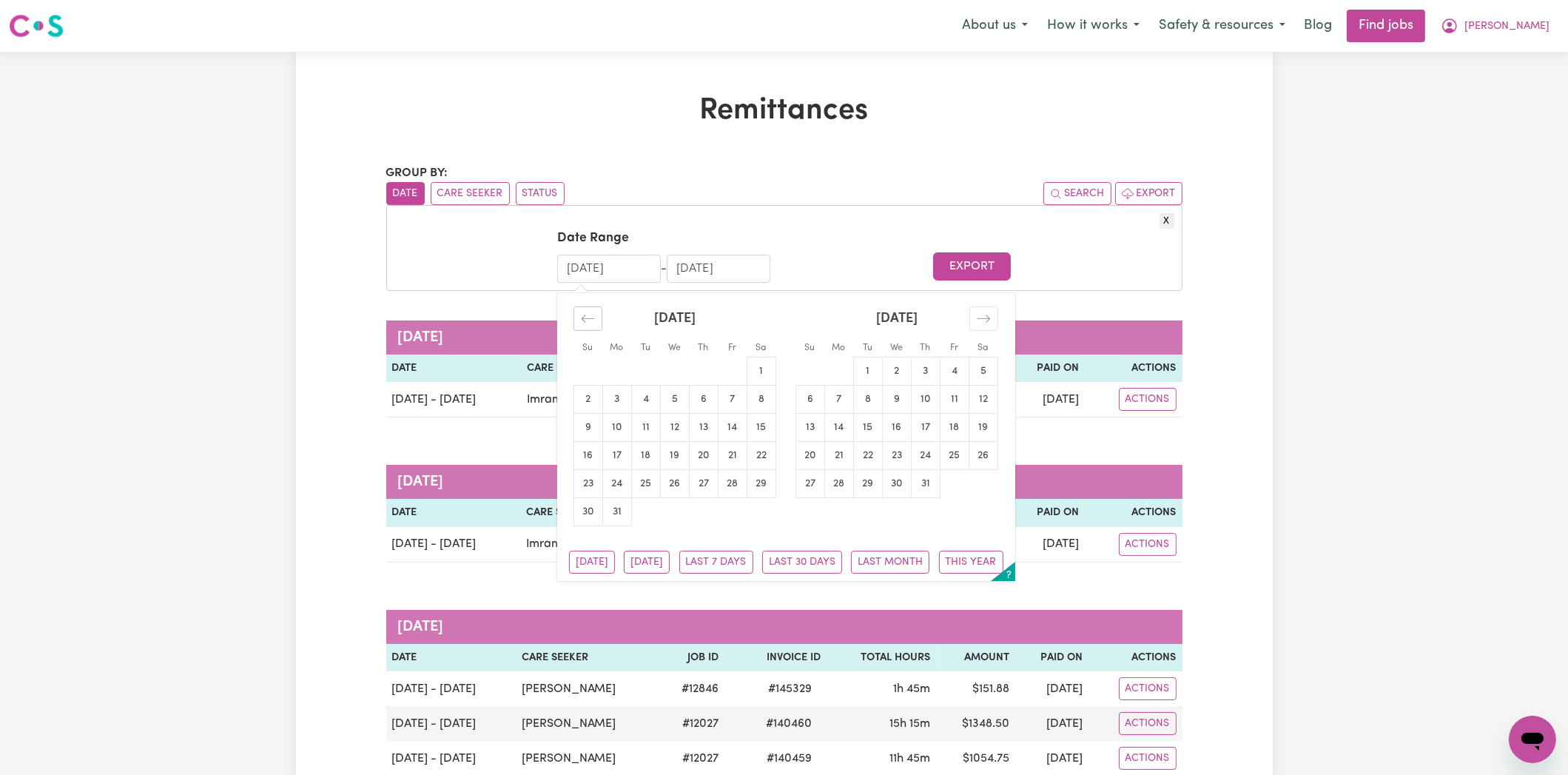
click at [588, 321] on icon "Move backward to switch to the previous month." at bounding box center [587, 318] width 14 height 14
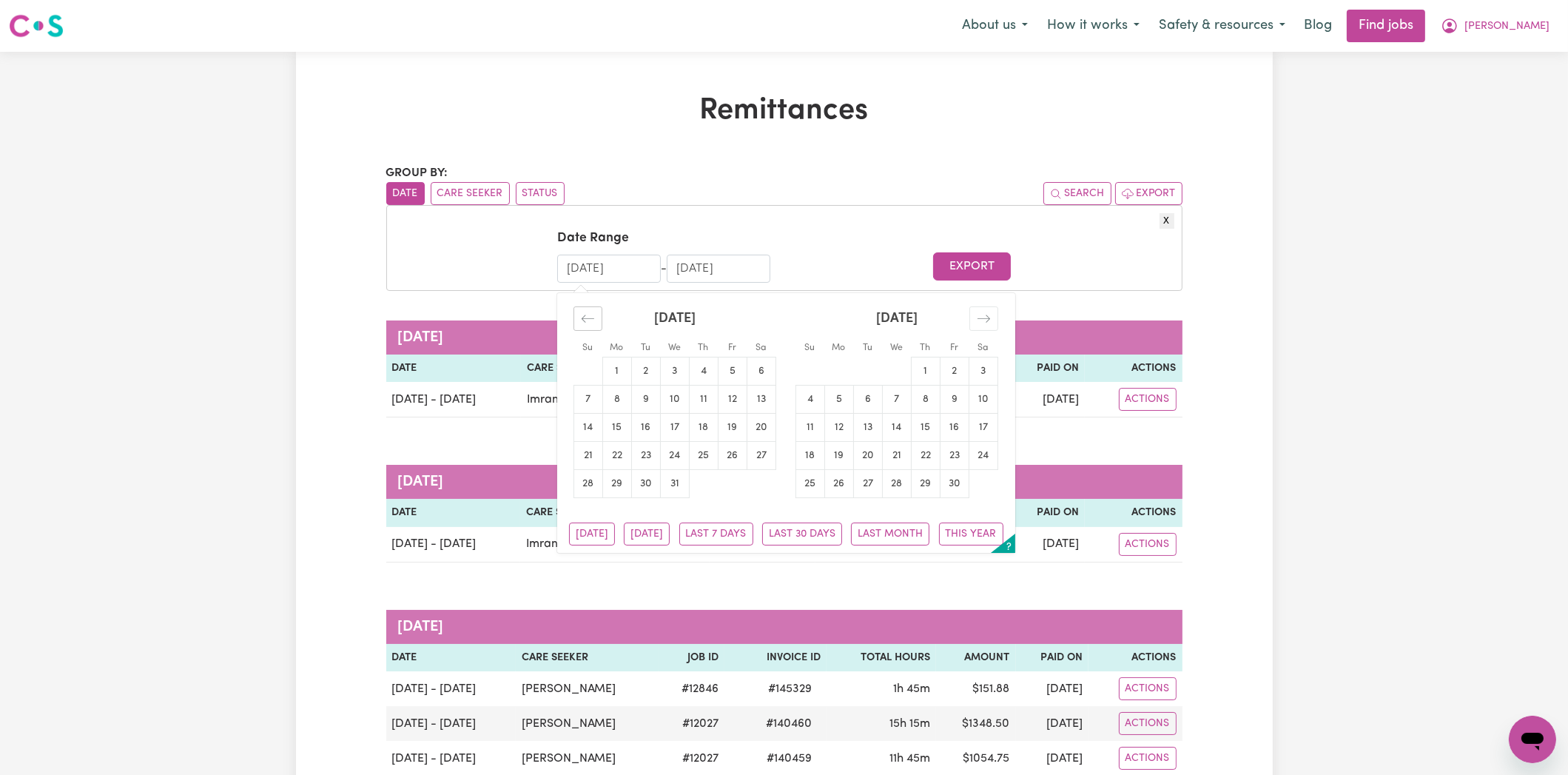
click at [588, 321] on icon "Move backward to switch to the previous month." at bounding box center [587, 318] width 14 height 14
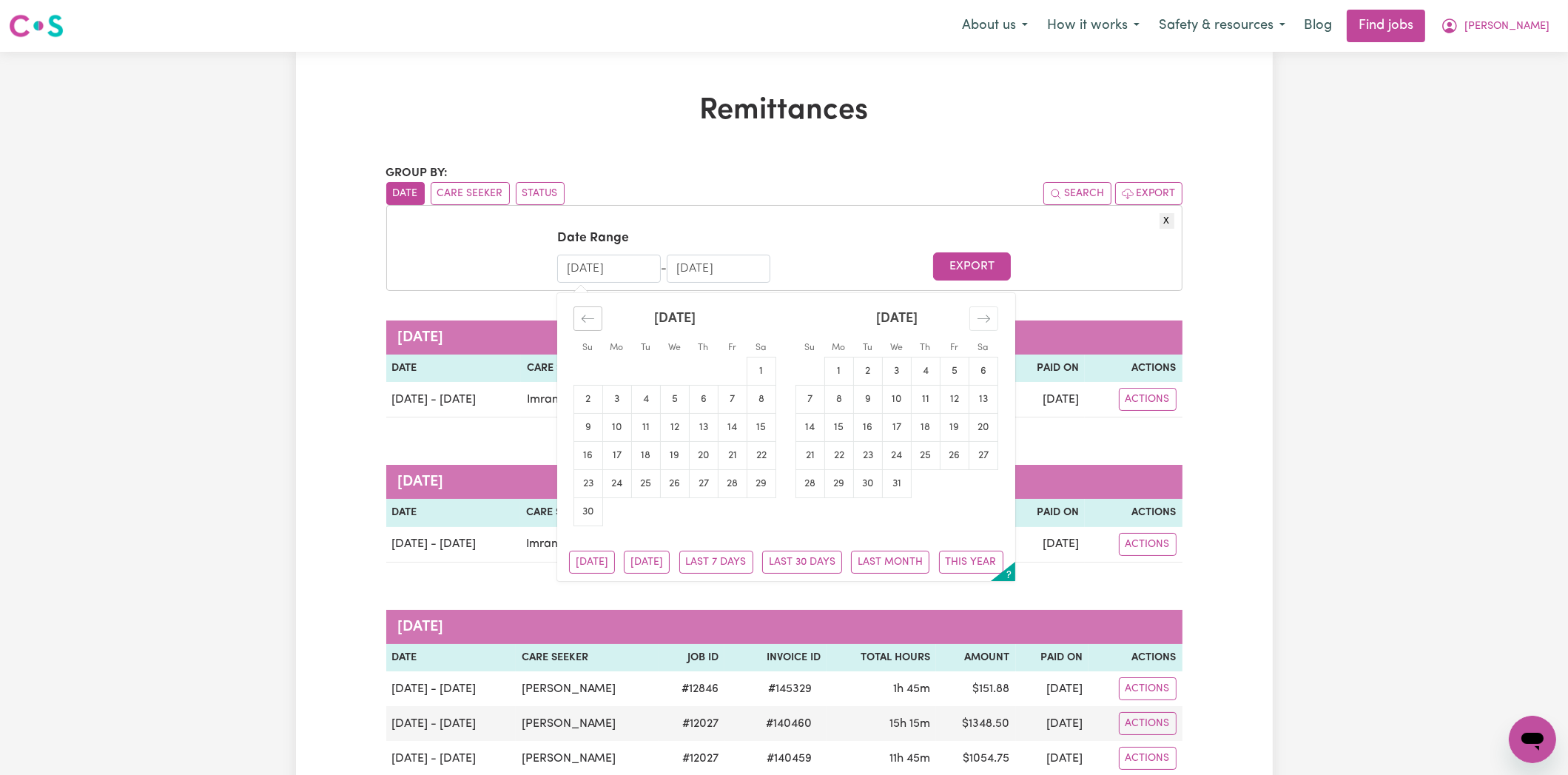
click at [588, 321] on icon "Move backward to switch to the previous month." at bounding box center [587, 318] width 14 height 14
click at [588, 323] on icon "Move backward to switch to the previous month." at bounding box center [587, 318] width 14 height 14
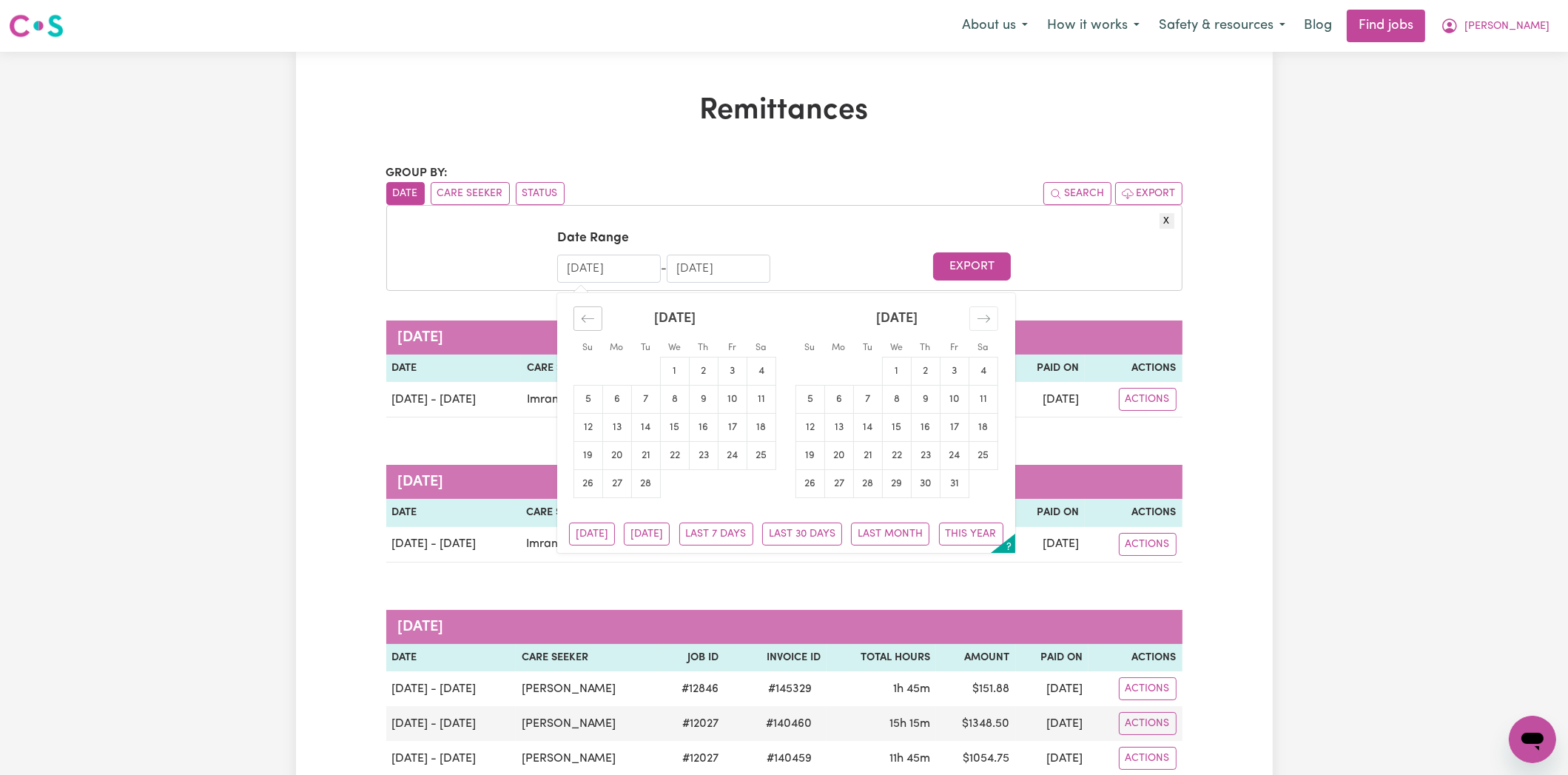
click at [588, 323] on icon "Move backward to switch to the previous month." at bounding box center [587, 318] width 14 height 14
click at [979, 277] on button "Export" at bounding box center [972, 267] width 78 height 28
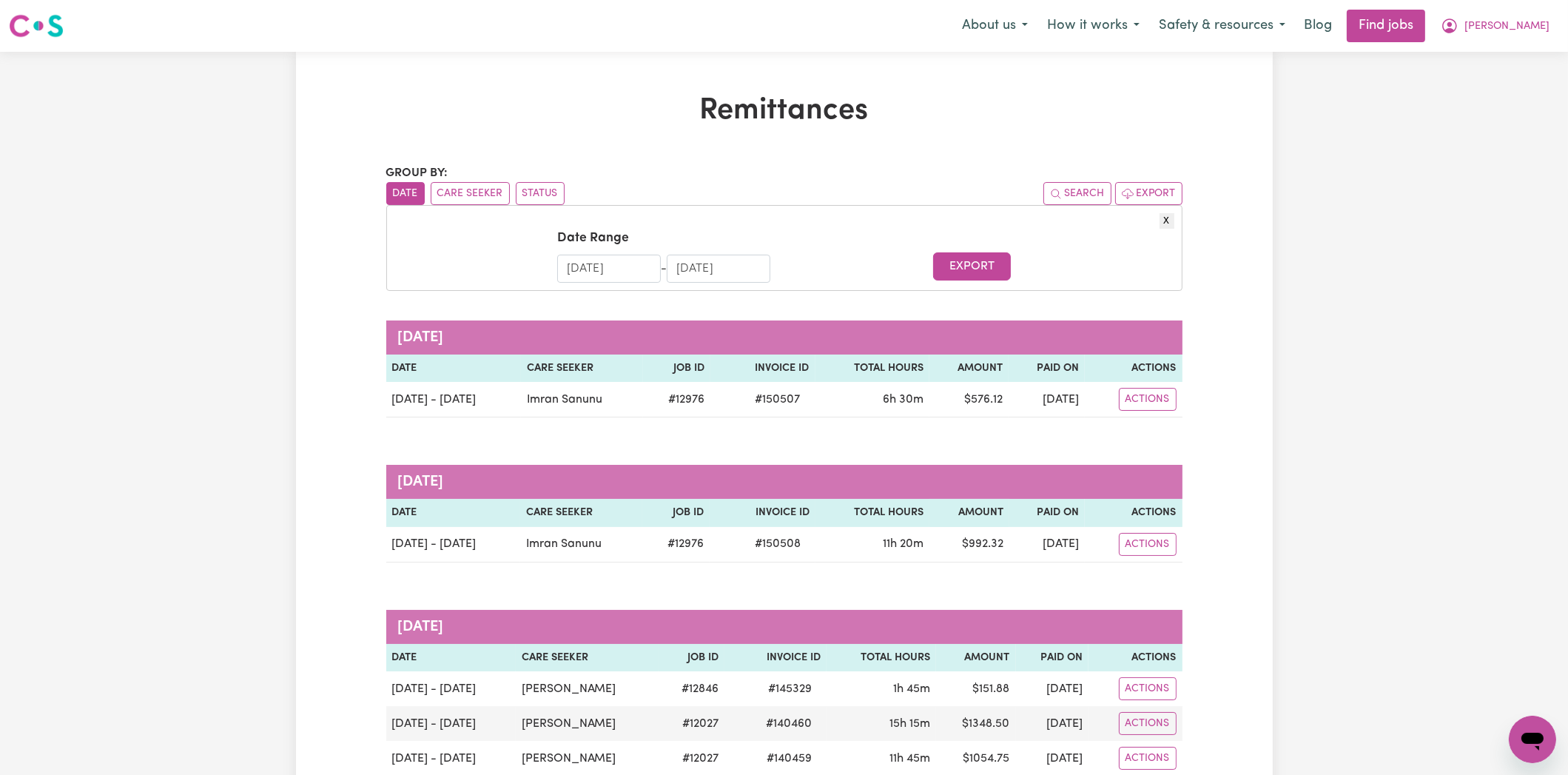
click at [1164, 226] on button "X" at bounding box center [1167, 220] width 15 height 16
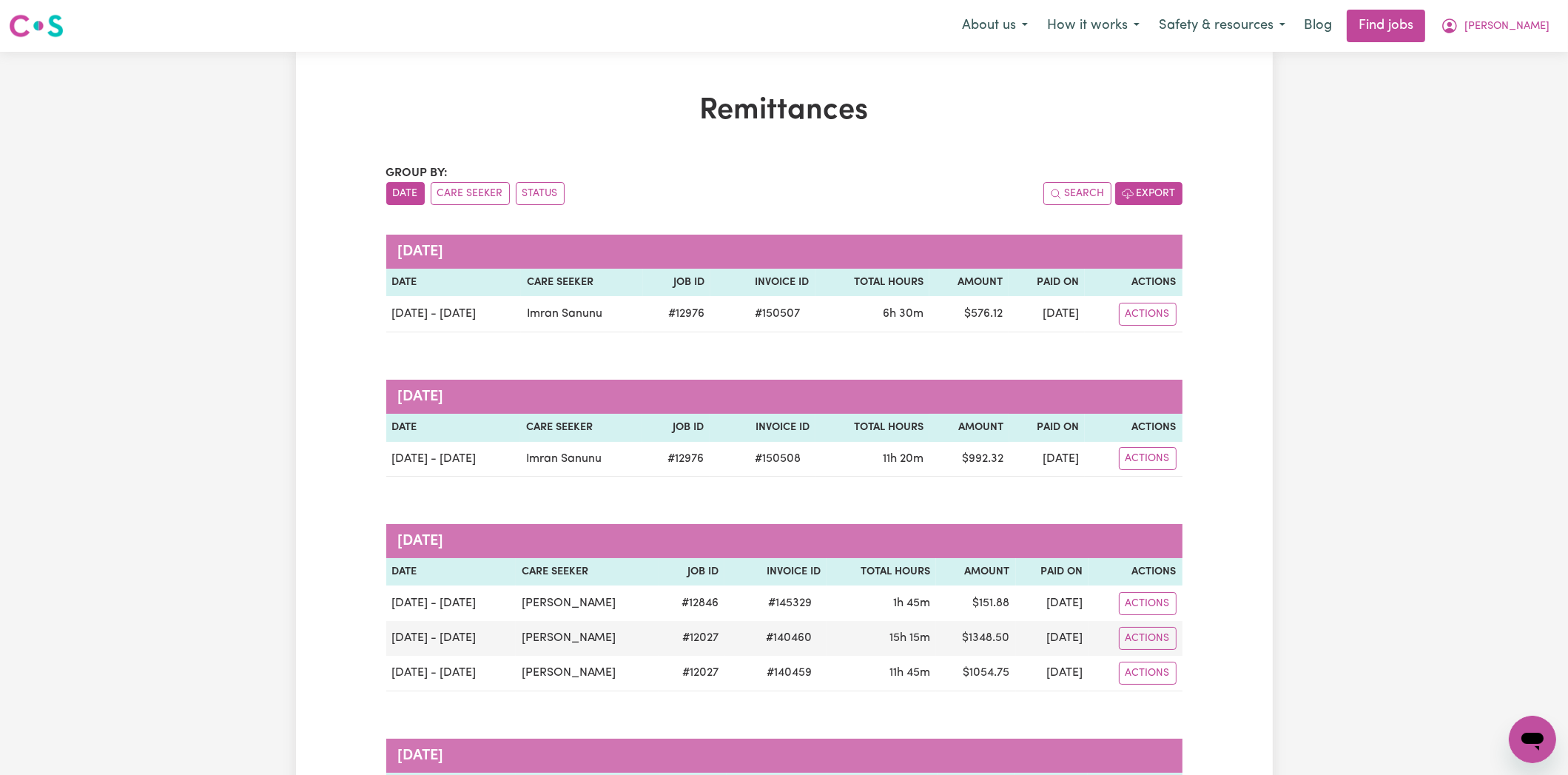
click at [1162, 197] on button "Export" at bounding box center [1148, 194] width 67 height 23
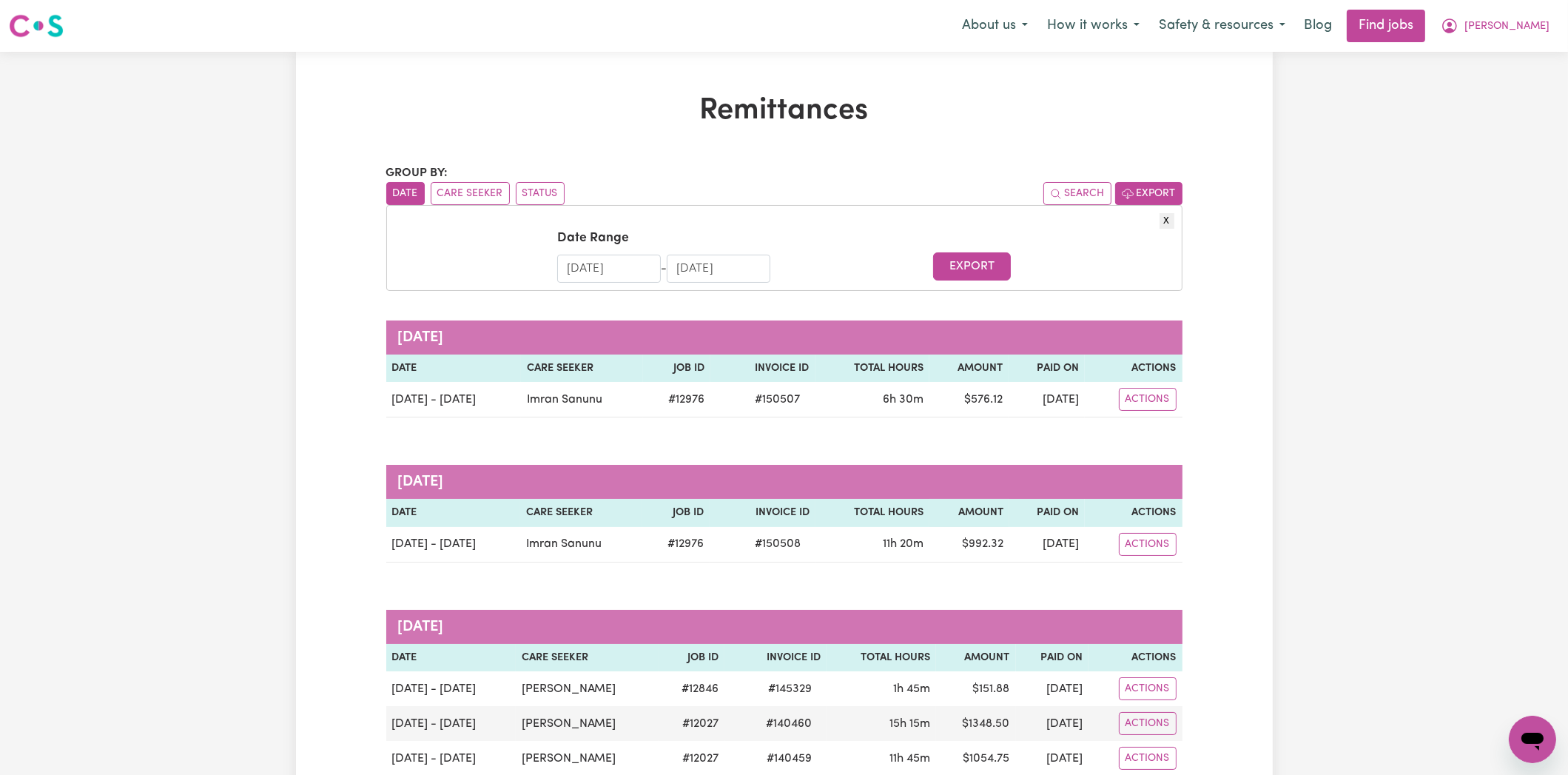
click at [1160, 197] on button "Export" at bounding box center [1148, 194] width 67 height 23
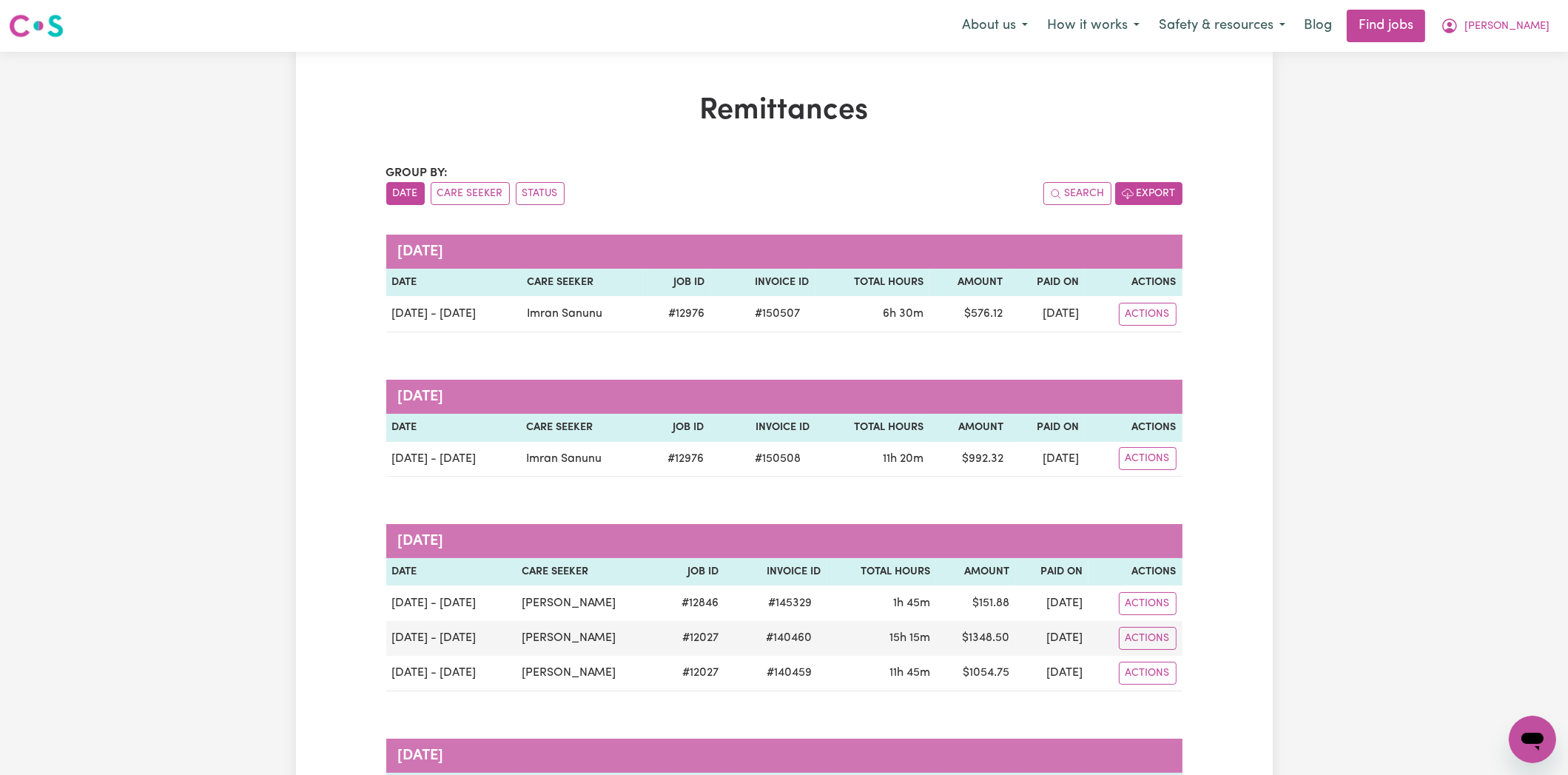
click at [1160, 197] on button "Export" at bounding box center [1148, 194] width 67 height 23
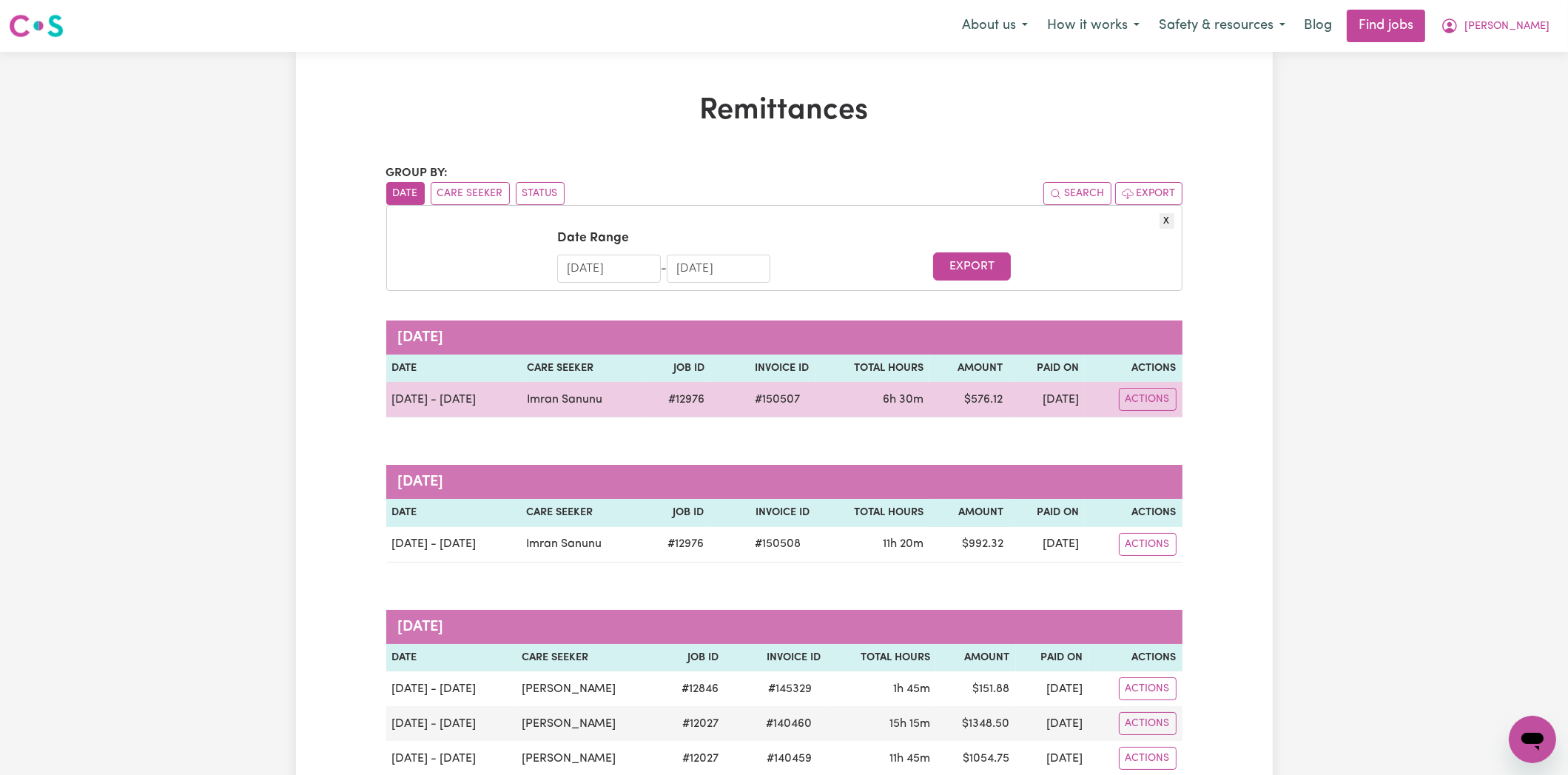
click at [1017, 404] on td "[DATE]" at bounding box center [1046, 400] width 75 height 36
click at [1162, 399] on button "Actions" at bounding box center [1147, 399] width 58 height 23
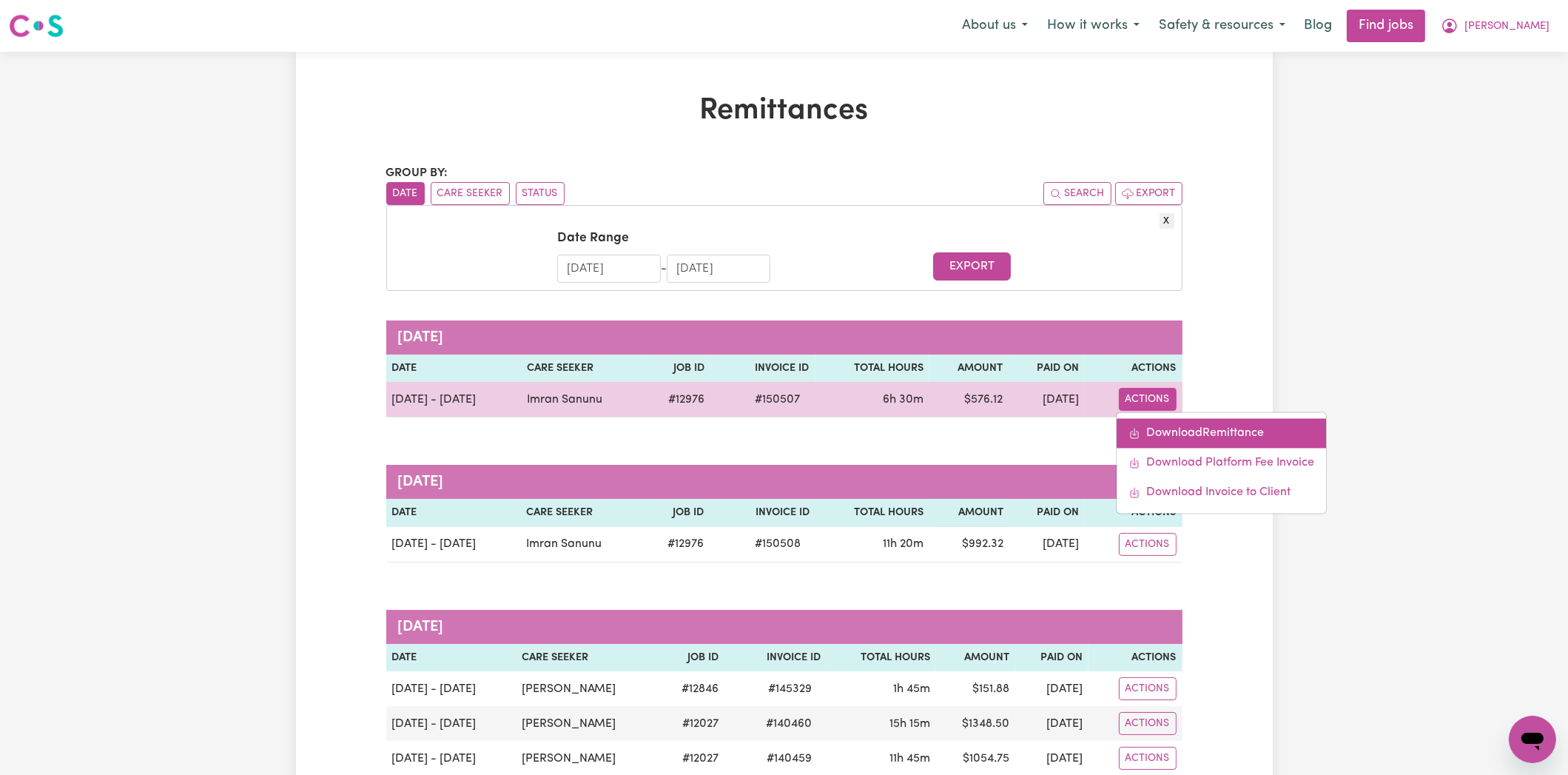
click at [1173, 427] on link "Download Remittance" at bounding box center [1221, 434] width 209 height 30
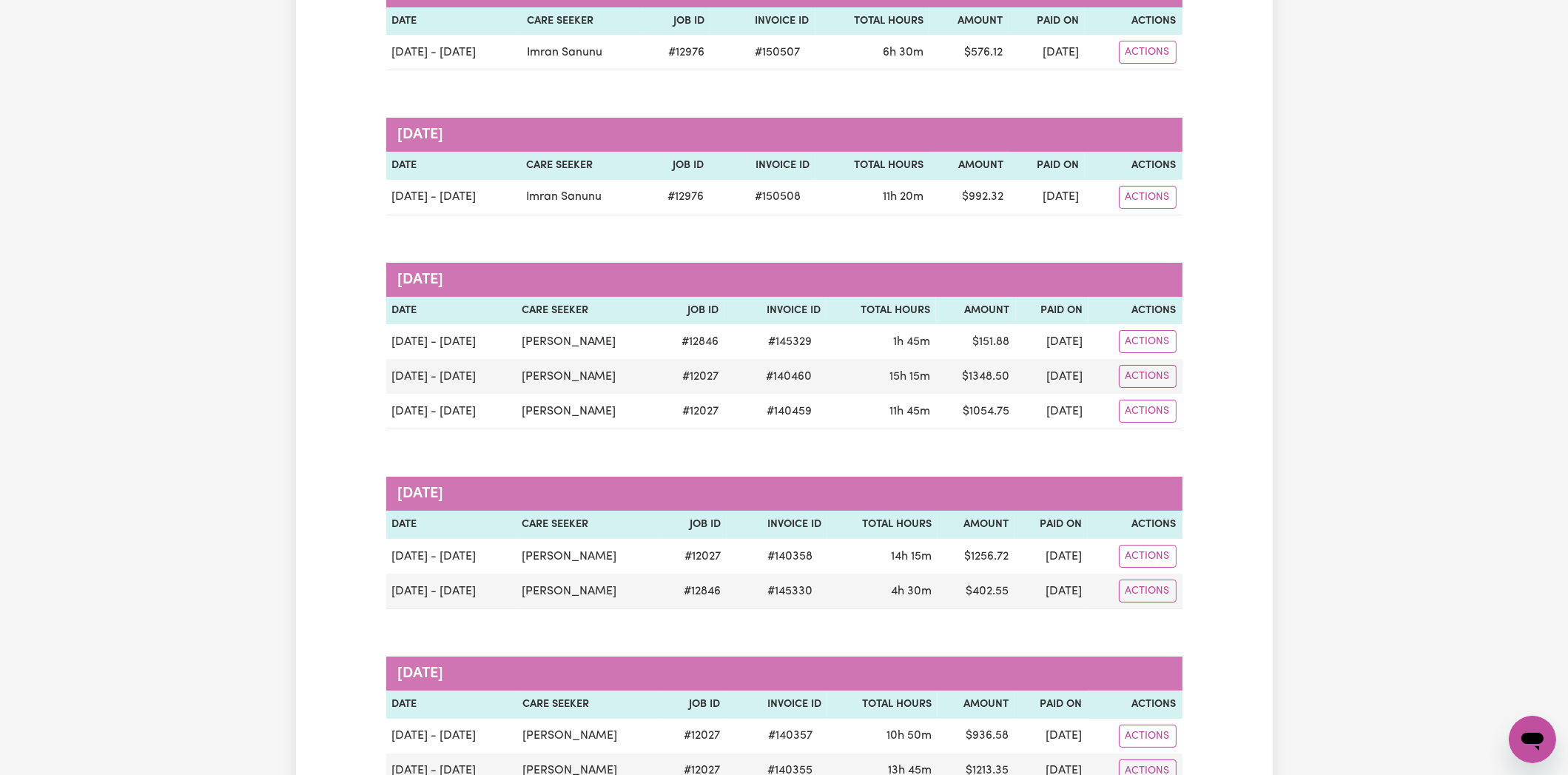
scroll to position [147, 0]
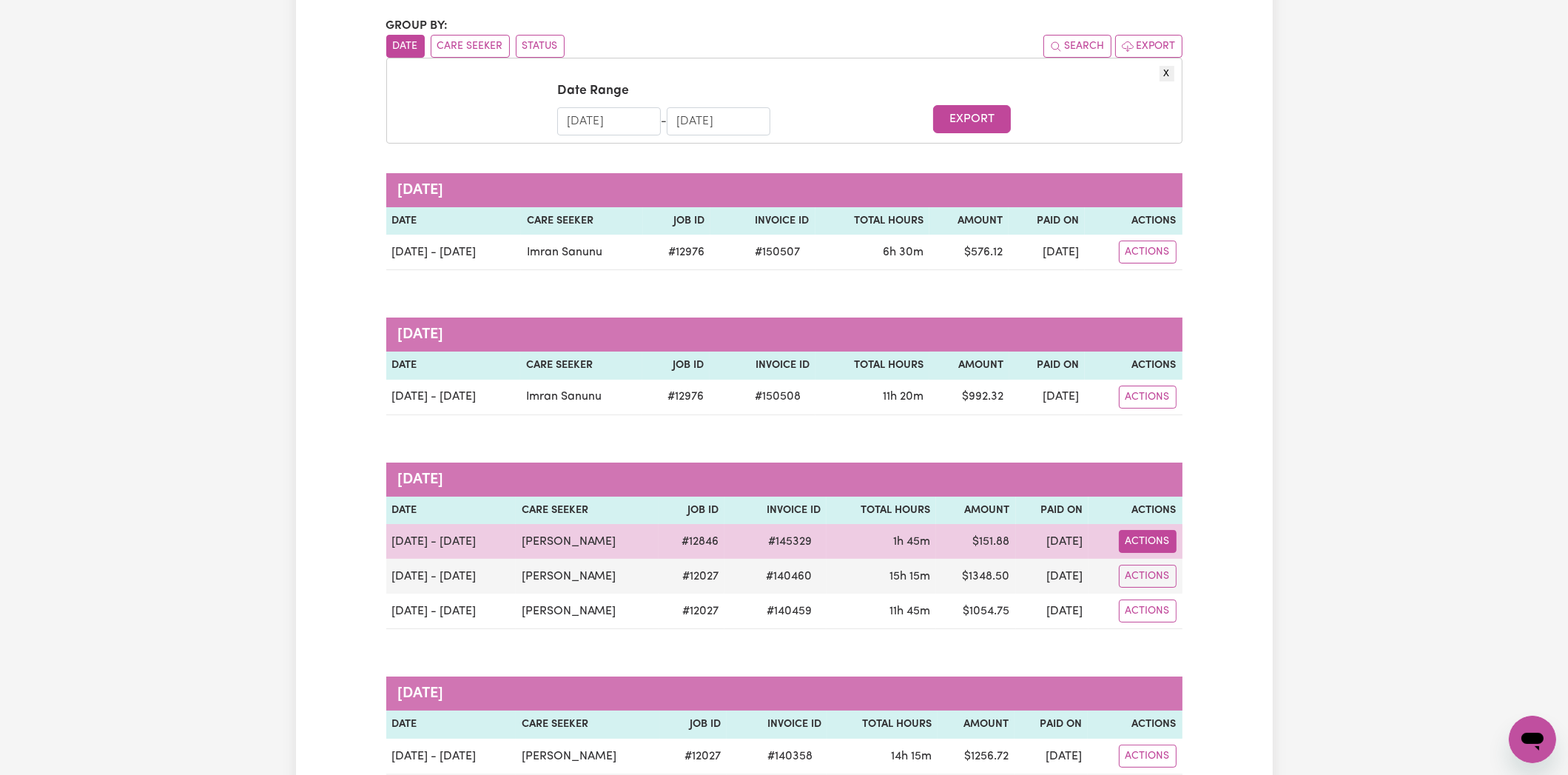
click at [1176, 534] on button "Actions" at bounding box center [1147, 541] width 58 height 23
click at [1181, 566] on link "Download Remittance" at bounding box center [1218, 576] width 209 height 30
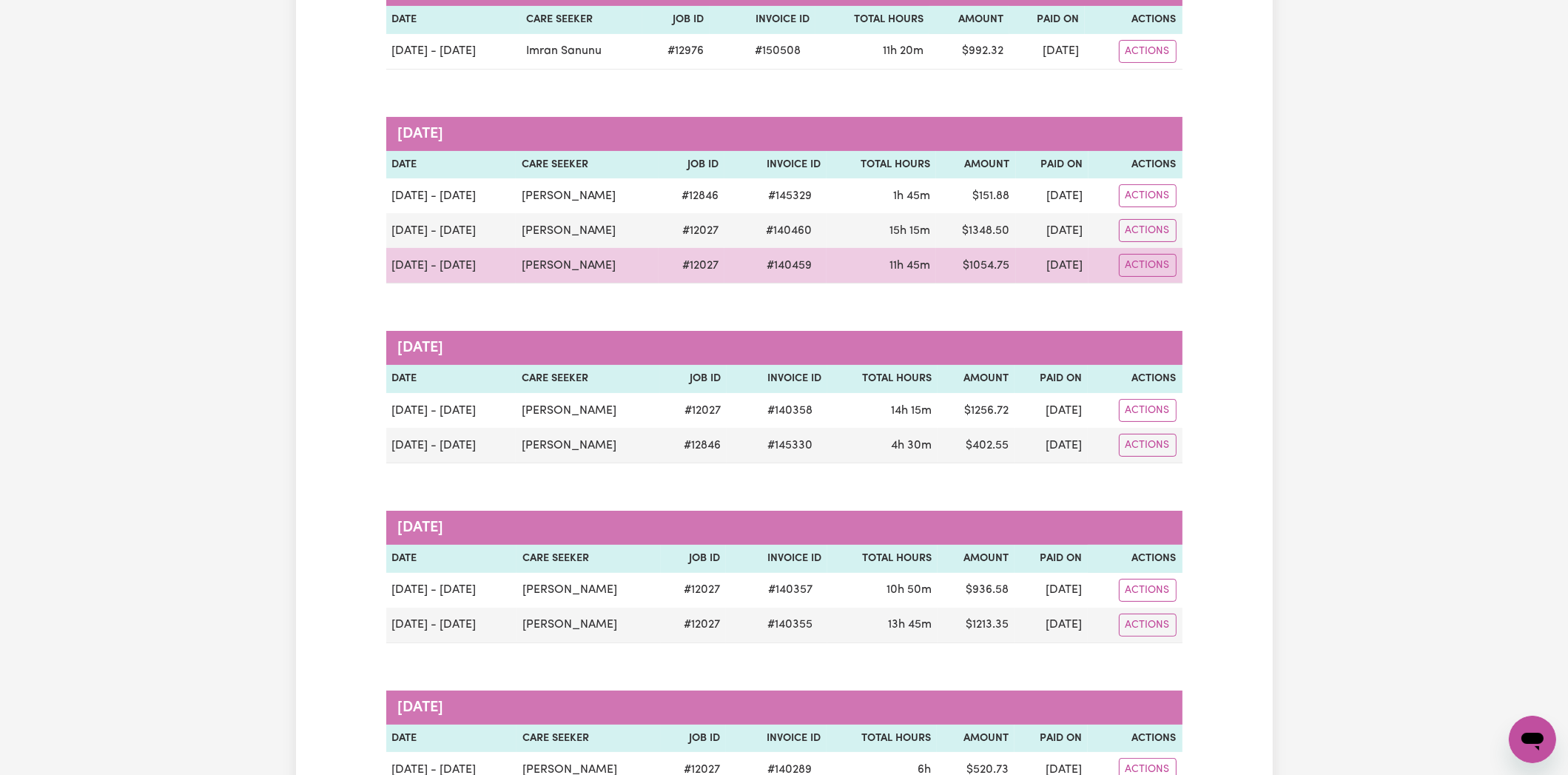
scroll to position [518, 0]
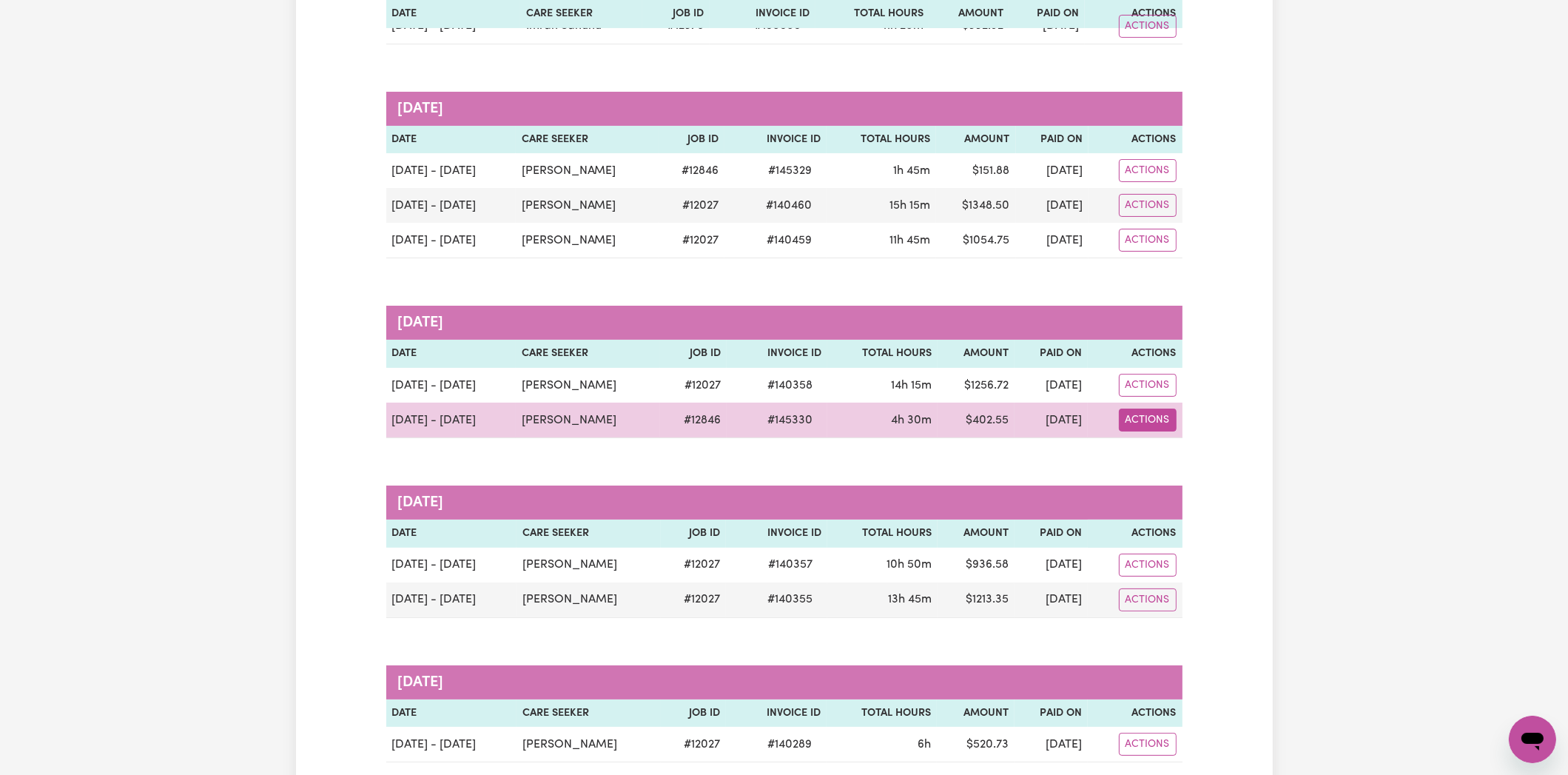
click at [1138, 421] on button "Actions" at bounding box center [1147, 420] width 58 height 23
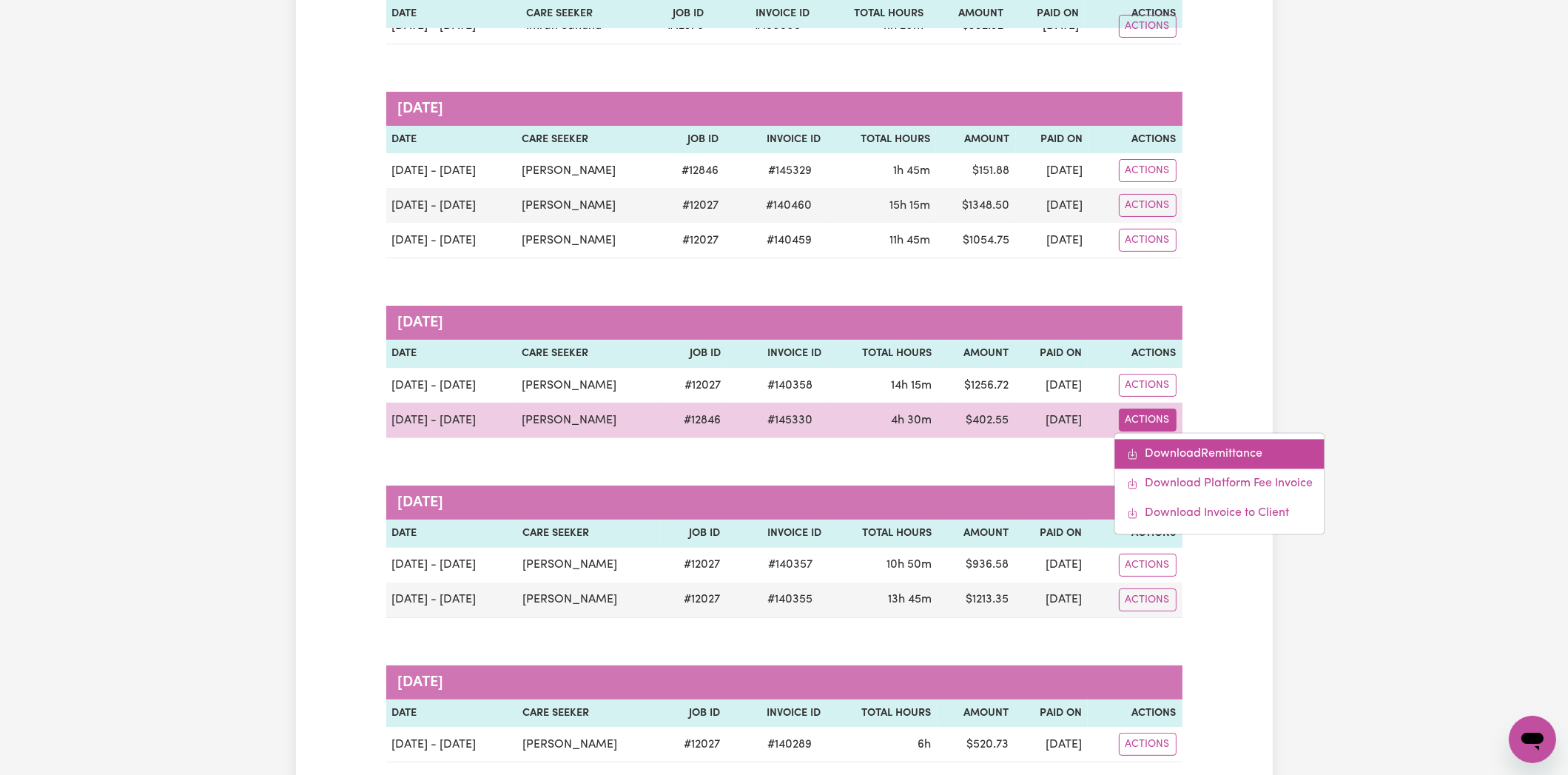
click at [1158, 447] on link "Download Remittance" at bounding box center [1219, 454] width 209 height 30
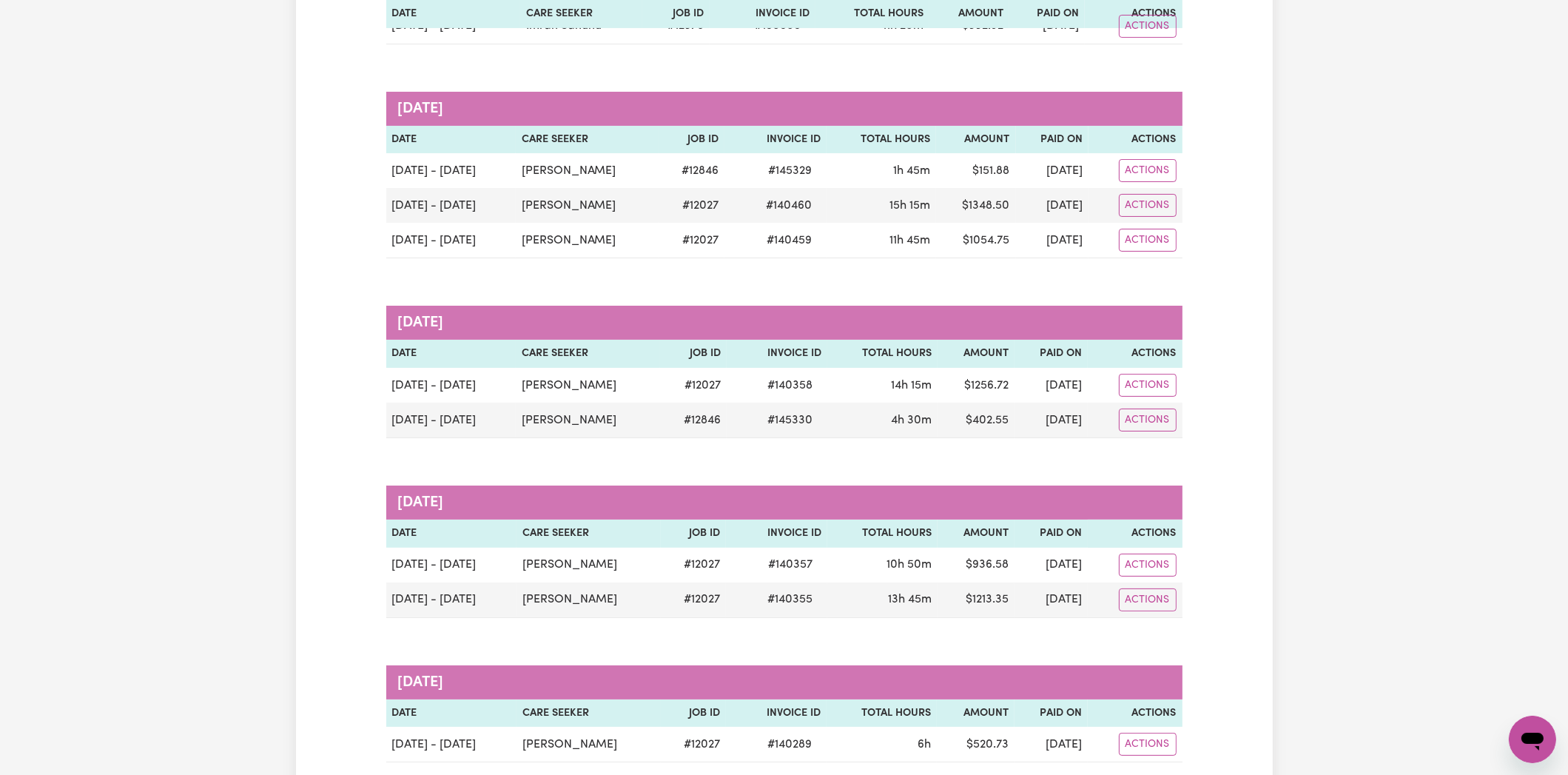
scroll to position [147, 0]
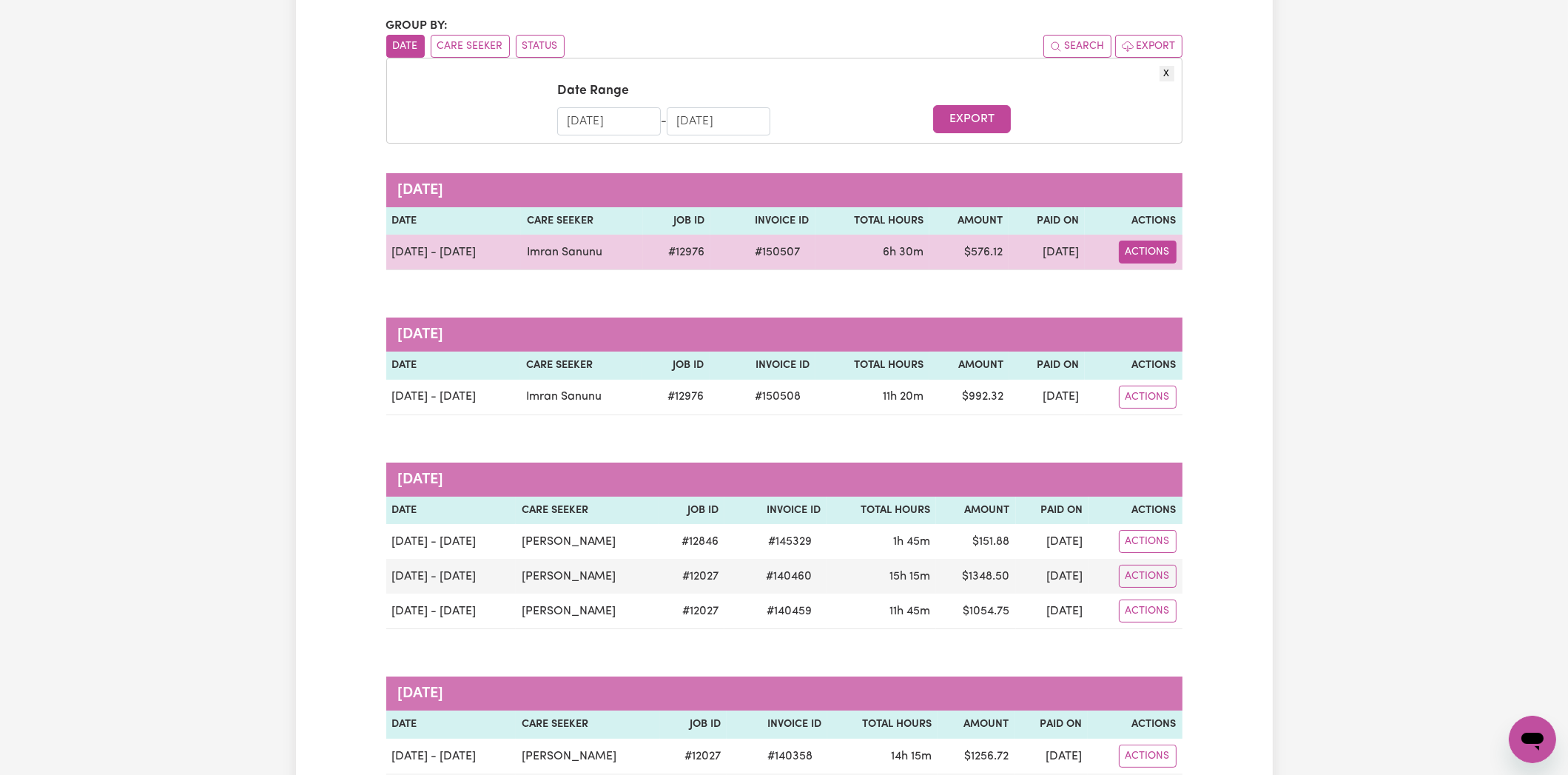
click at [1171, 247] on button "Actions" at bounding box center [1147, 252] width 58 height 23
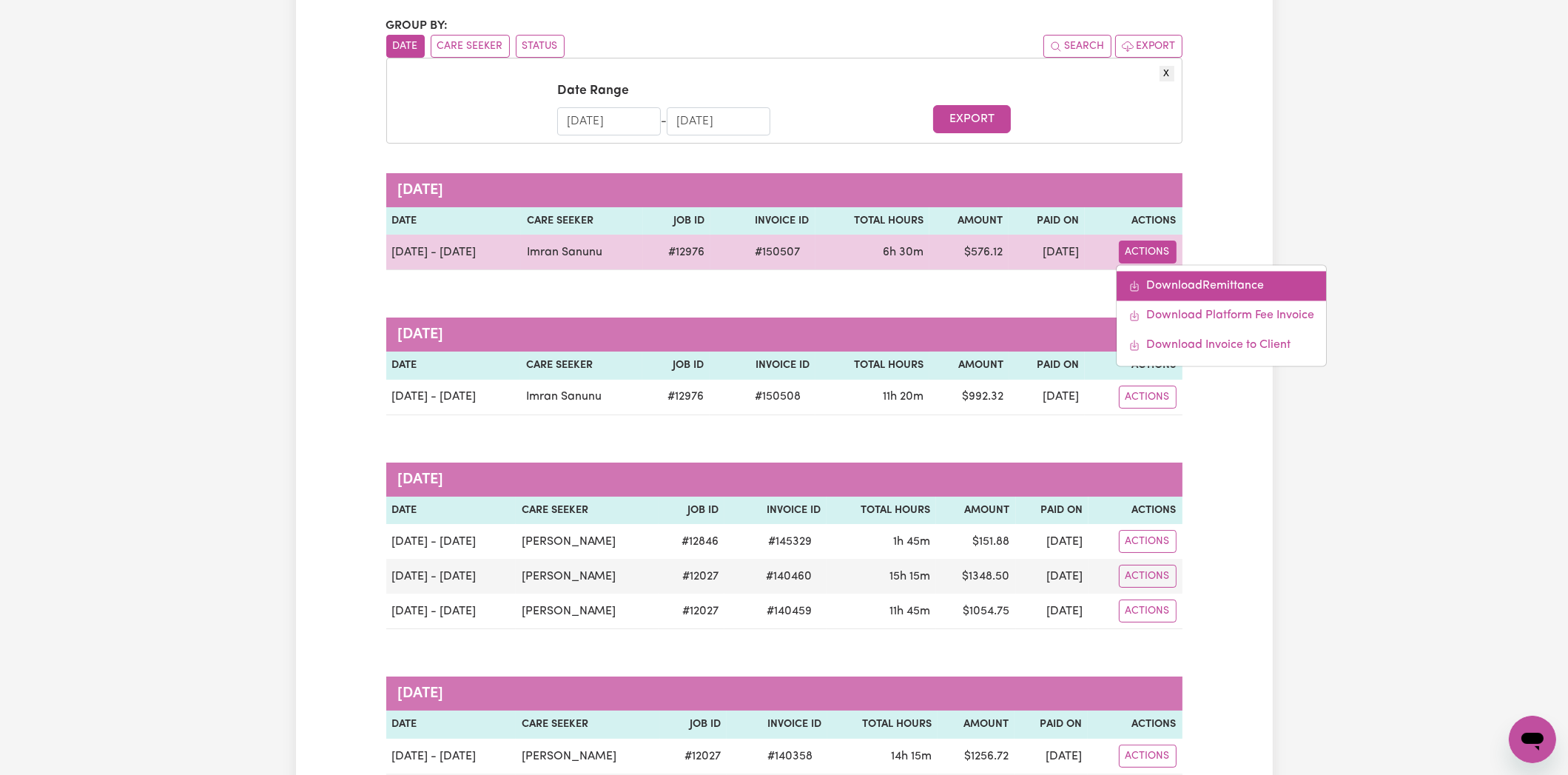
click at [1184, 277] on link "Download Remittance" at bounding box center [1221, 286] width 209 height 30
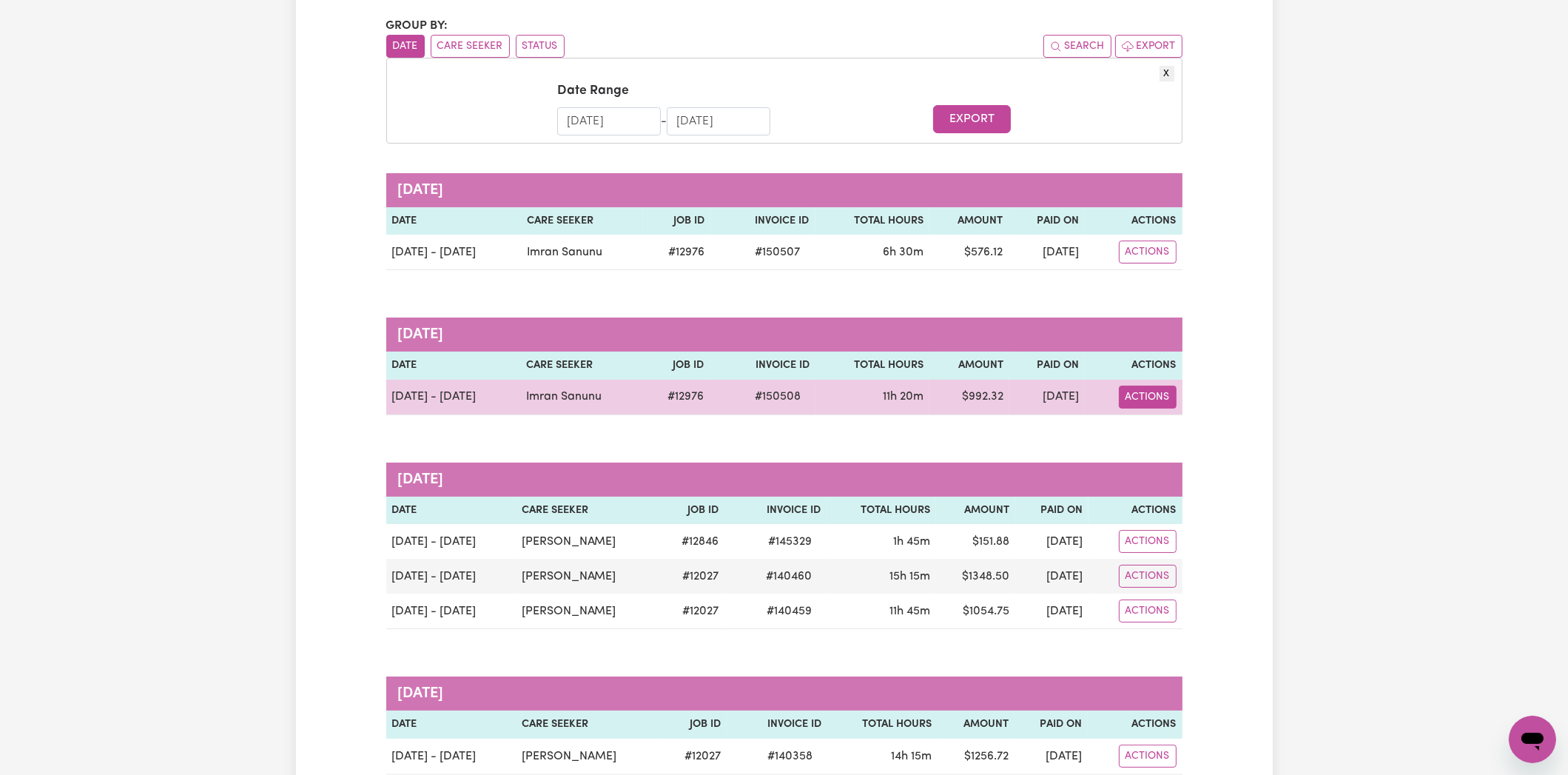
click at [1159, 397] on button "Actions" at bounding box center [1147, 397] width 58 height 23
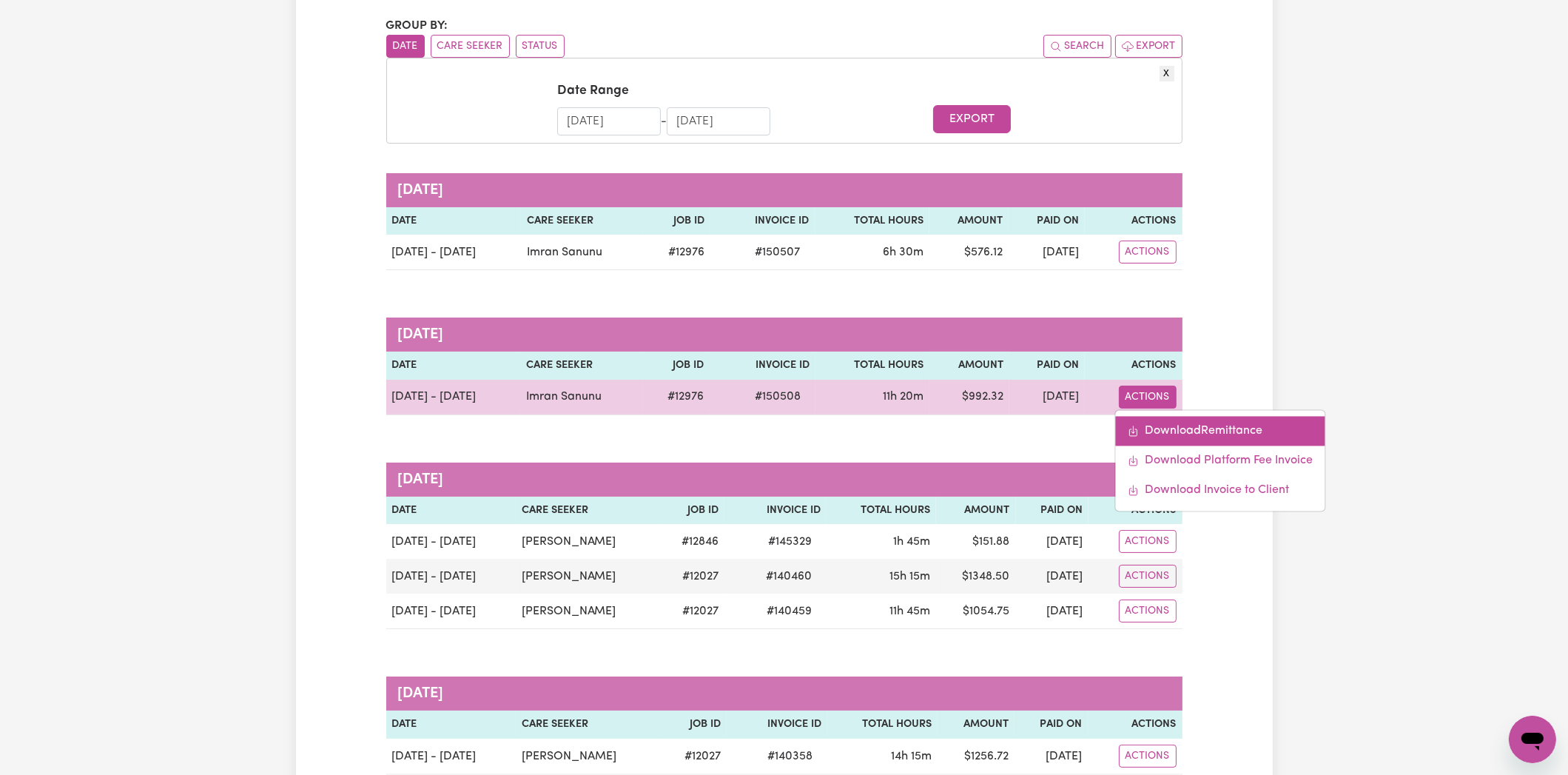
click at [1173, 424] on link "Download Remittance" at bounding box center [1219, 431] width 209 height 30
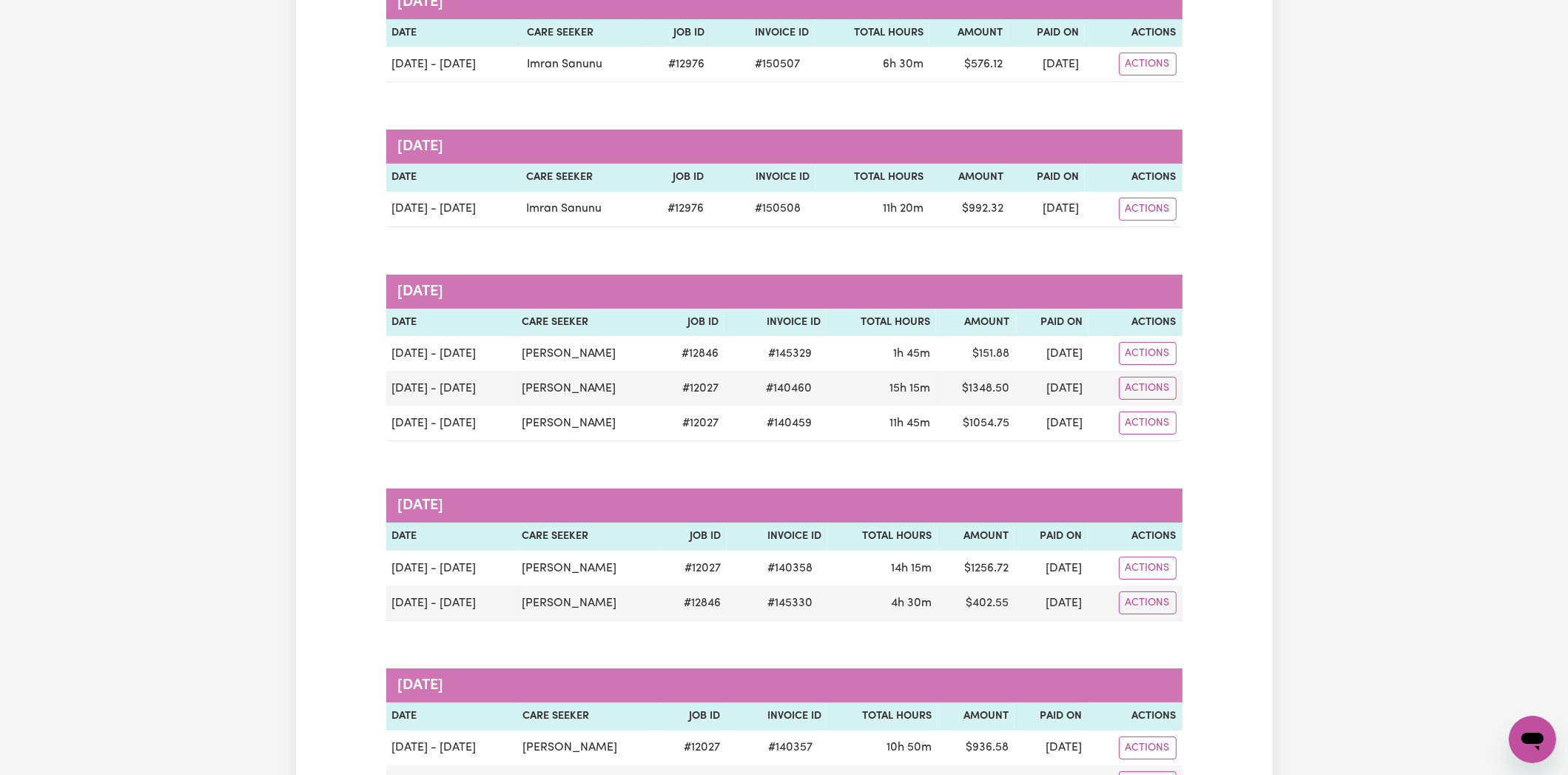
scroll to position [369, 0]
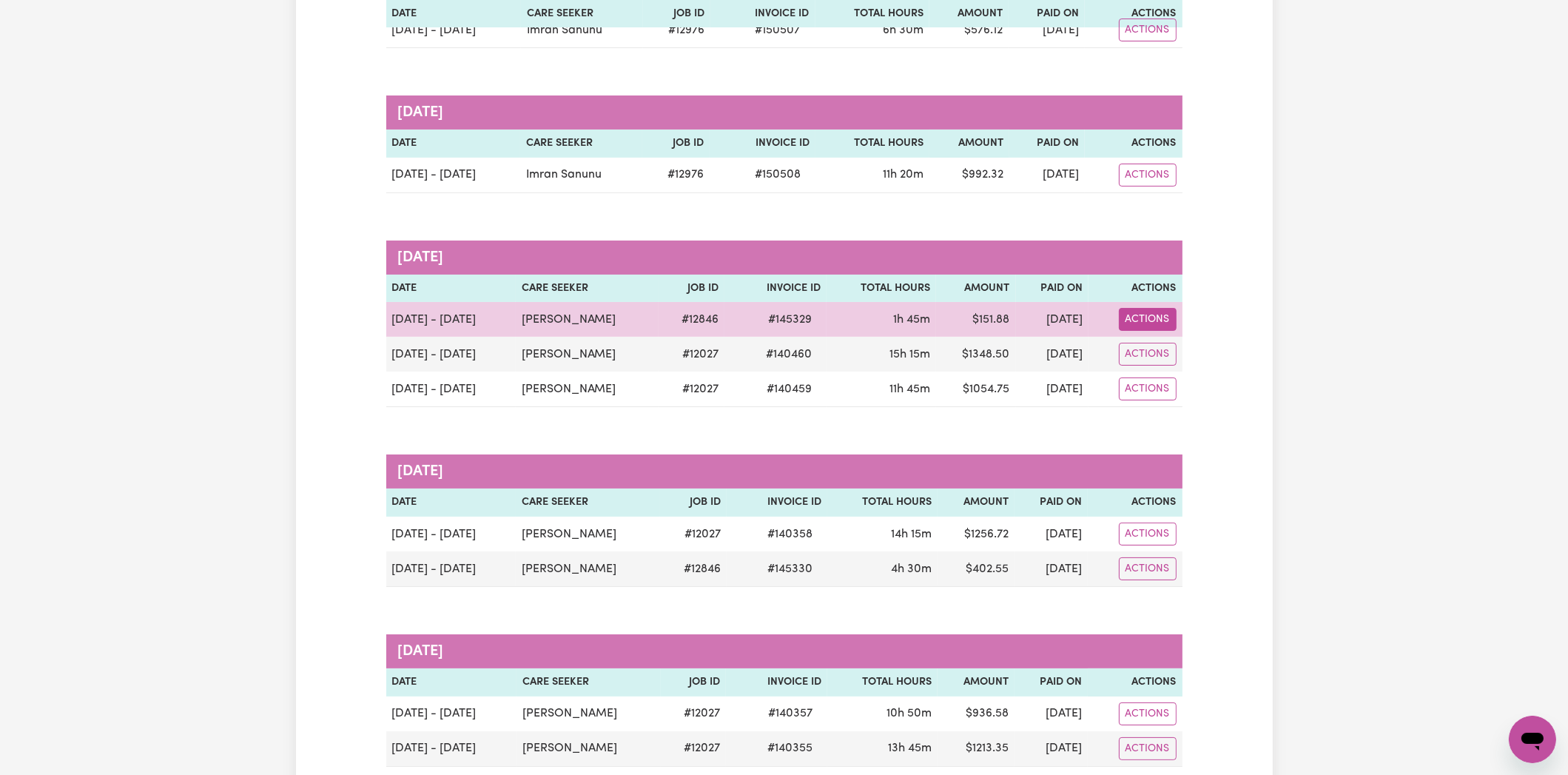
click at [1159, 312] on button "Actions" at bounding box center [1147, 319] width 58 height 23
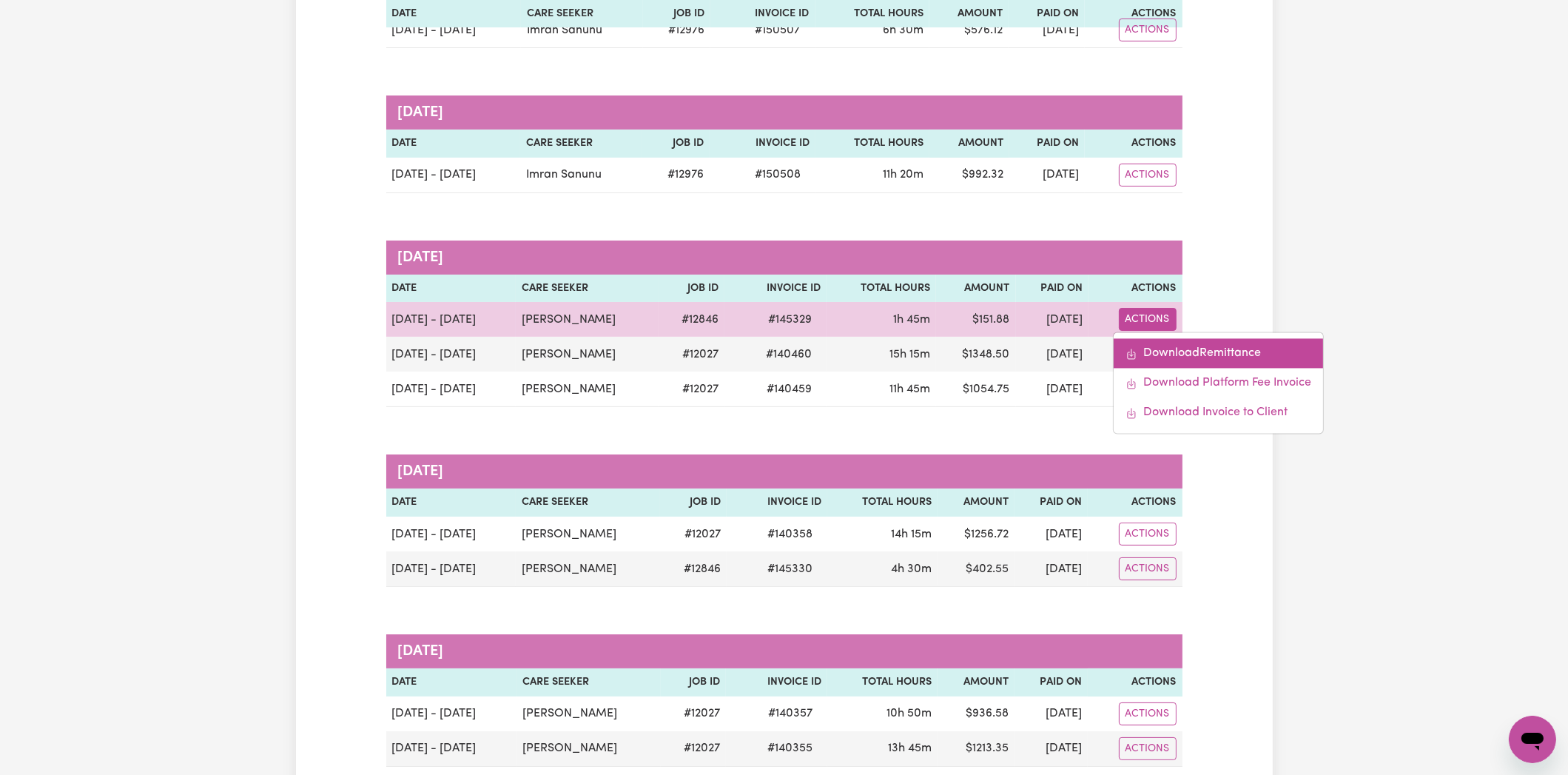
click at [1173, 351] on link "Download Remittance" at bounding box center [1218, 354] width 209 height 30
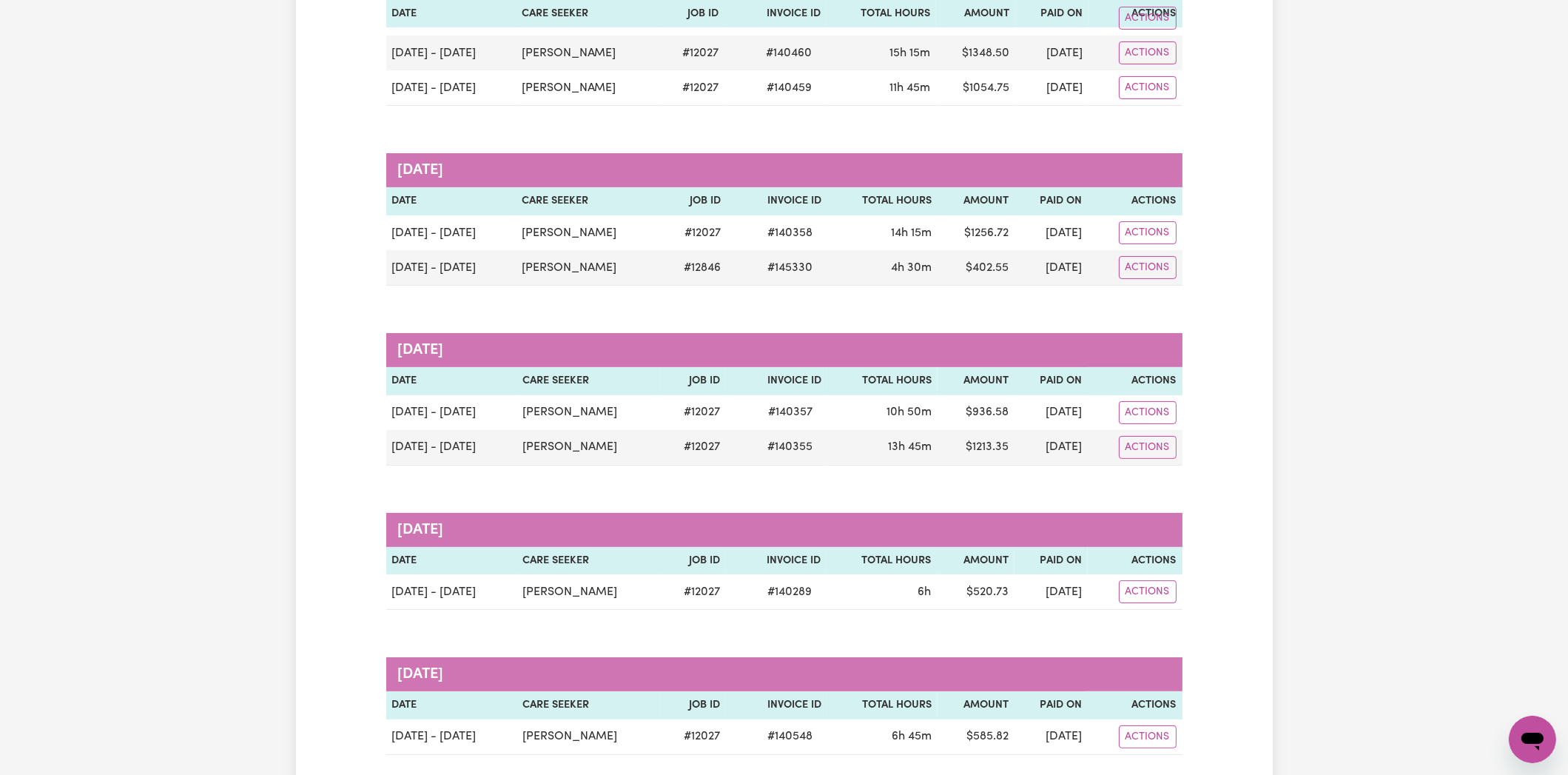
scroll to position [665, 0]
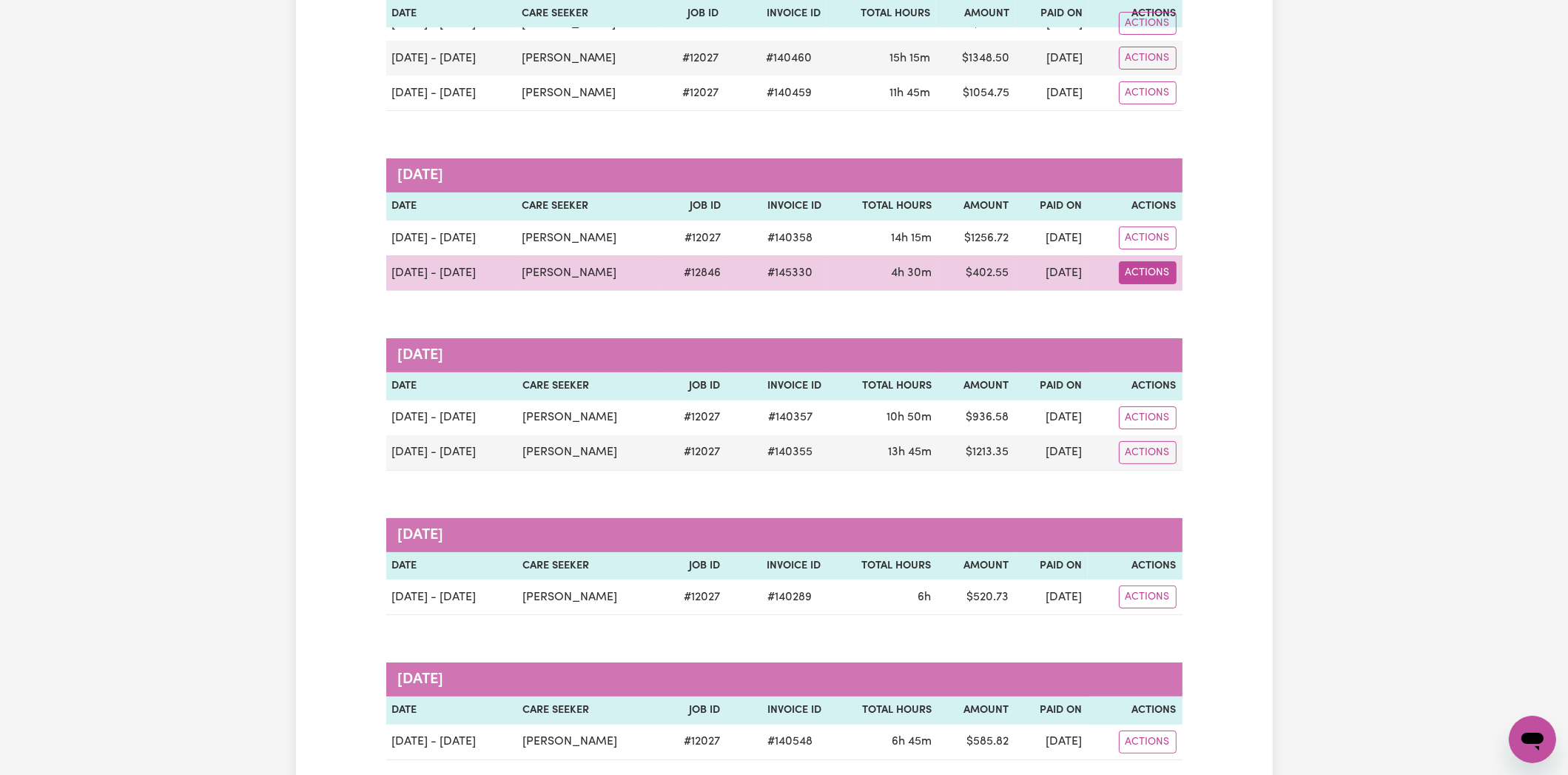
click at [1129, 271] on button "Actions" at bounding box center [1147, 273] width 58 height 23
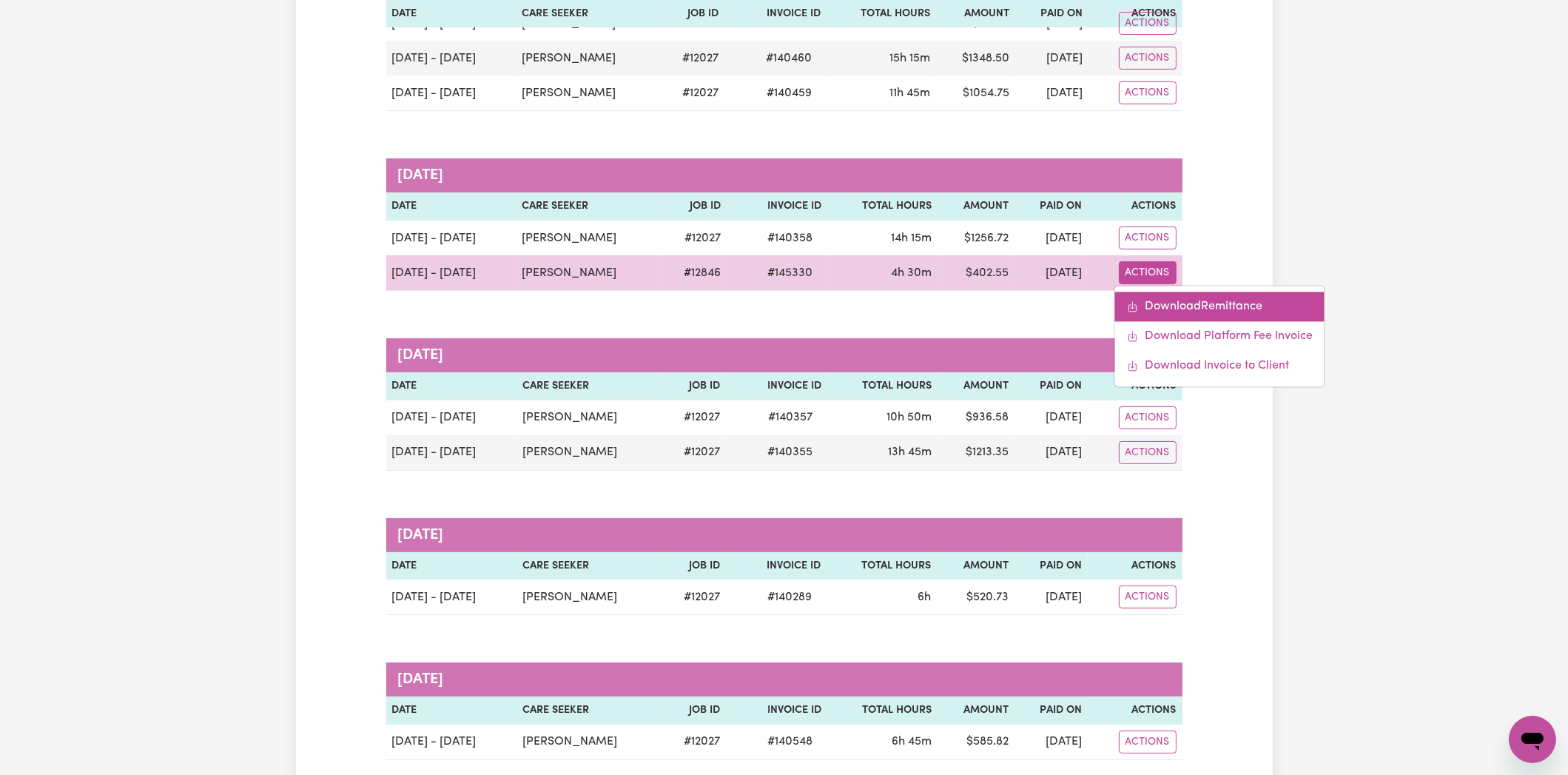
click at [1150, 297] on link "Download Remittance" at bounding box center [1219, 307] width 209 height 30
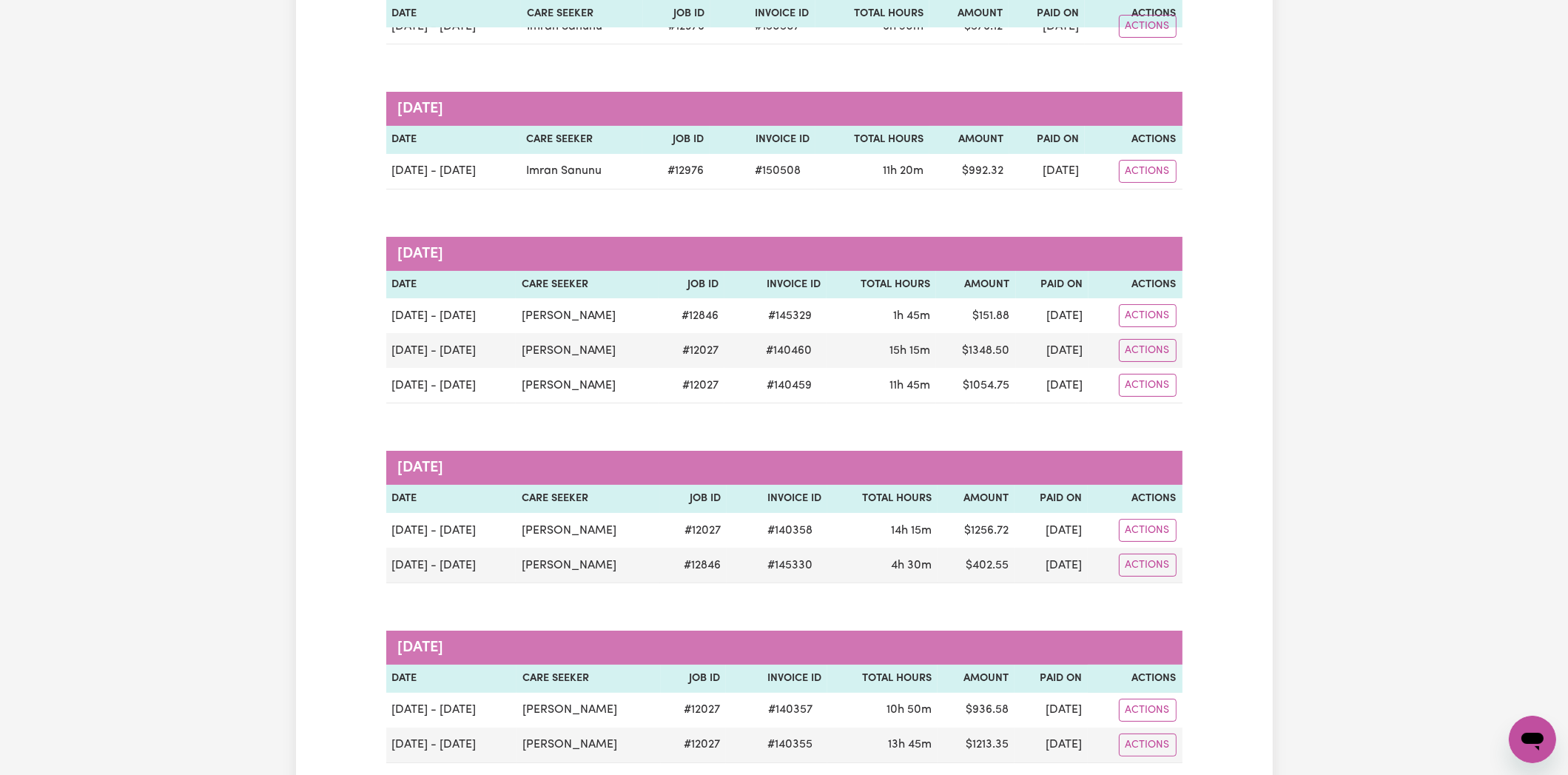
scroll to position [369, 0]
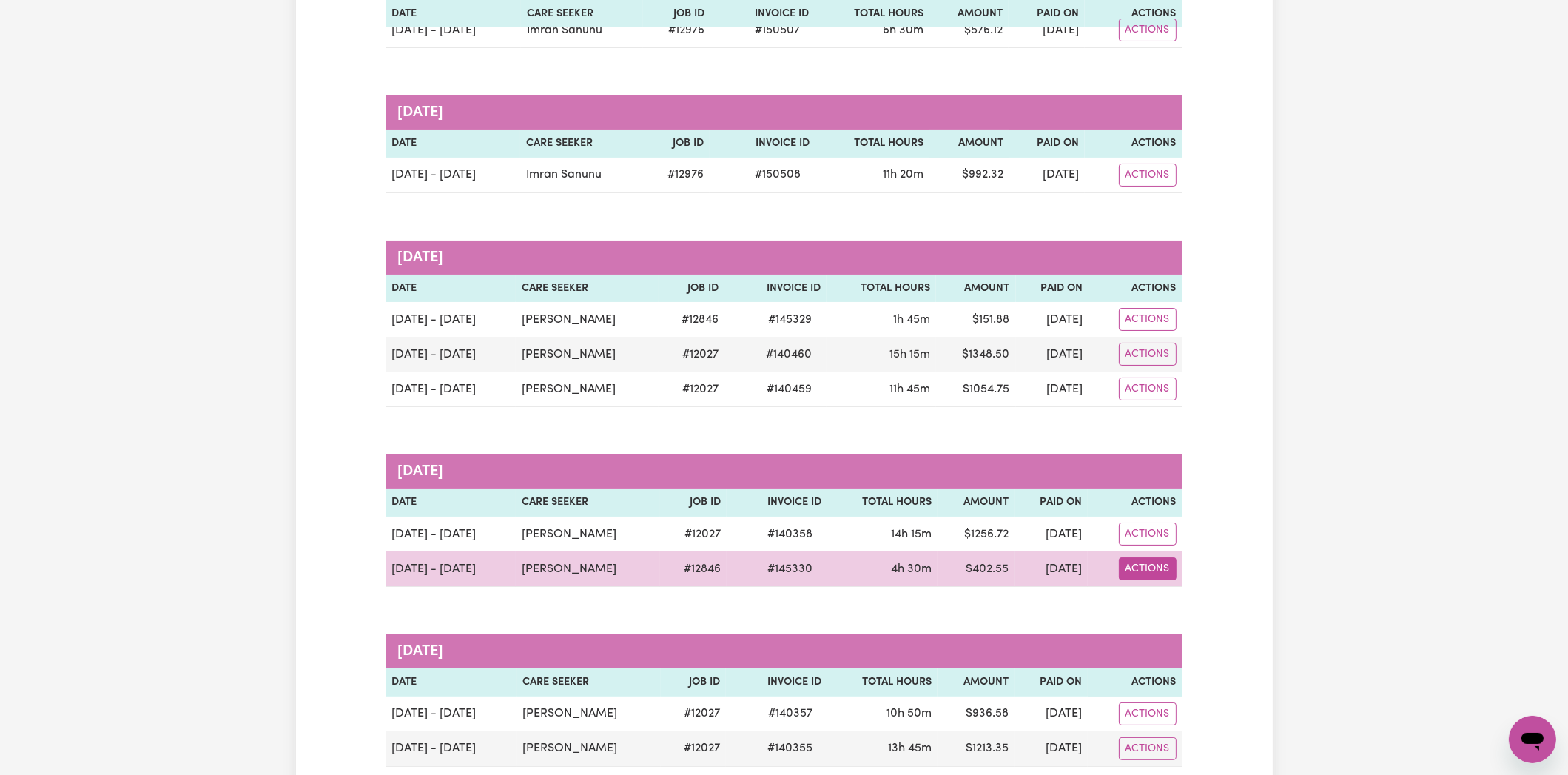
click at [1141, 566] on button "Actions" at bounding box center [1147, 569] width 58 height 23
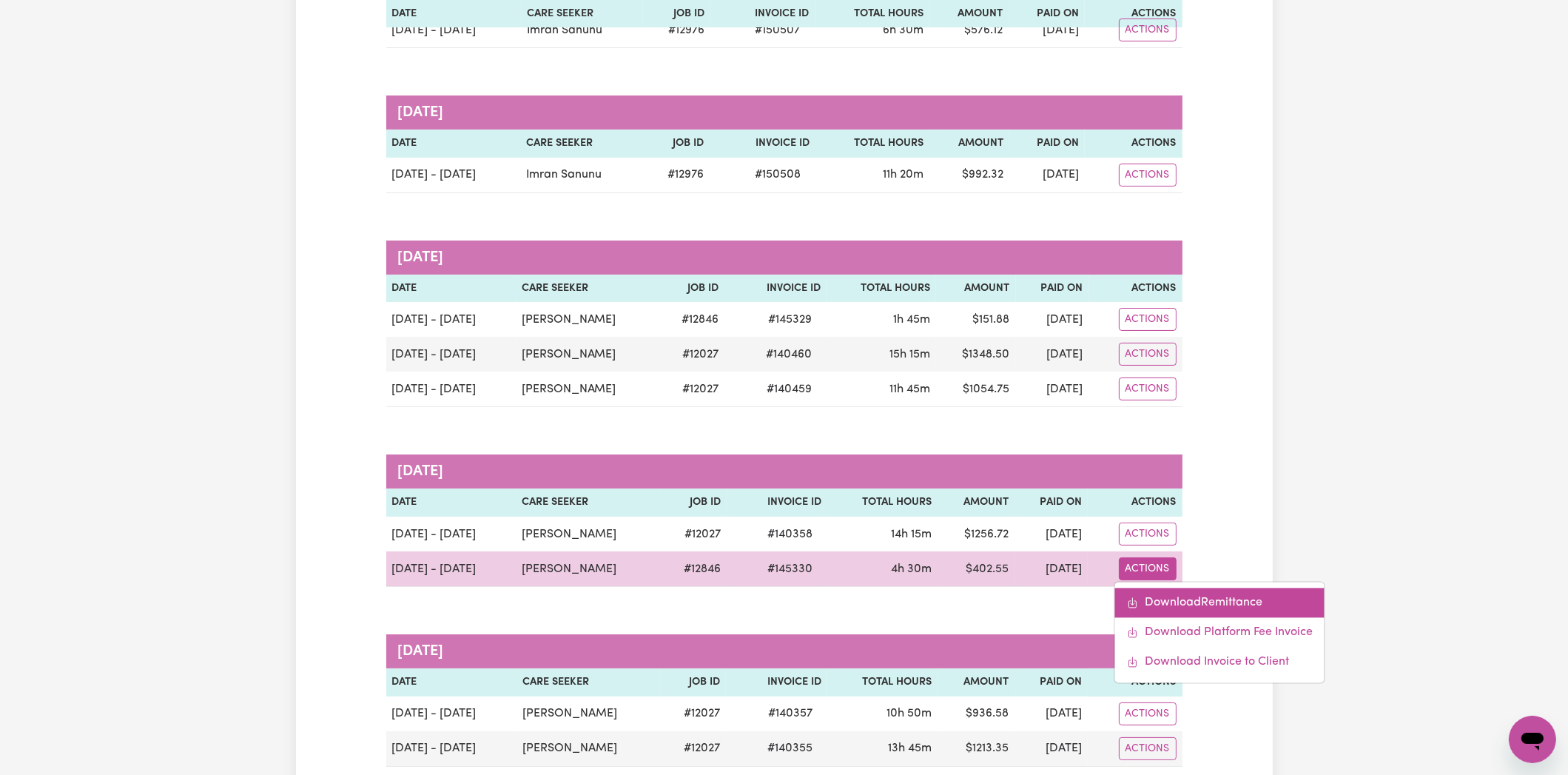
click at [1150, 589] on link "Download Remittance" at bounding box center [1219, 603] width 209 height 30
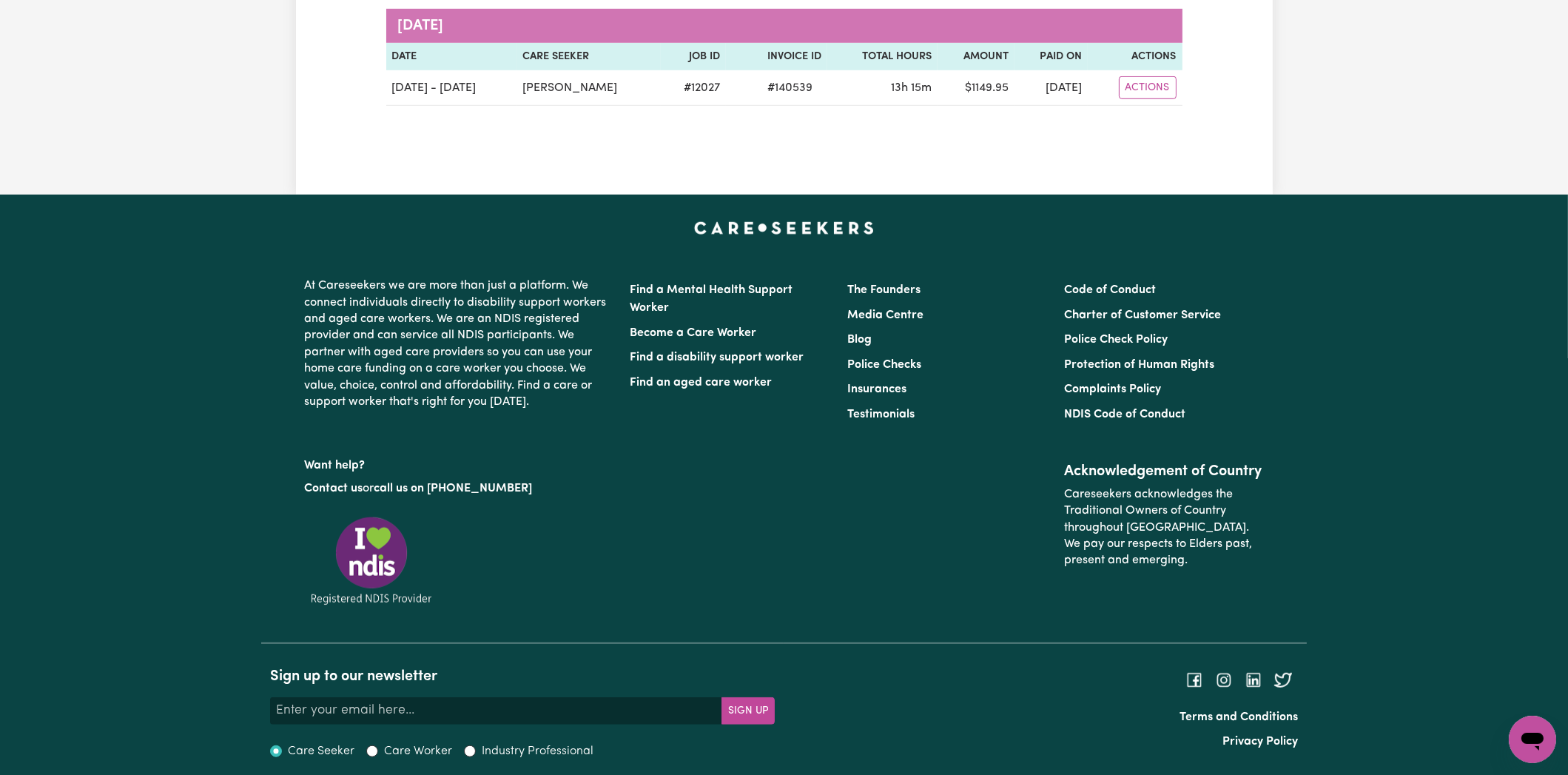
scroll to position [1902, 0]
